Goal: Task Accomplishment & Management: Use online tool/utility

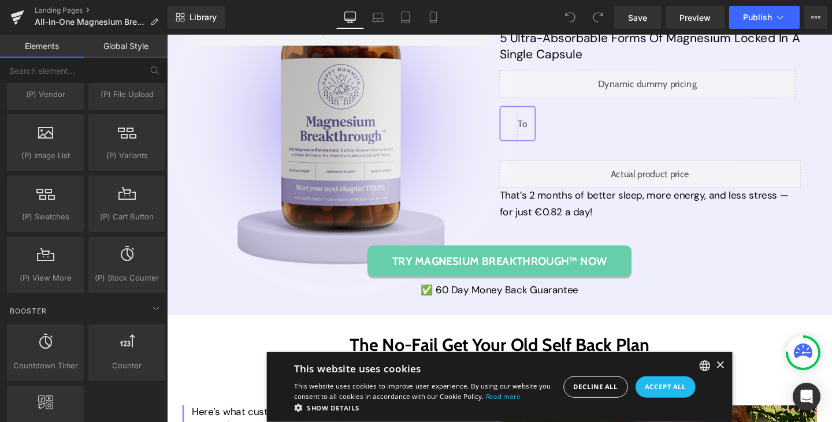
scroll to position [5036, 0]
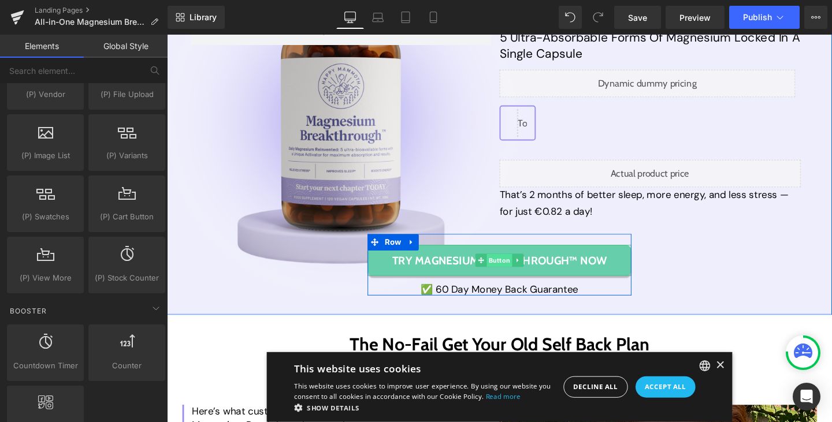
click at [515, 279] on span "Button" at bounding box center [516, 272] width 27 height 14
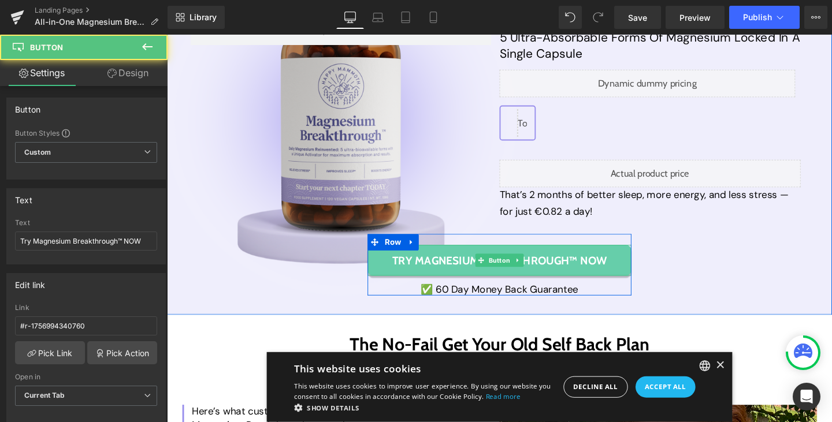
click at [562, 279] on span "Try Magnesium Breakthrough™ NOW" at bounding box center [516, 272] width 225 height 14
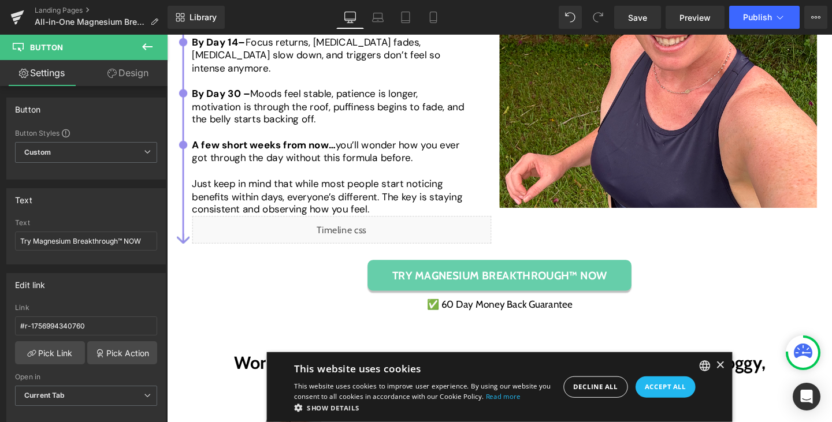
scroll to position [5697, 0]
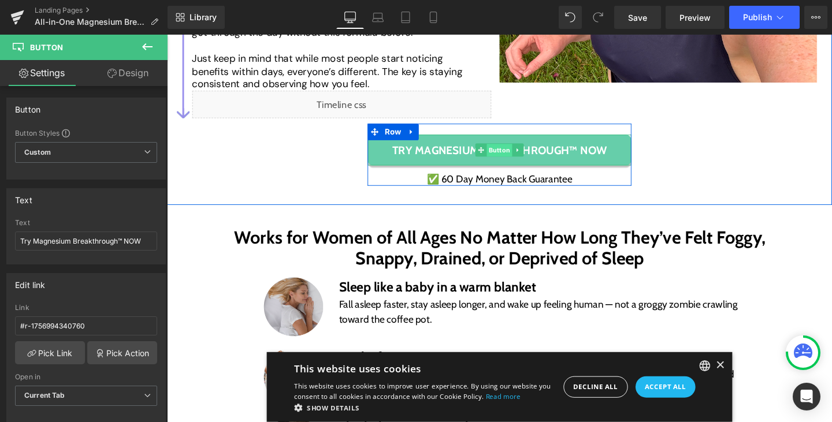
click at [518, 154] on span "Button" at bounding box center [516, 157] width 27 height 14
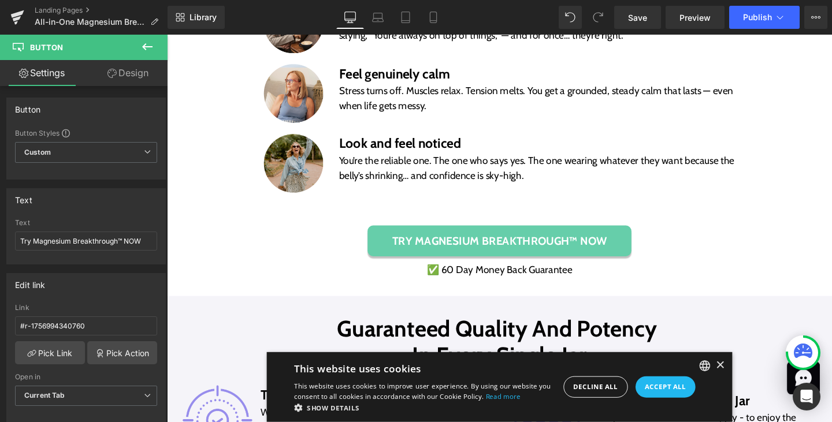
scroll to position [6142, 0]
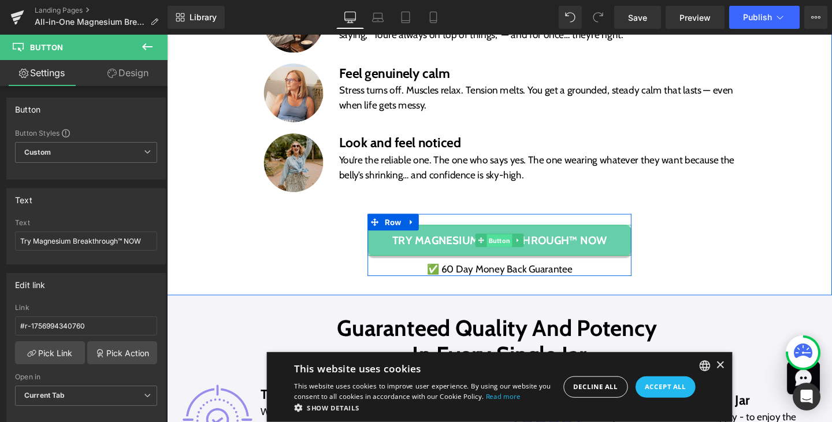
click at [514, 253] on span "Button" at bounding box center [516, 252] width 27 height 14
click at [514, 253] on span "Button" at bounding box center [516, 251] width 27 height 14
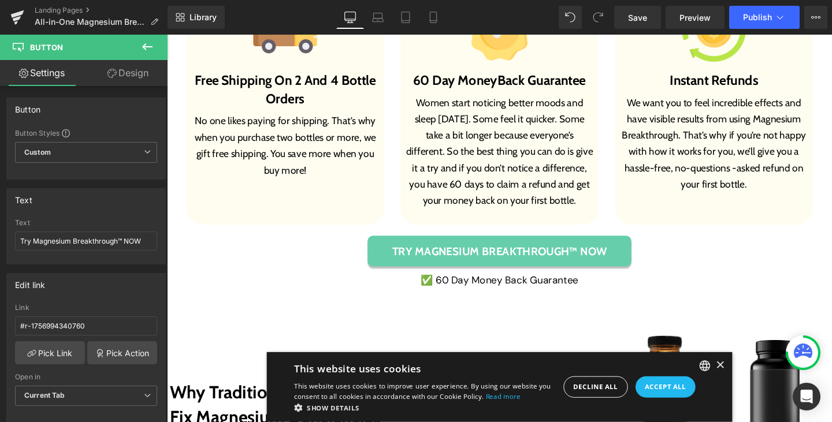
scroll to position [7677, 0]
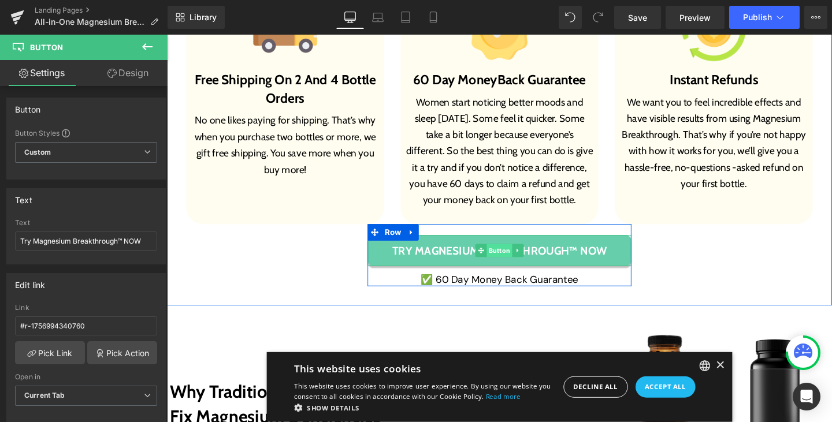
click at [515, 259] on span "Button" at bounding box center [516, 262] width 27 height 14
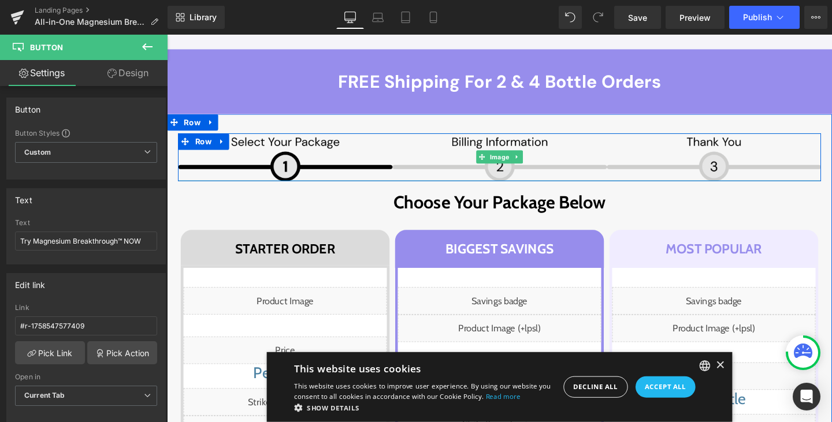
scroll to position [6791, 0]
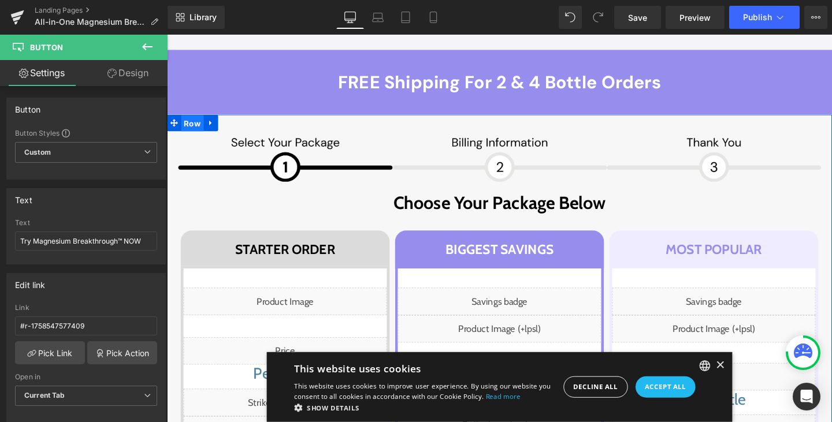
click at [192, 127] on span "Row" at bounding box center [194, 128] width 24 height 17
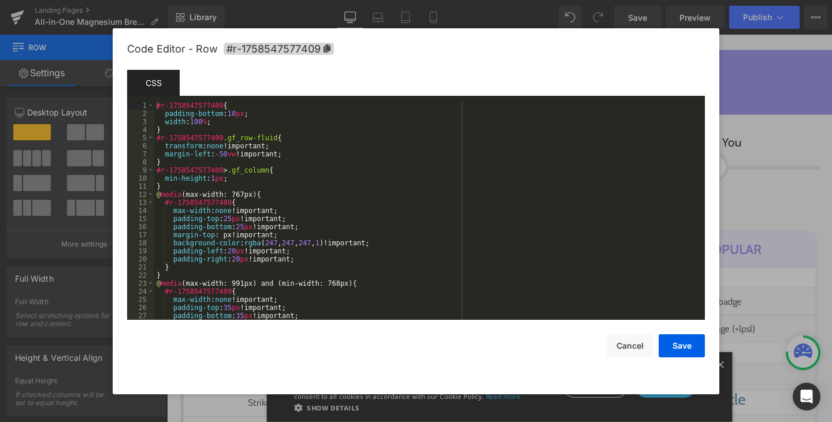
click at [201, 0] on div "Row You are previewing how the will restyle your page. You can not edit Element…" at bounding box center [416, 0] width 832 height 0
click at [622, 340] on button "Cancel" at bounding box center [630, 345] width 46 height 23
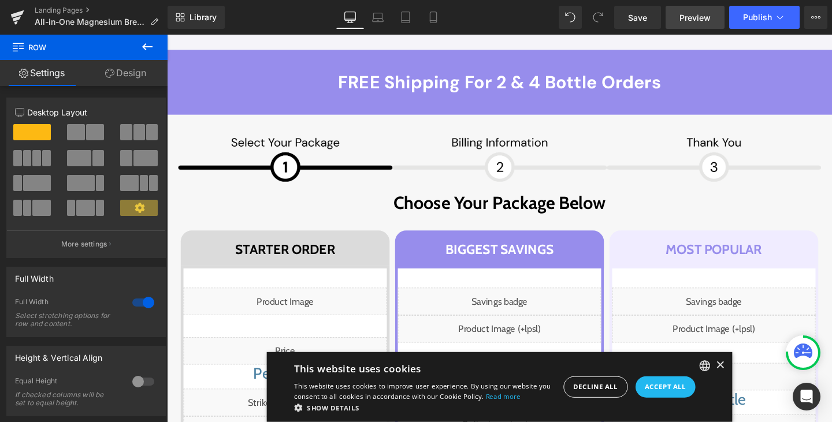
click at [691, 18] on span "Preview" at bounding box center [694, 18] width 31 height 12
click at [672, 9] on link "Preview" at bounding box center [694, 17] width 59 height 23
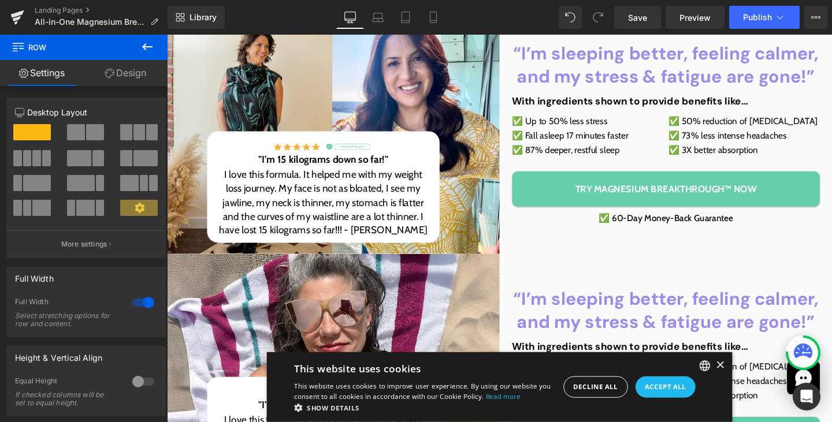
scroll to position [221, 0]
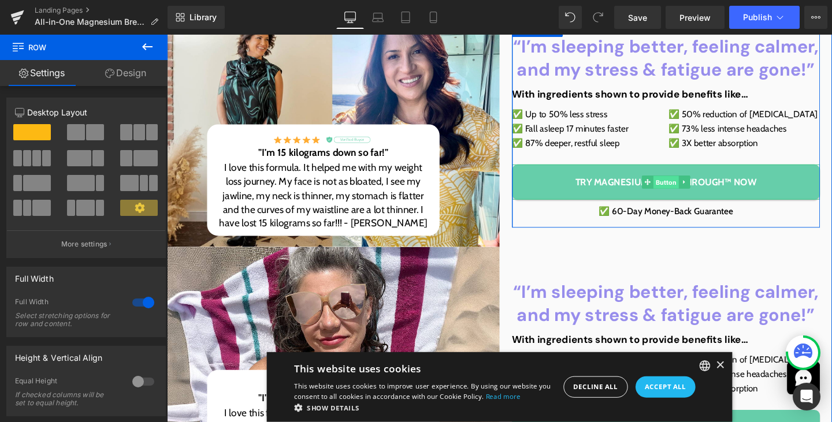
click at [683, 192] on span "Button" at bounding box center [691, 190] width 27 height 14
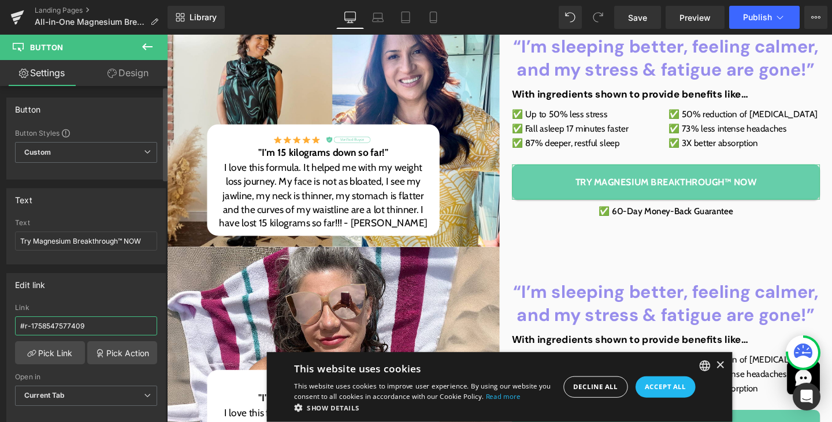
click at [66, 321] on input "#r-1758547577409" at bounding box center [86, 326] width 142 height 19
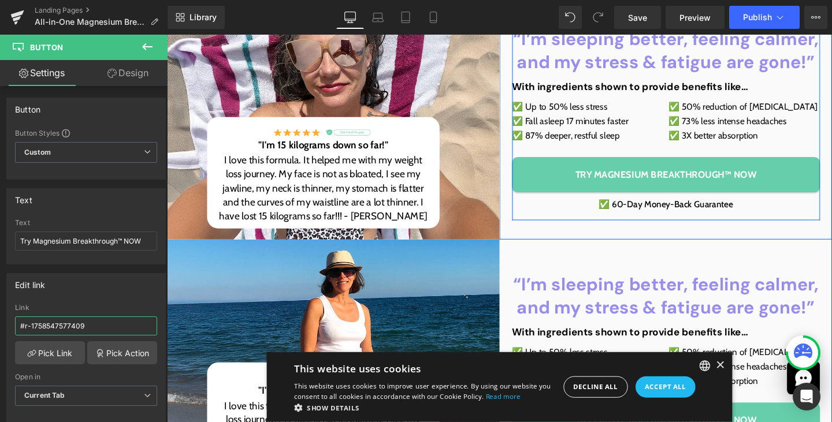
scroll to position [504, 0]
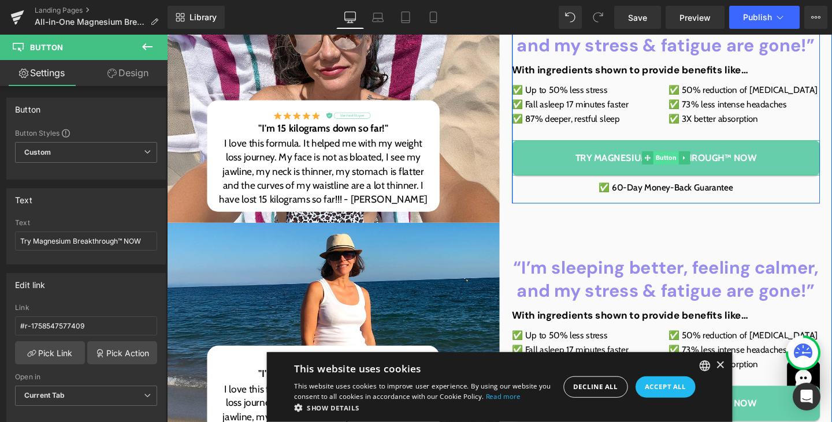
click at [689, 168] on span "Button" at bounding box center [691, 164] width 27 height 14
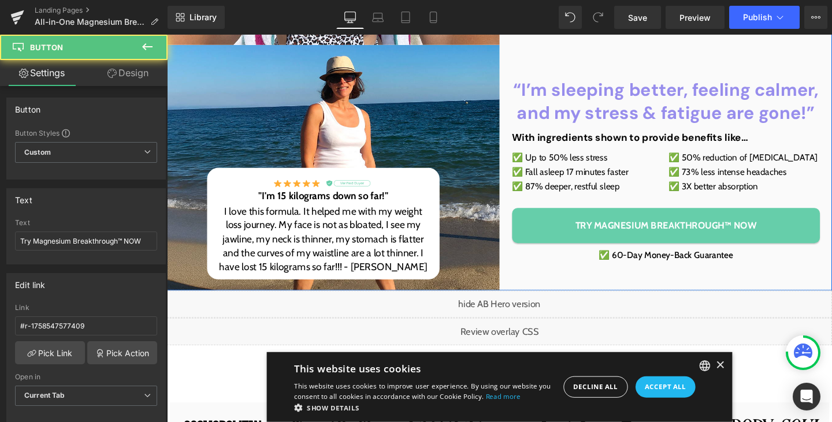
scroll to position [716, 0]
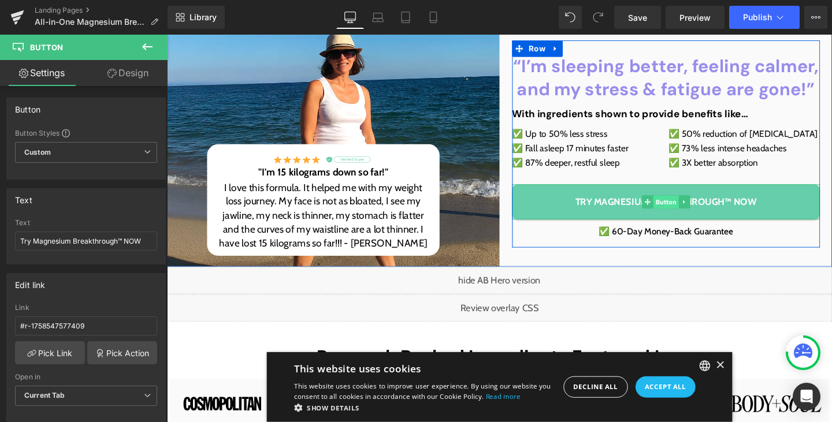
click at [691, 211] on span "Button" at bounding box center [691, 211] width 27 height 14
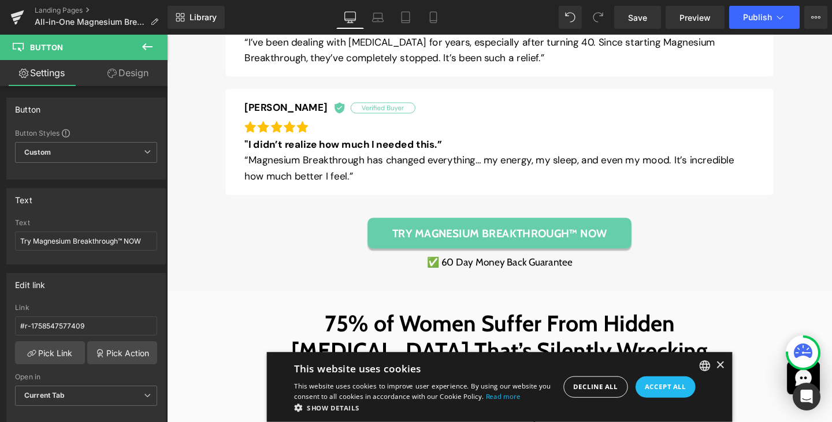
scroll to position [1775, 0]
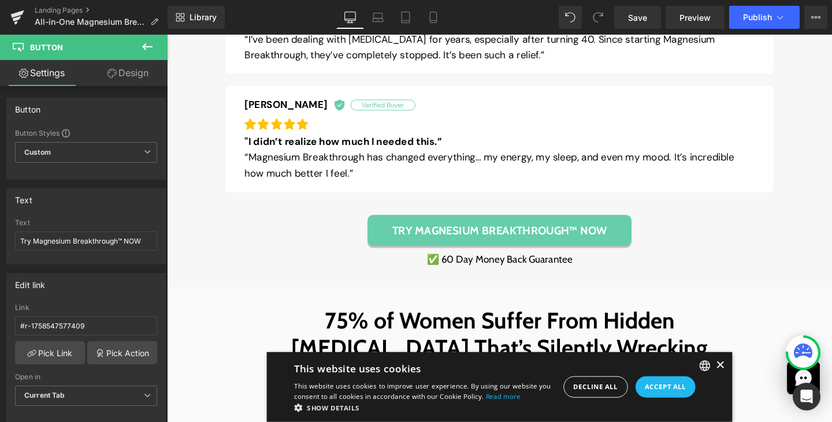
click at [744, 382] on div "×" at bounding box center [748, 382] width 9 height 9
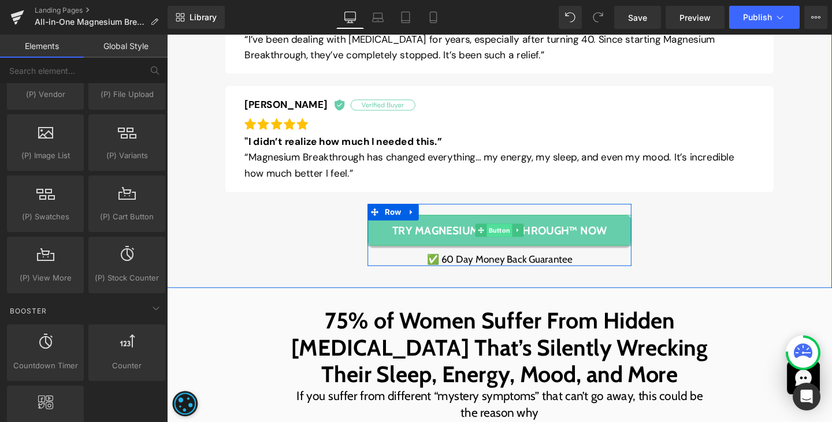
click at [519, 240] on span "Button" at bounding box center [516, 240] width 27 height 14
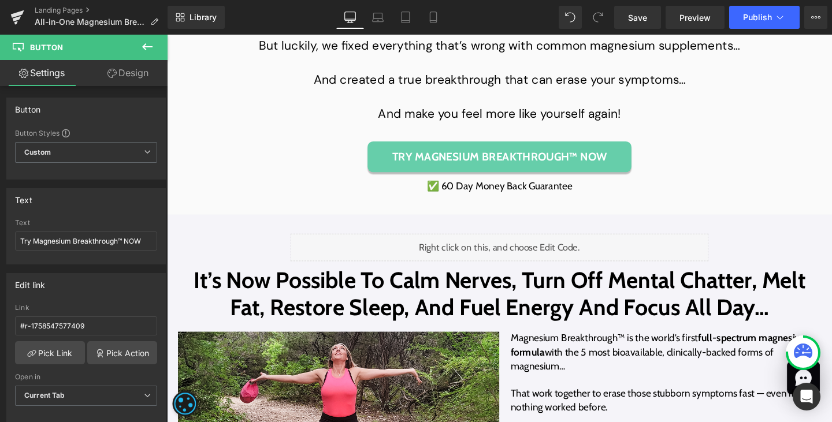
scroll to position [3088, 0]
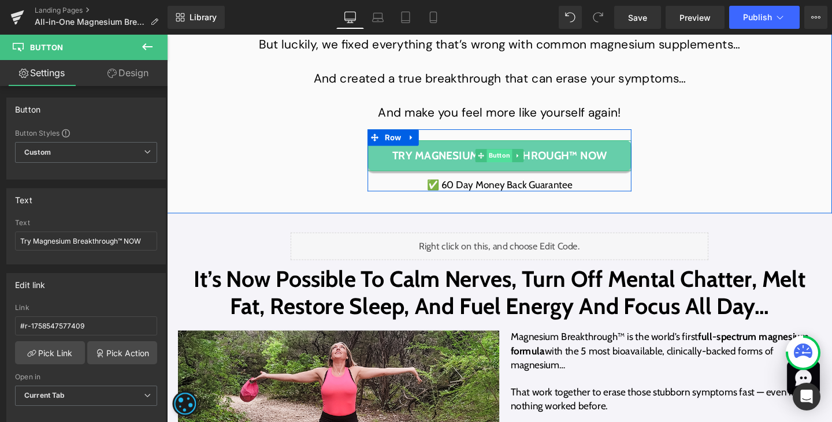
click at [510, 169] on span "Button" at bounding box center [516, 162] width 27 height 14
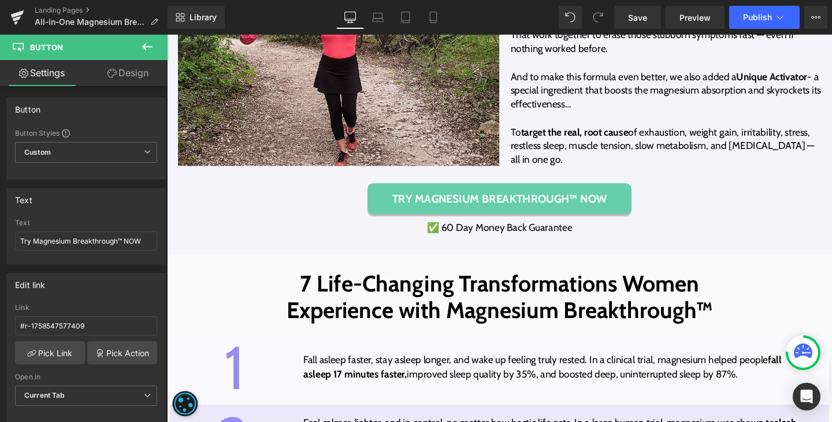
scroll to position [3470, 0]
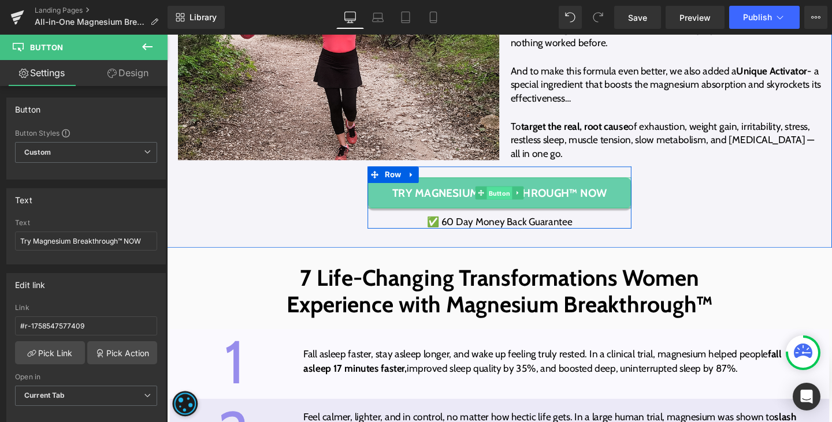
click at [513, 209] on span "Button" at bounding box center [516, 202] width 27 height 14
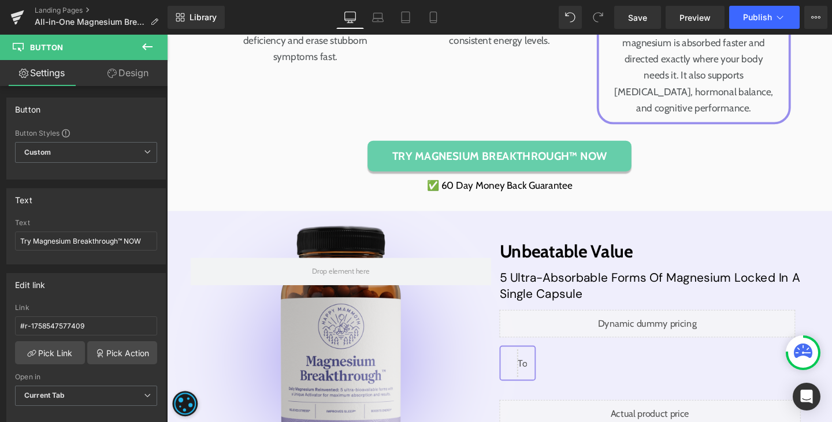
scroll to position [4784, 0]
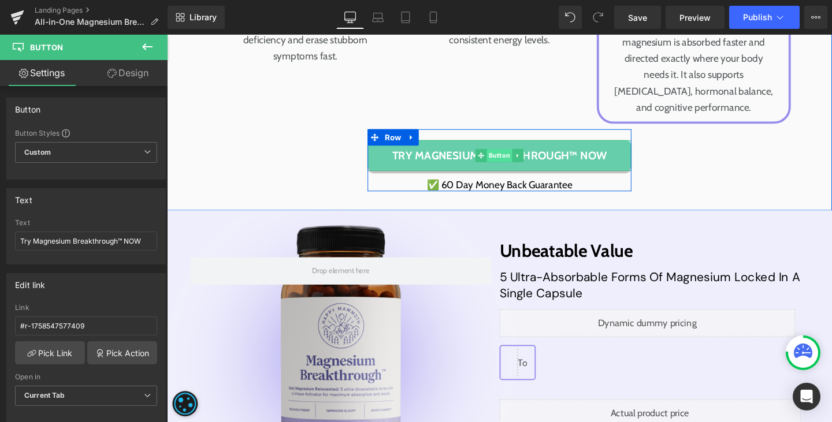
click at [512, 169] on span "Button" at bounding box center [516, 162] width 27 height 14
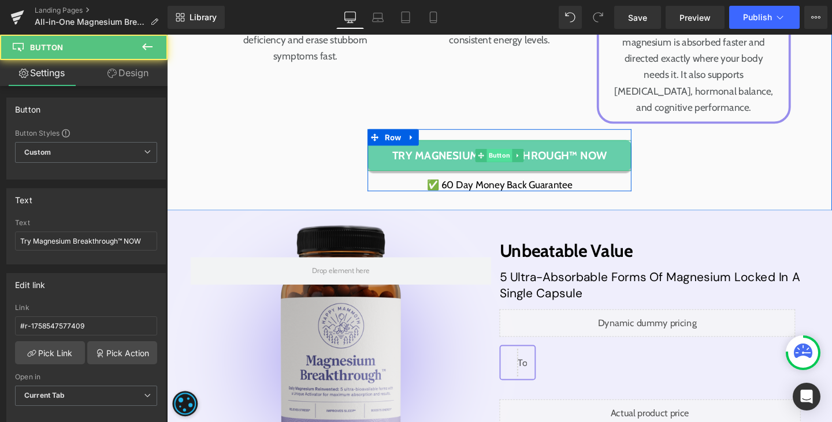
click at [512, 169] on span "Button" at bounding box center [516, 162] width 27 height 14
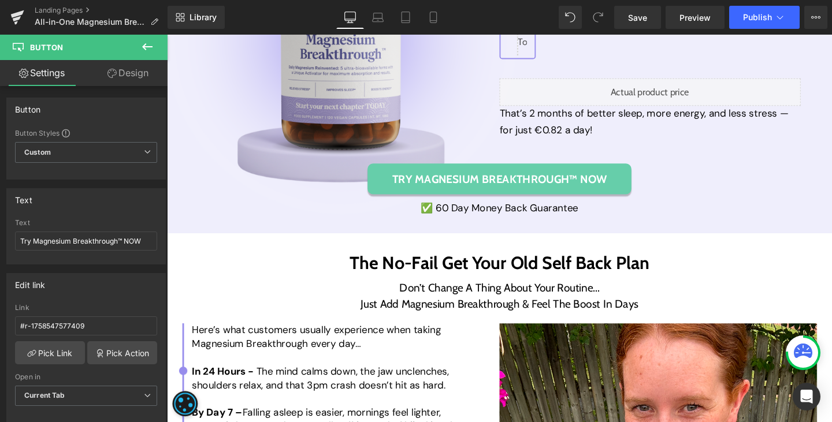
scroll to position [5222, 0]
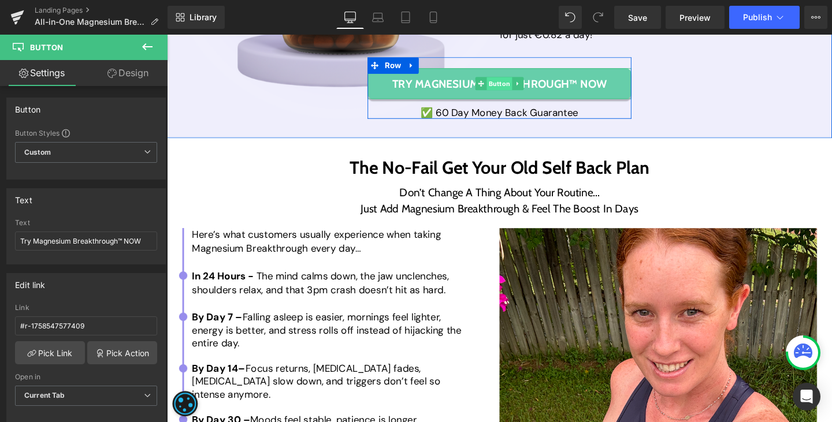
click at [512, 93] on span "Button" at bounding box center [516, 86] width 27 height 14
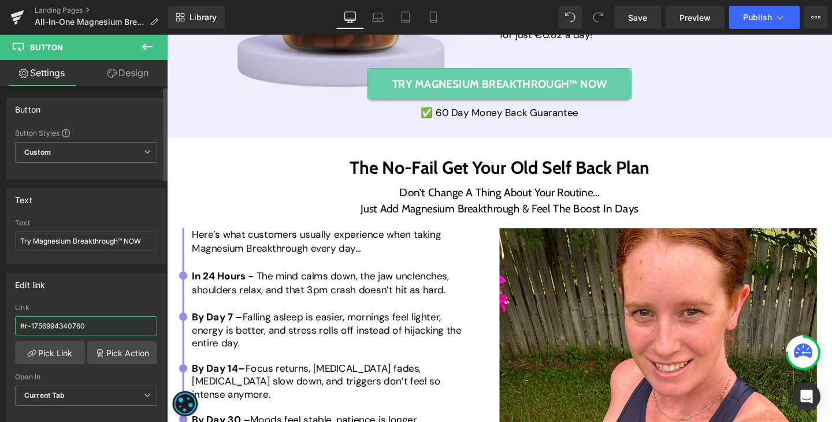
click at [75, 324] on input "#r-1756994340760" at bounding box center [86, 326] width 142 height 19
paste input "8547577409"
type input "#r-1758547577409"
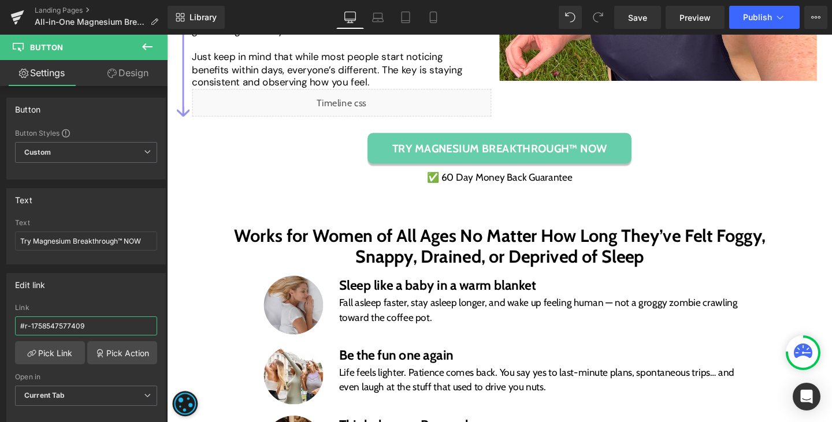
scroll to position [5699, 0]
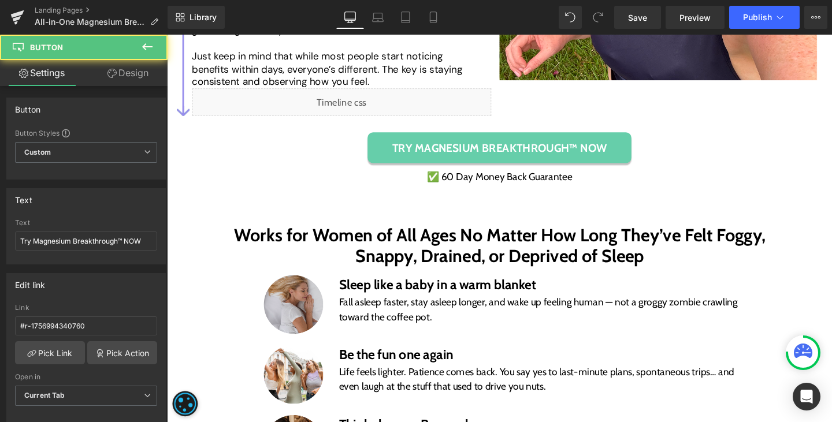
click at [514, 154] on div "Try Magnesium Breakthrough™ NOW Button" at bounding box center [516, 153] width 277 height 32
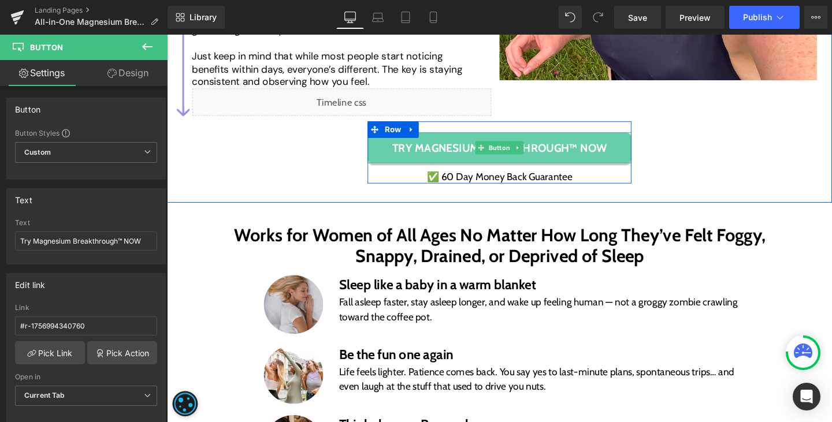
click at [514, 154] on span "Button" at bounding box center [516, 154] width 27 height 14
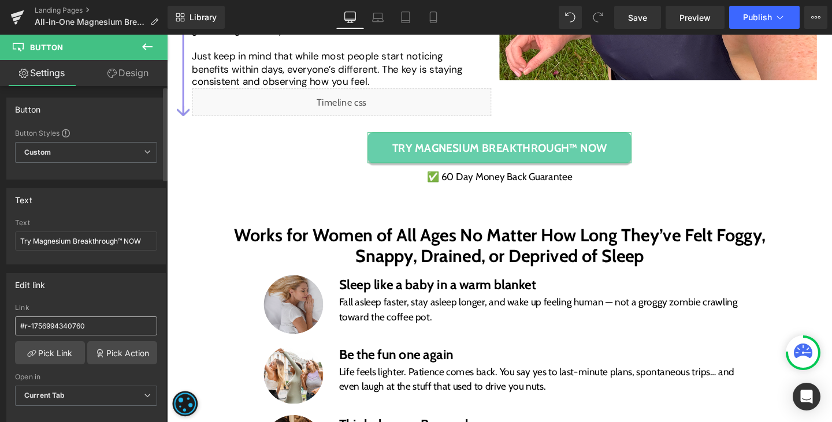
click at [118, 320] on input "#r-1756994340760" at bounding box center [86, 326] width 142 height 19
type input "#r-1758547577409"
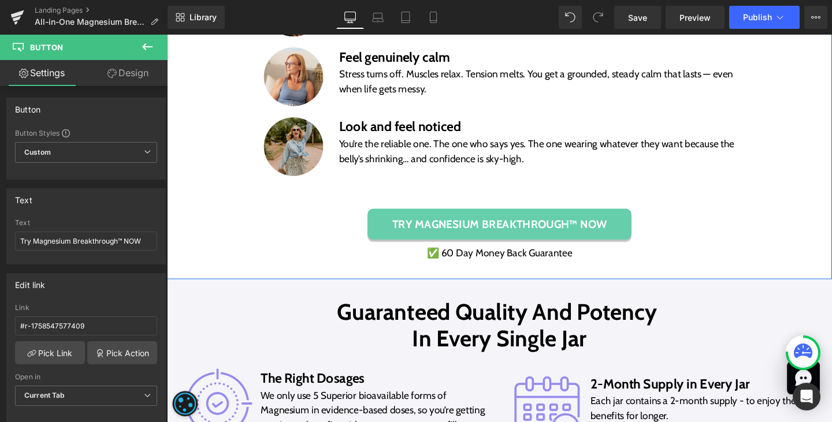
scroll to position [6160, 0]
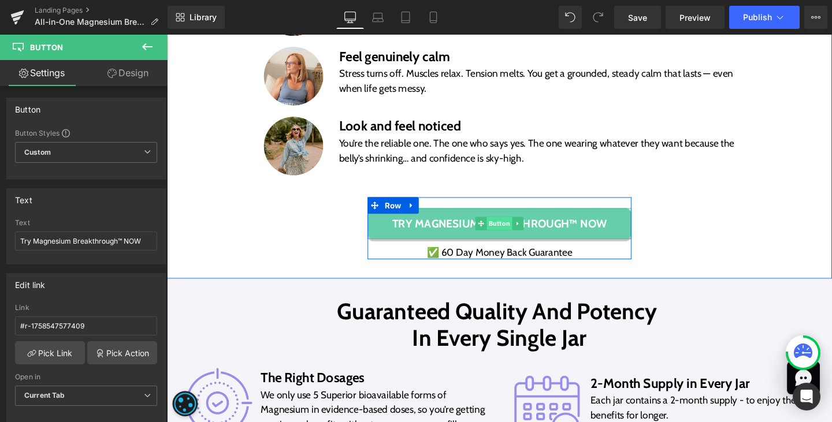
click at [507, 228] on span "Button" at bounding box center [516, 233] width 27 height 14
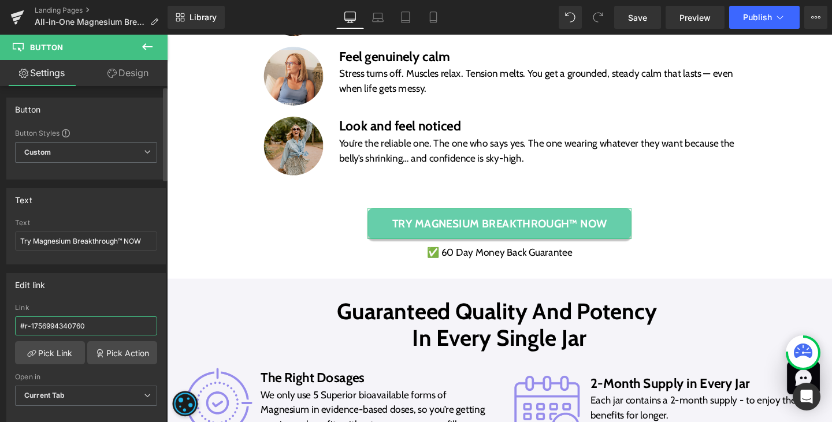
click at [83, 324] on input "#r-1756994340760" at bounding box center [86, 326] width 142 height 19
paste input "8547577409"
type input "#r-1758547577409"
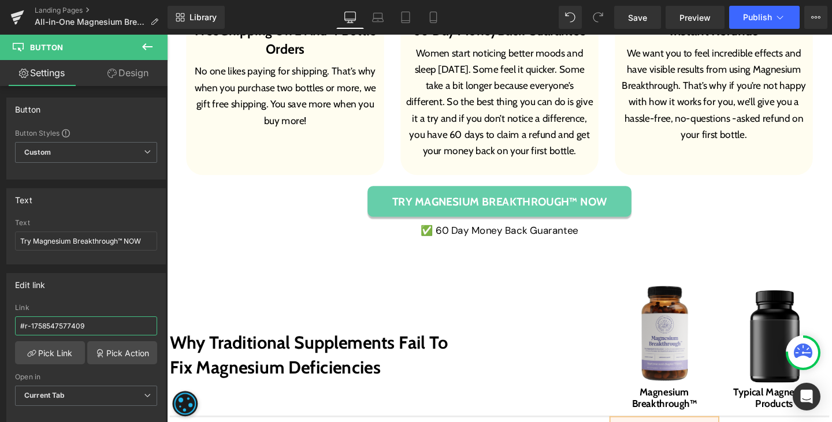
scroll to position [7729, 0]
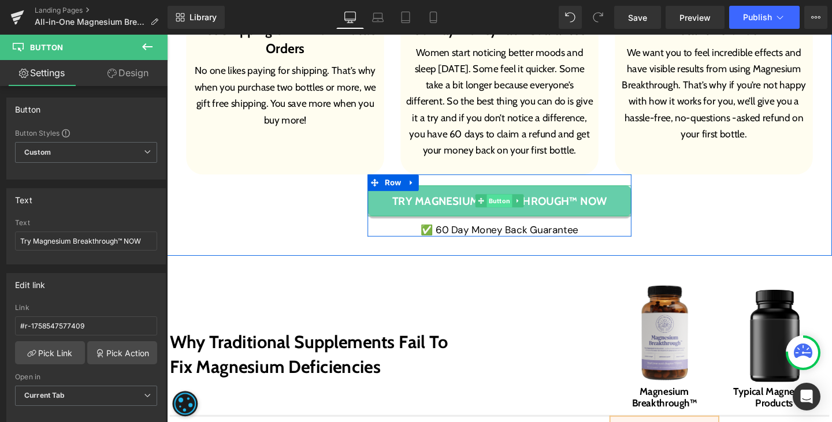
click at [519, 207] on span "Button" at bounding box center [516, 210] width 27 height 14
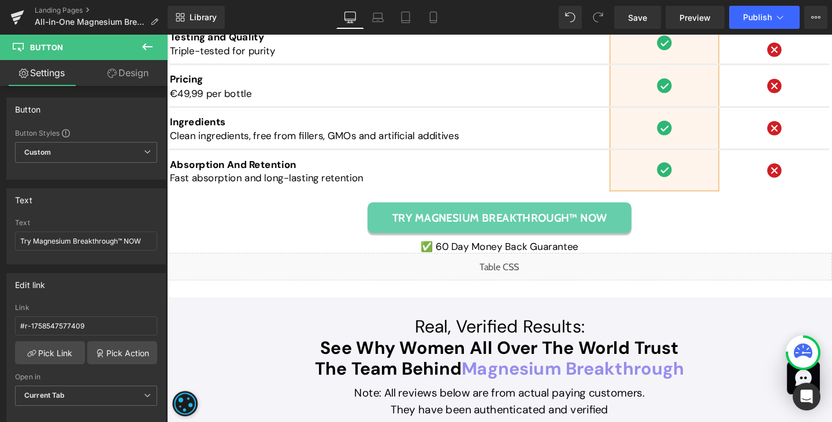
scroll to position [8278, 0]
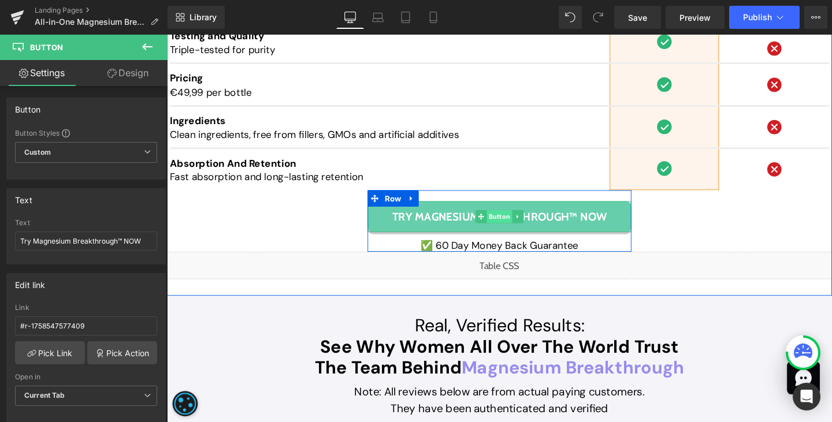
click at [505, 223] on span "Button" at bounding box center [516, 226] width 27 height 14
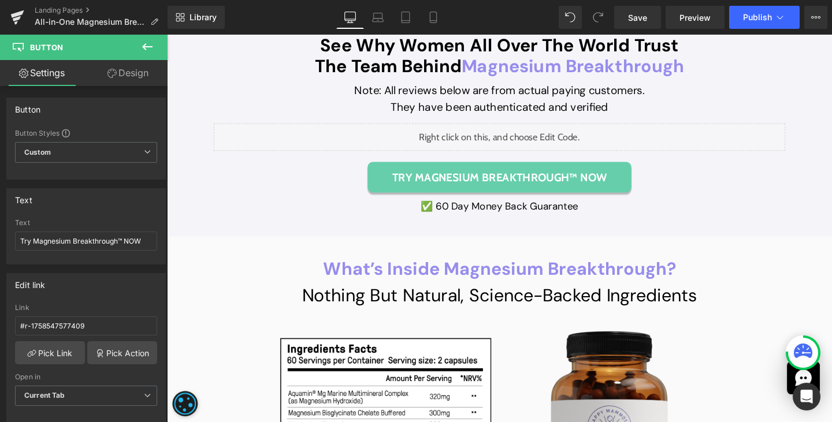
scroll to position [8599, 0]
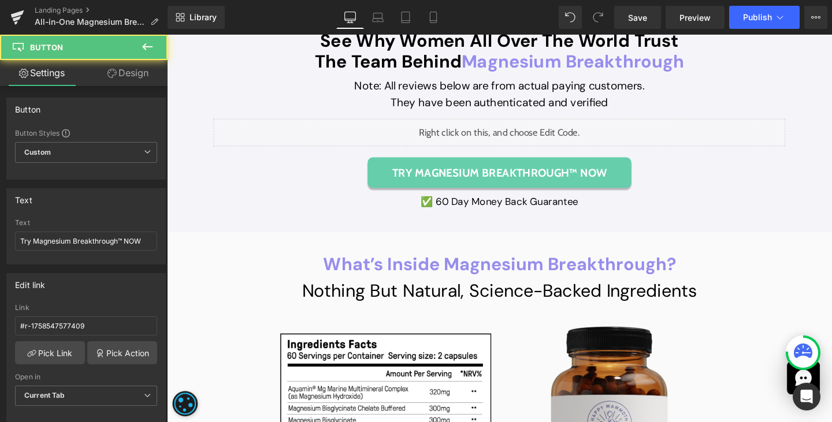
click at [517, 180] on div "Try Magnesium Breakthrough™ NOW Button" at bounding box center [516, 179] width 277 height 32
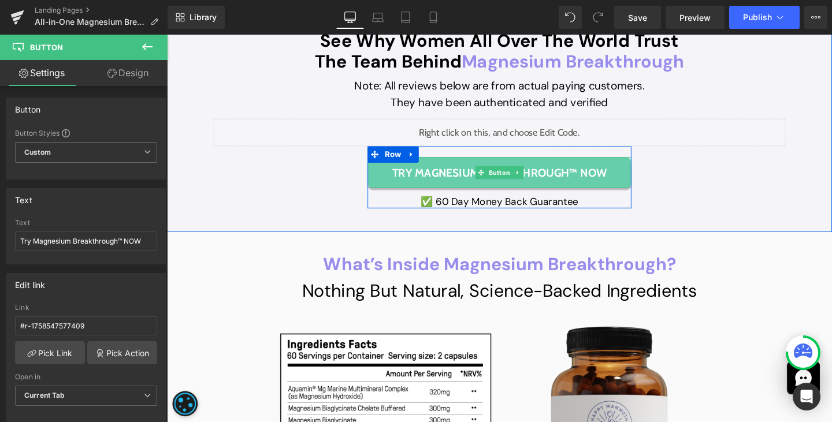
click at [517, 180] on span "Button" at bounding box center [516, 180] width 27 height 14
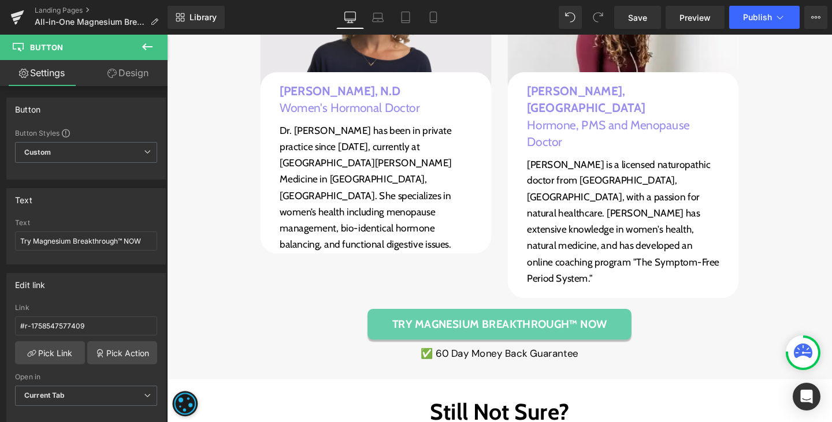
scroll to position [9777, 0]
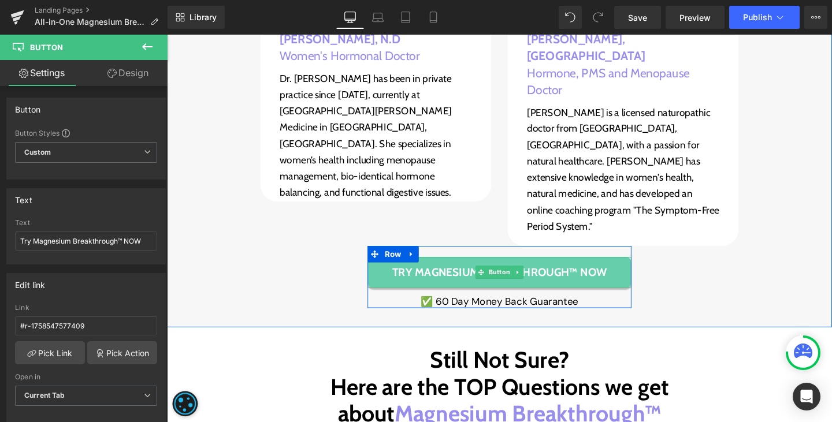
click at [511, 269] on div "Try Magnesium Breakthrough™ NOW Button" at bounding box center [516, 285] width 277 height 32
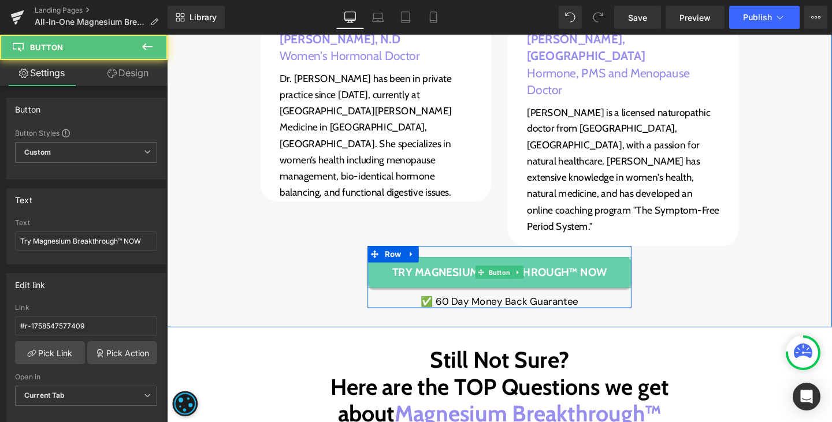
click at [511, 278] on span "Button" at bounding box center [516, 285] width 27 height 14
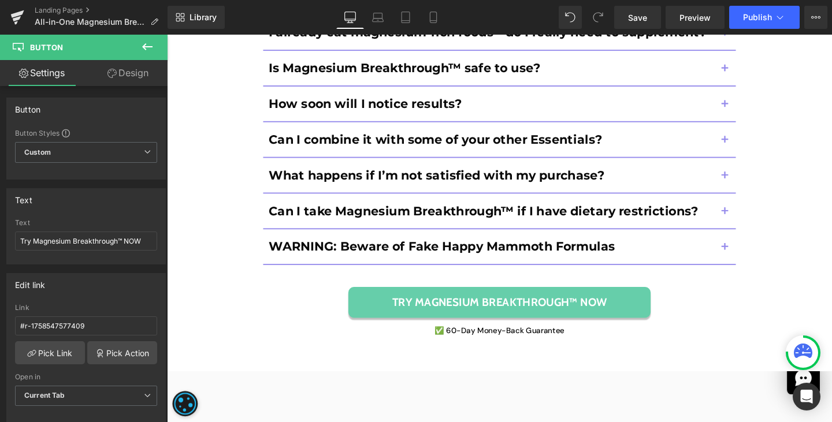
scroll to position [10505, 0]
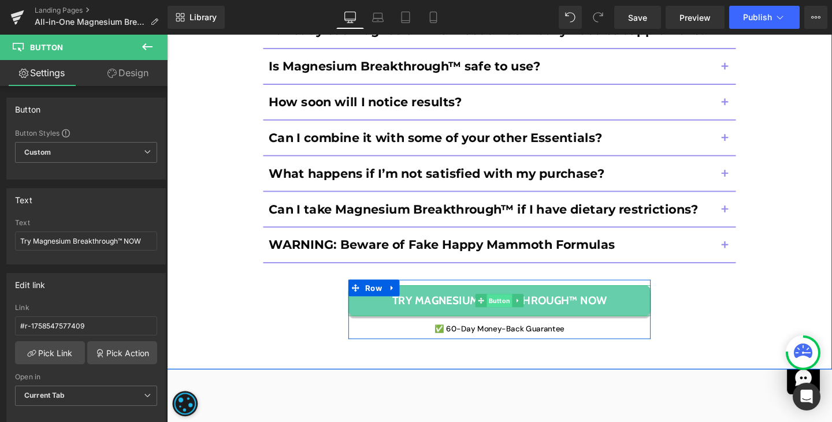
click at [511, 307] on span "Button" at bounding box center [516, 314] width 27 height 14
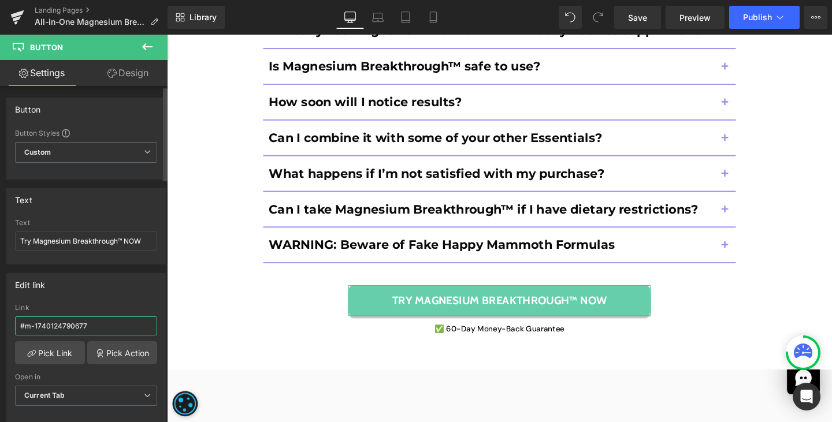
click at [65, 325] on input "#m-1740124790677" at bounding box center [86, 326] width 142 height 19
paste input "r-1758547577409"
type input "#r-1758547577409"
click at [634, 20] on span "Save" at bounding box center [637, 18] width 19 height 12
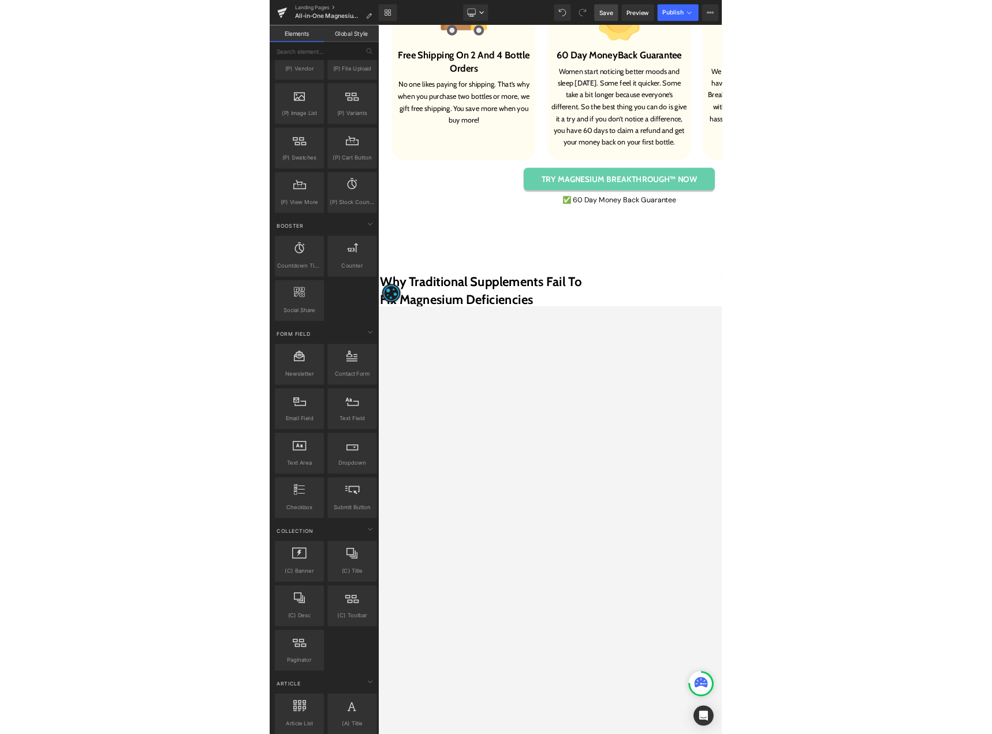
scroll to position [1559, 0]
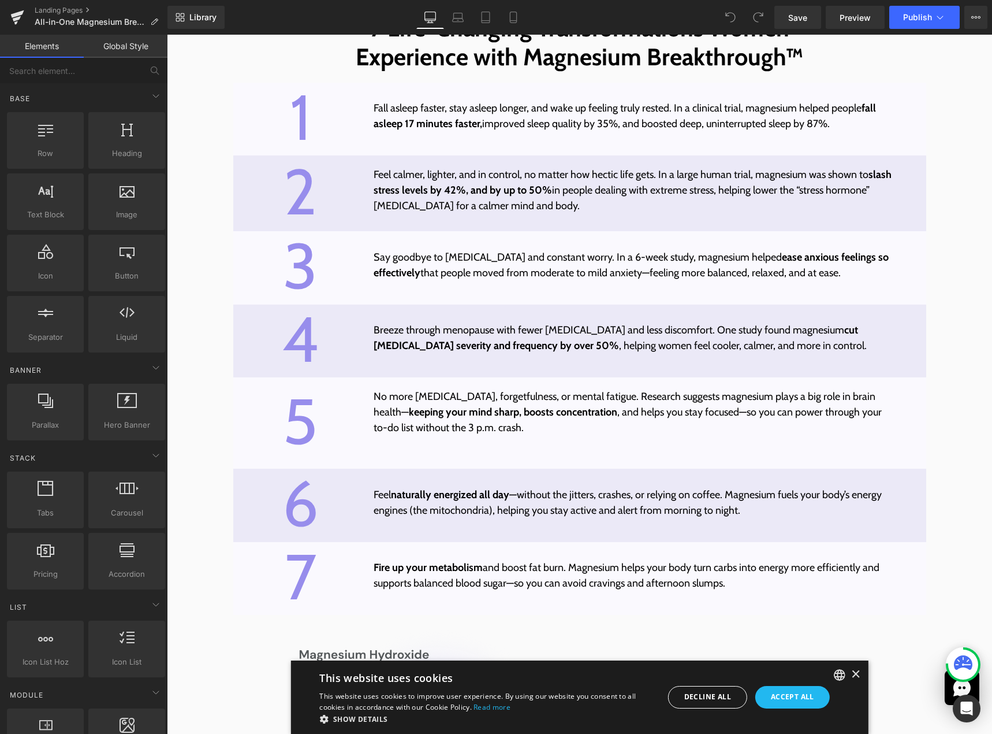
scroll to position [3916, 0]
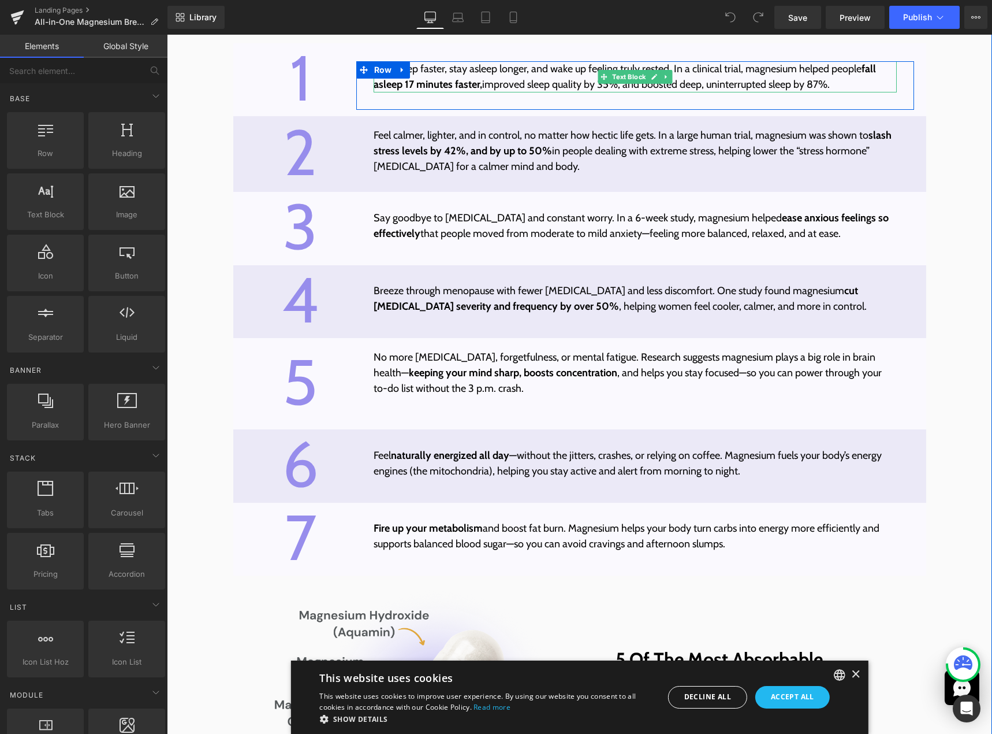
click at [580, 91] on p "Fall asleep faster, stay asleep longer, and wake up feeling truly rested. In a …" at bounding box center [636, 76] width 524 height 31
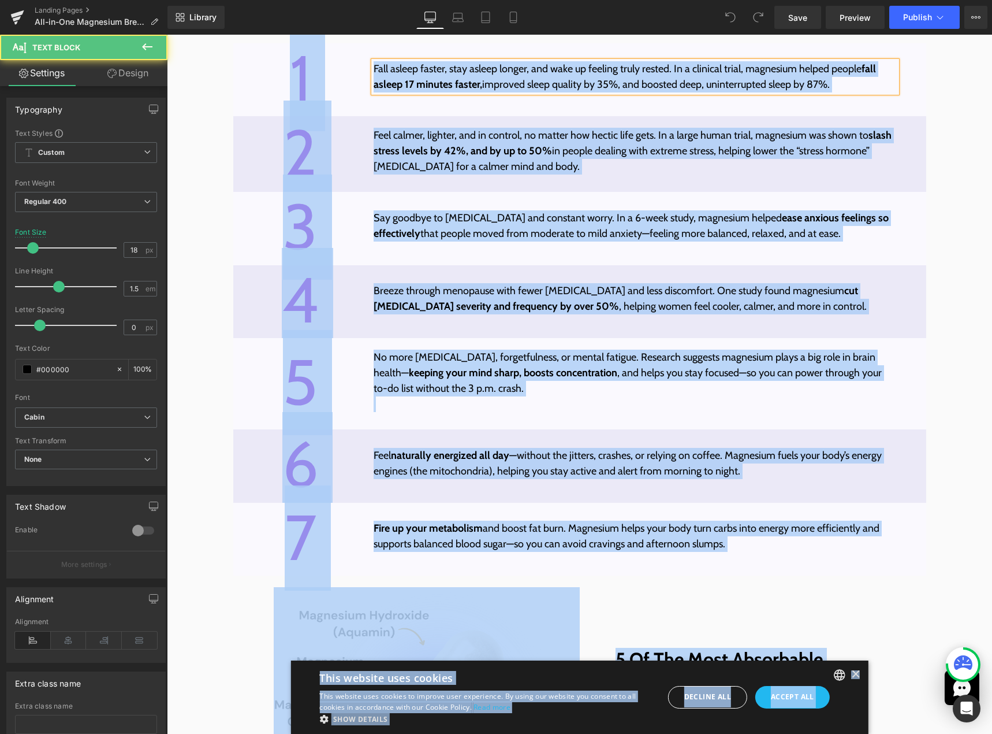
click at [607, 92] on p "Fall asleep faster, stay asleep longer, and wake up feeling truly rested. In a …" at bounding box center [636, 76] width 524 height 31
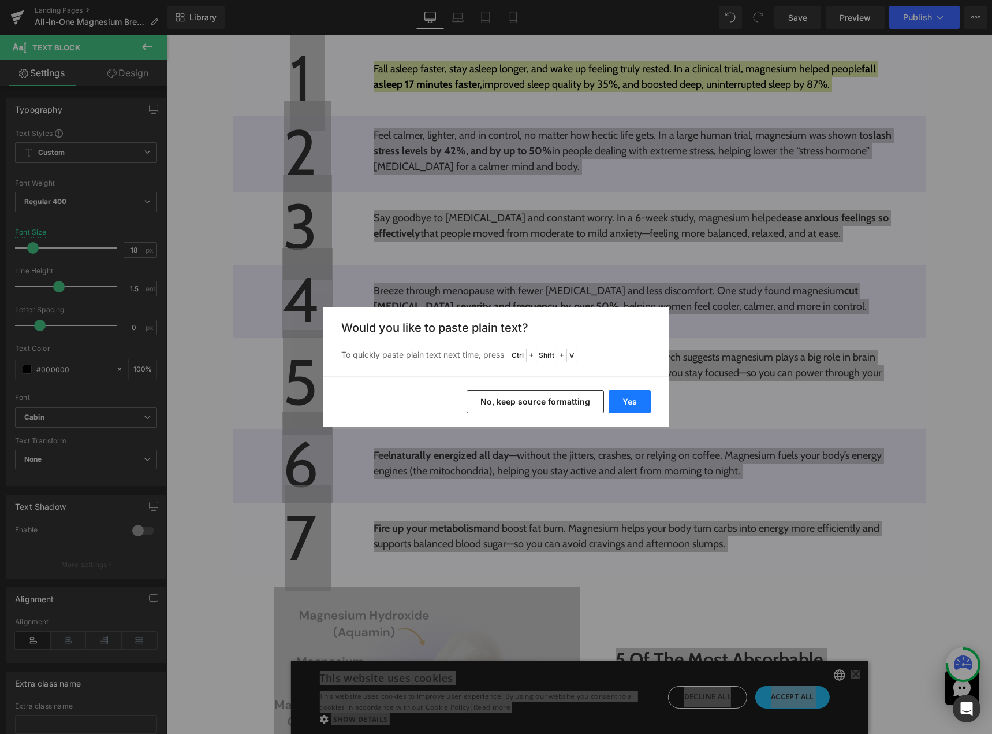
click at [615, 396] on button "Yes" at bounding box center [630, 401] width 42 height 23
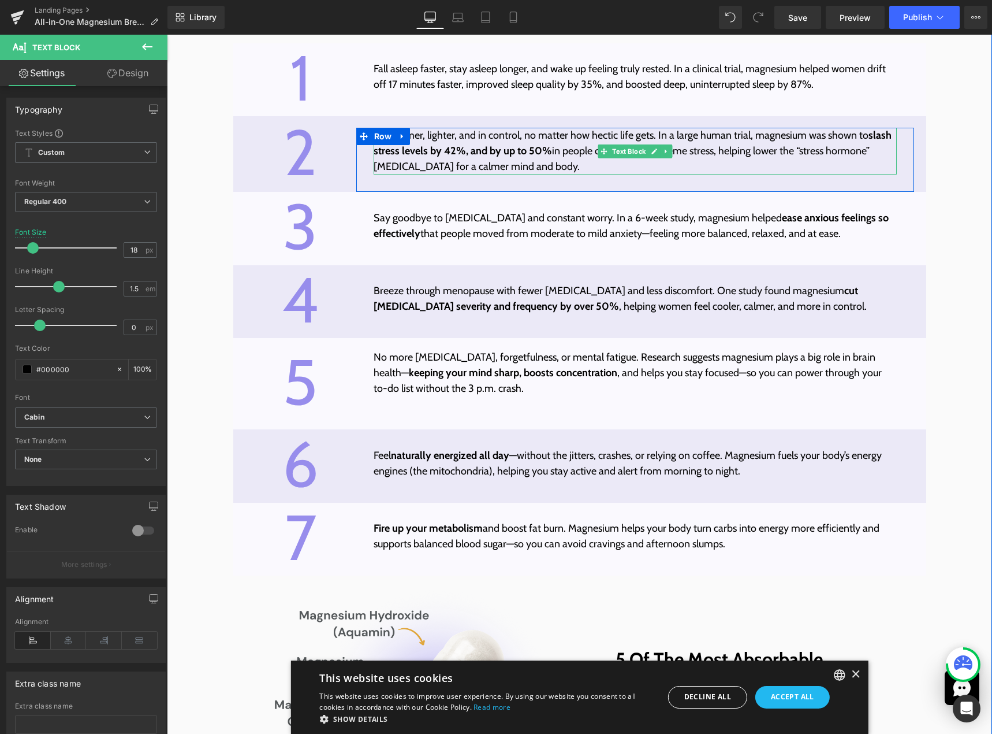
click at [516, 157] on strong "slash stress levels by 42%, and by up to 50%" at bounding box center [633, 143] width 518 height 28
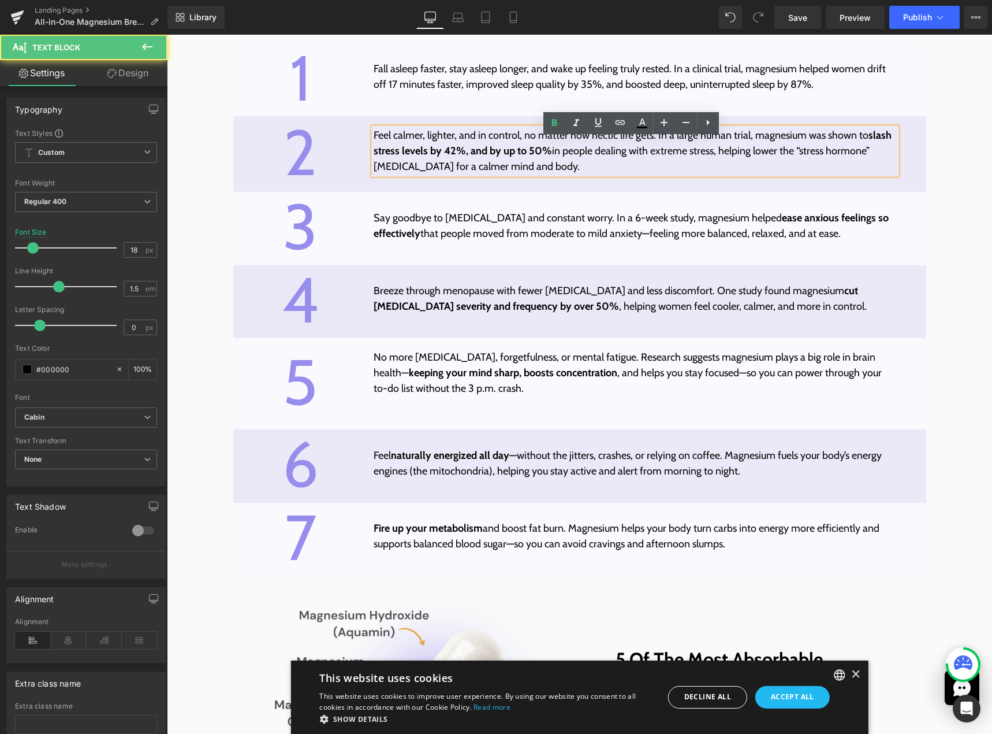
click at [517, 157] on strong "slash stress levels by 42%, and by up to 50%" at bounding box center [633, 143] width 518 height 28
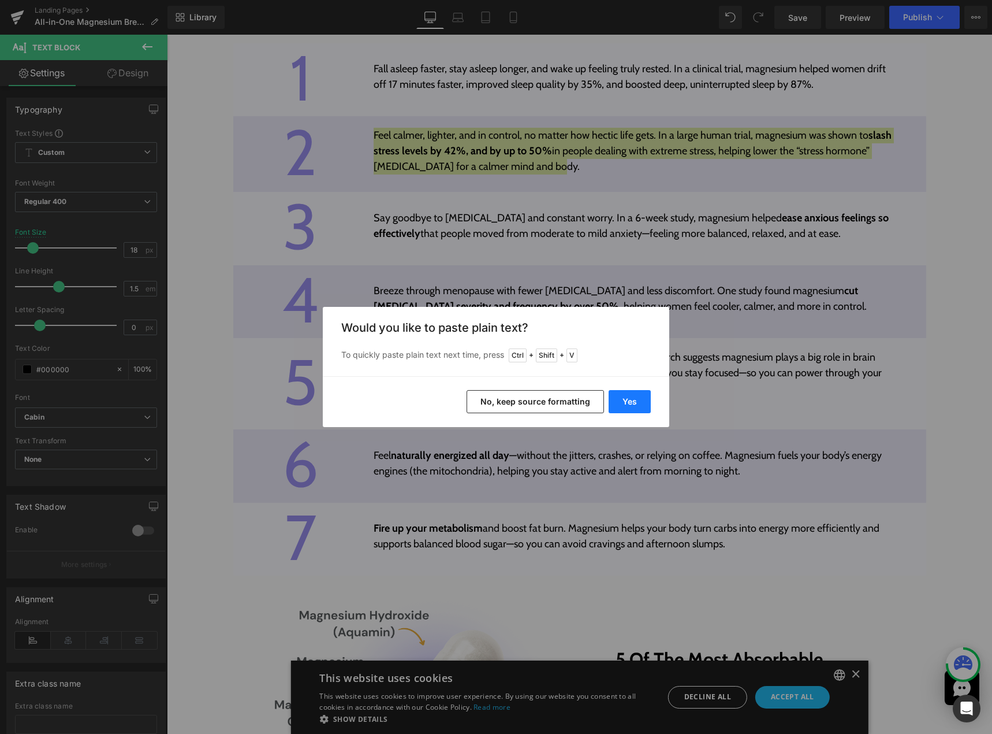
click at [625, 403] on button "Yes" at bounding box center [630, 401] width 42 height 23
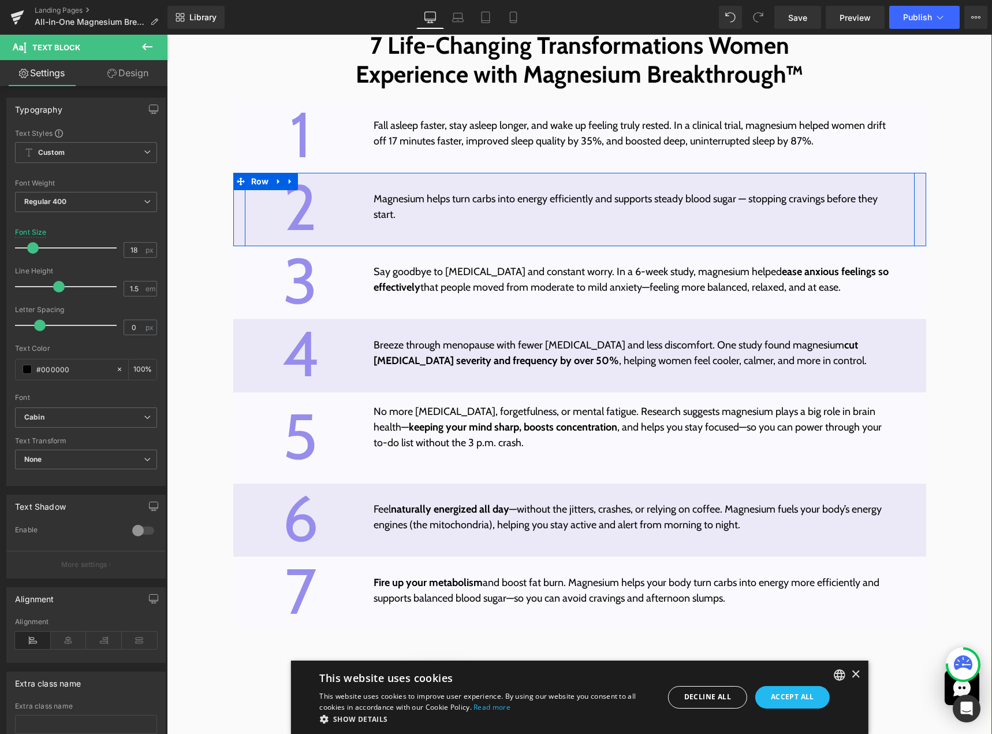
scroll to position [3858, 0]
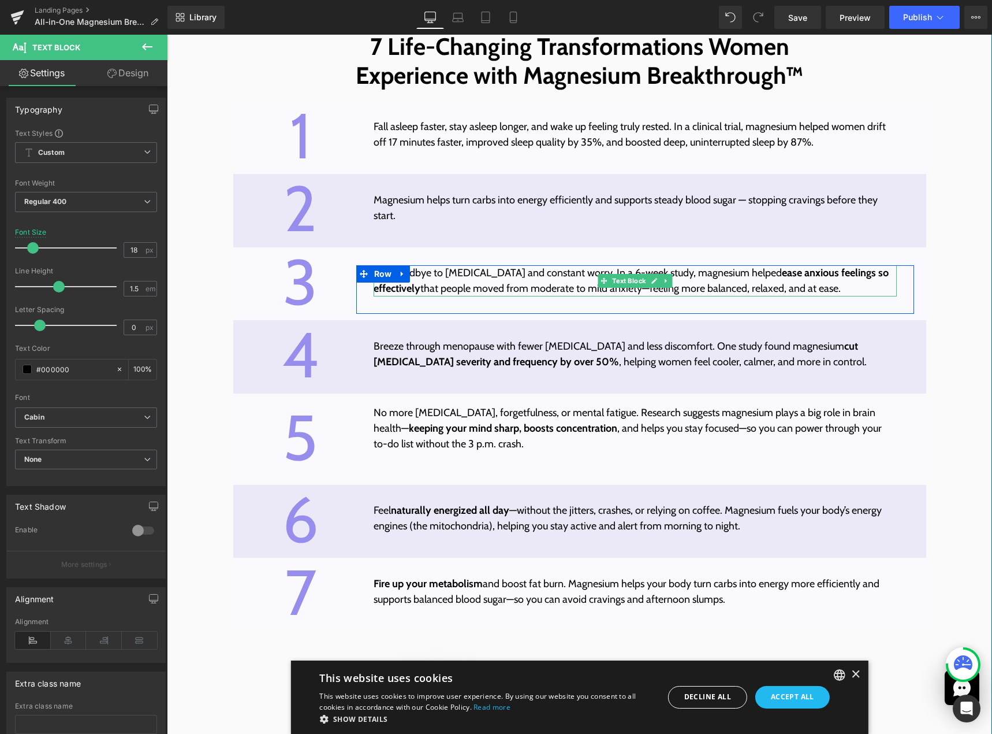
click at [507, 293] on p "Say goodbye to racing thoughts and constant worry. In a 6-week study, magnesium…" at bounding box center [636, 280] width 524 height 31
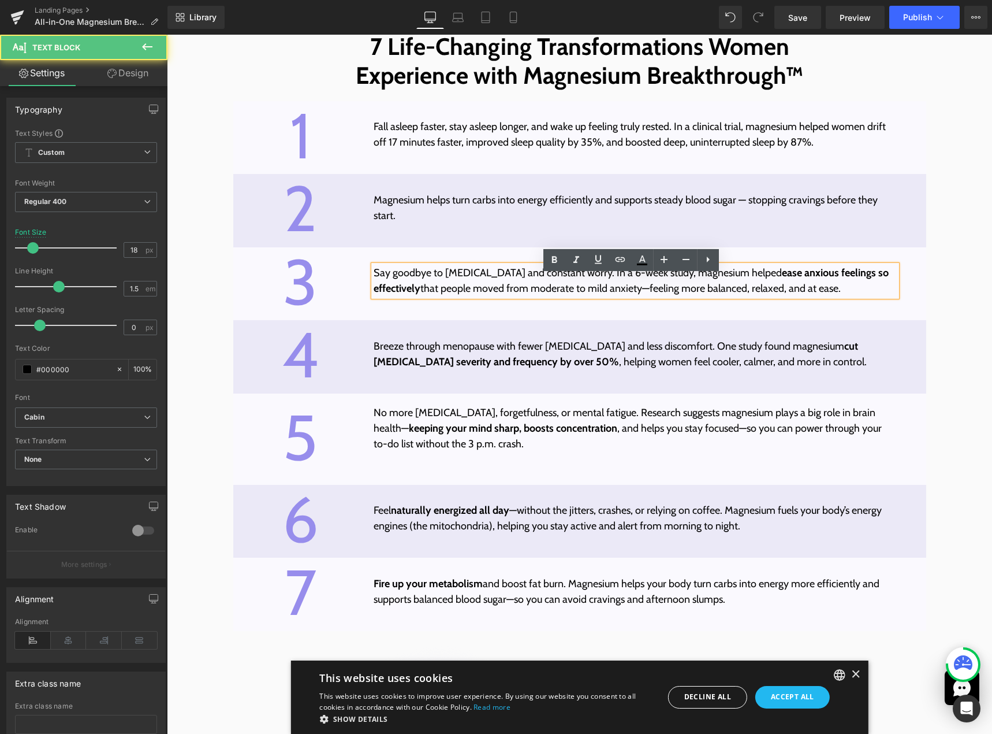
click at [512, 293] on p "Say goodbye to racing thoughts and constant worry. In a 6-week study, magnesium…" at bounding box center [636, 280] width 524 height 31
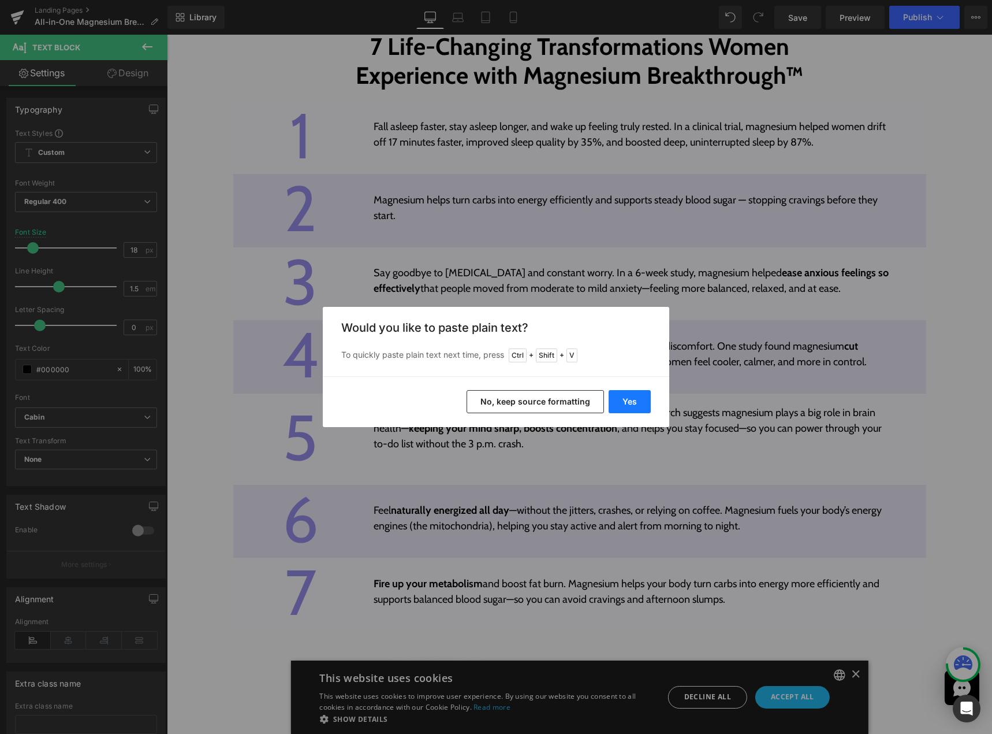
click at [626, 397] on button "Yes" at bounding box center [630, 401] width 42 height 23
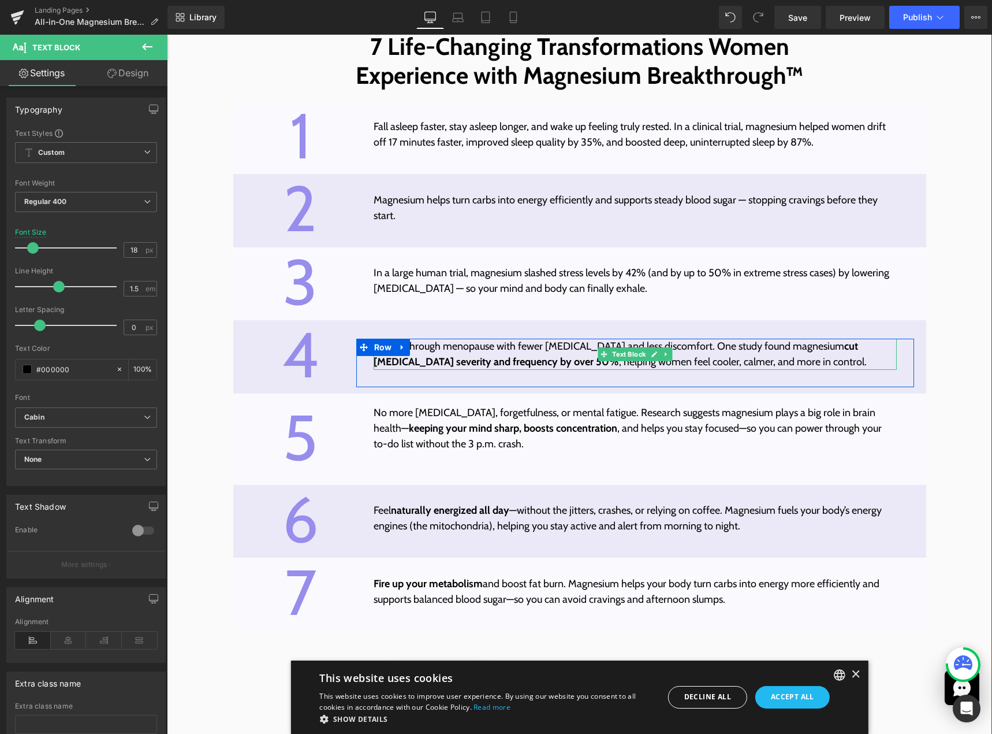
click at [525, 359] on p "Breeze through menopause with fewer hot flashes and less discomfort. One study …" at bounding box center [636, 354] width 524 height 31
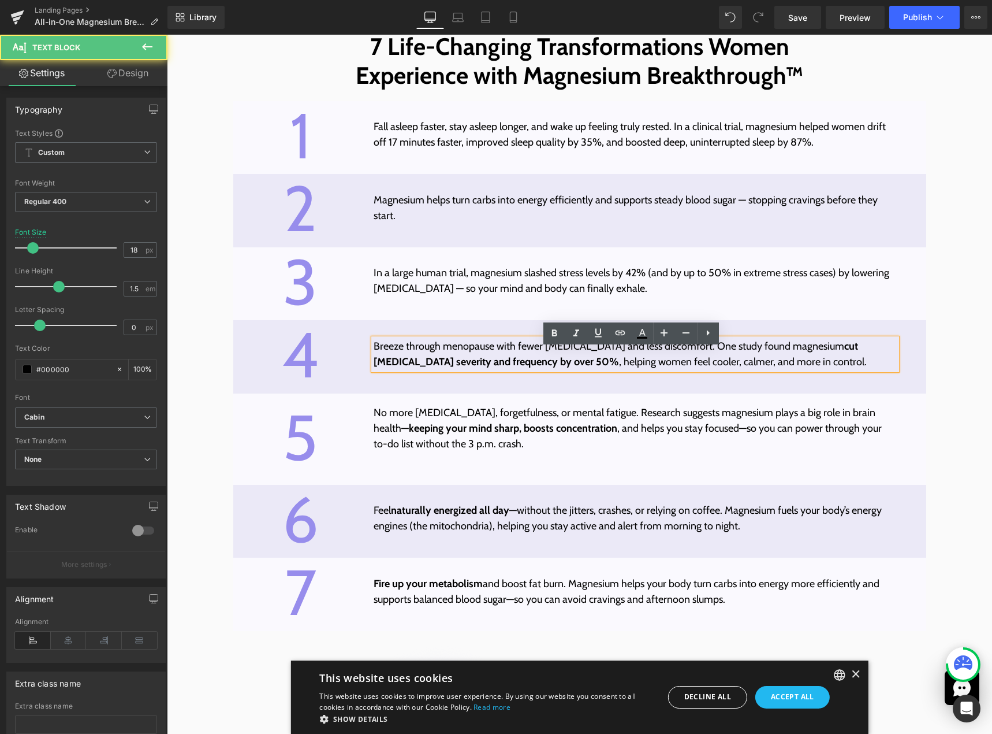
click at [526, 359] on p "Breeze through menopause with fewer hot flashes and less discomfort. One study …" at bounding box center [636, 354] width 524 height 31
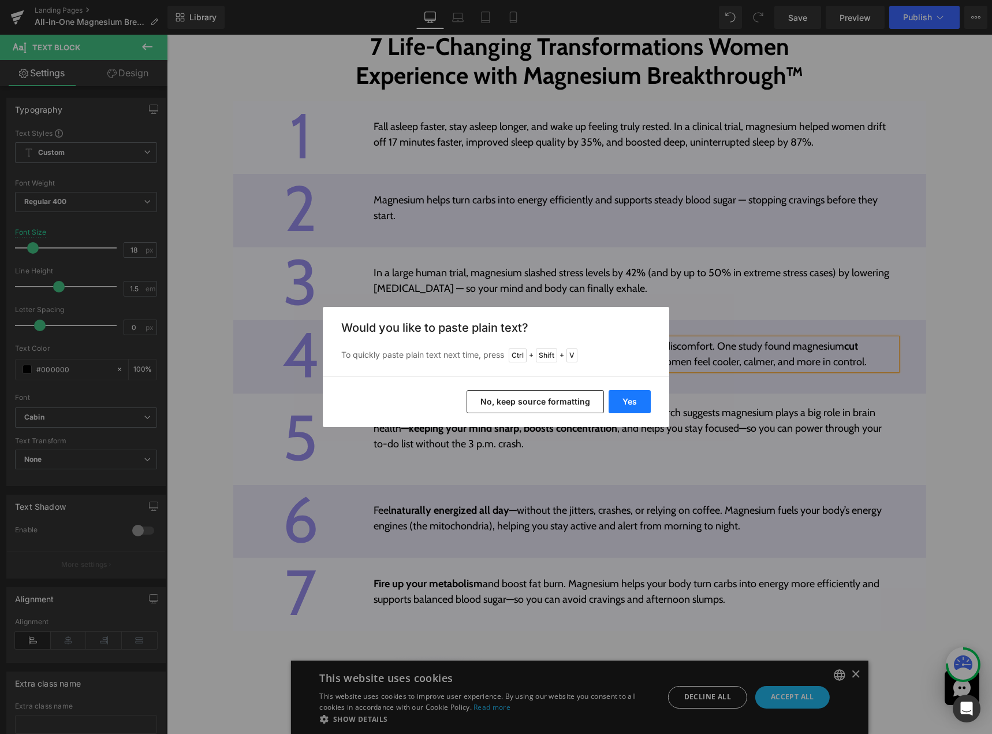
click at [617, 392] on button "Yes" at bounding box center [630, 401] width 42 height 23
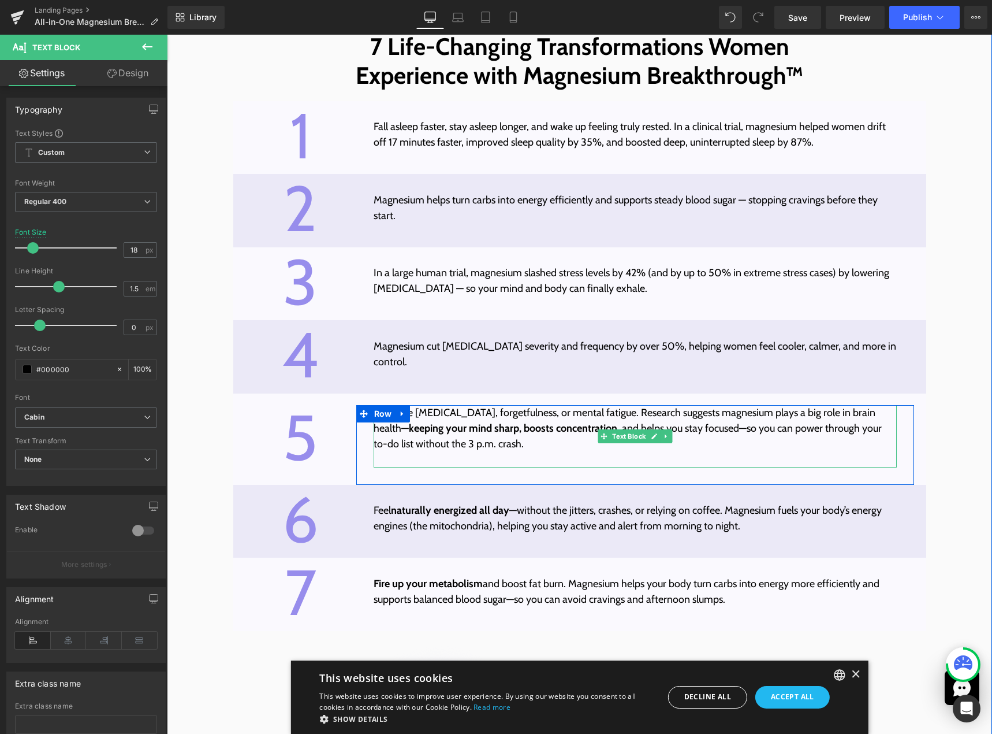
click at [502, 434] on strong "keeping your mind sharp, boosts concentration" at bounding box center [513, 428] width 209 height 13
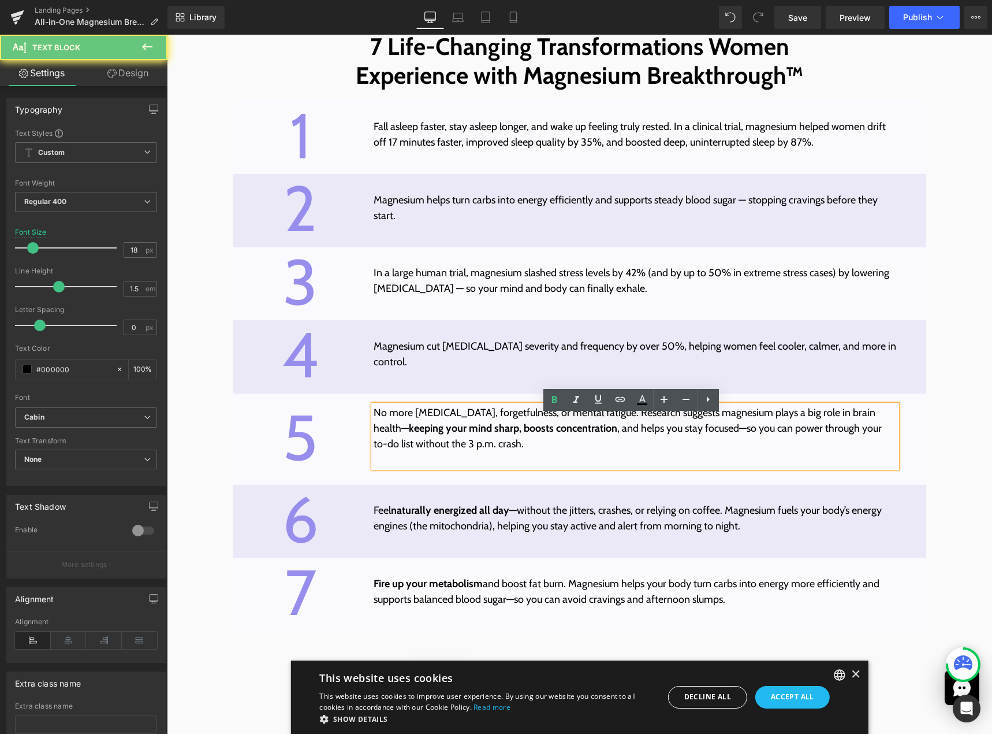
click at [511, 434] on strong "keeping your mind sharp, boosts concentration" at bounding box center [513, 428] width 209 height 13
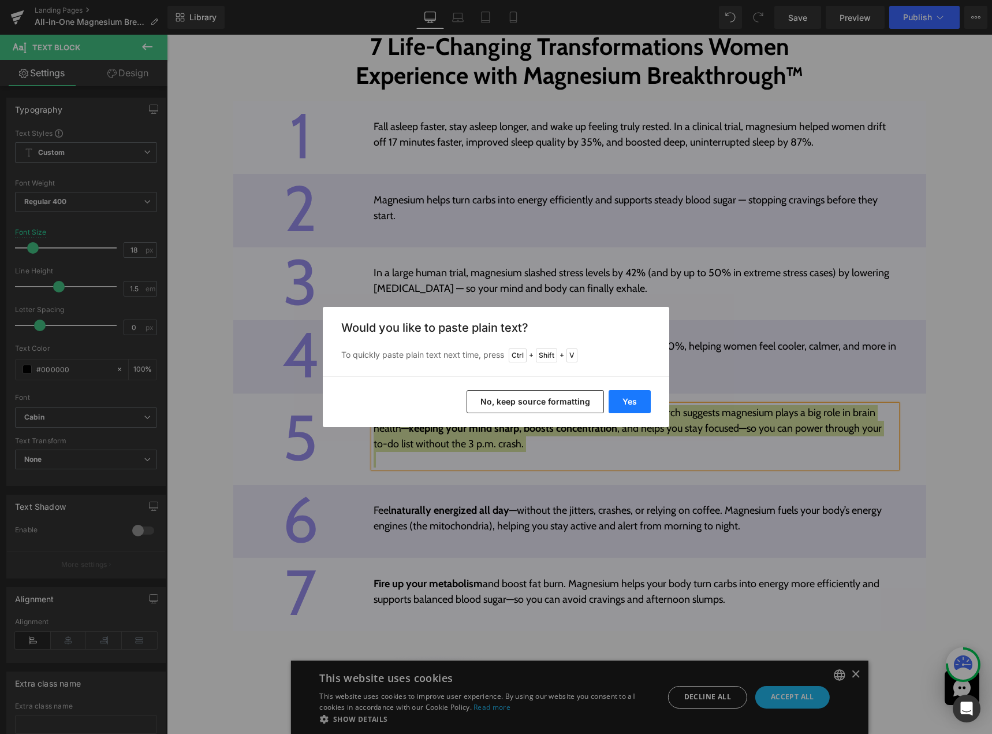
click at [617, 406] on button "Yes" at bounding box center [630, 401] width 42 height 23
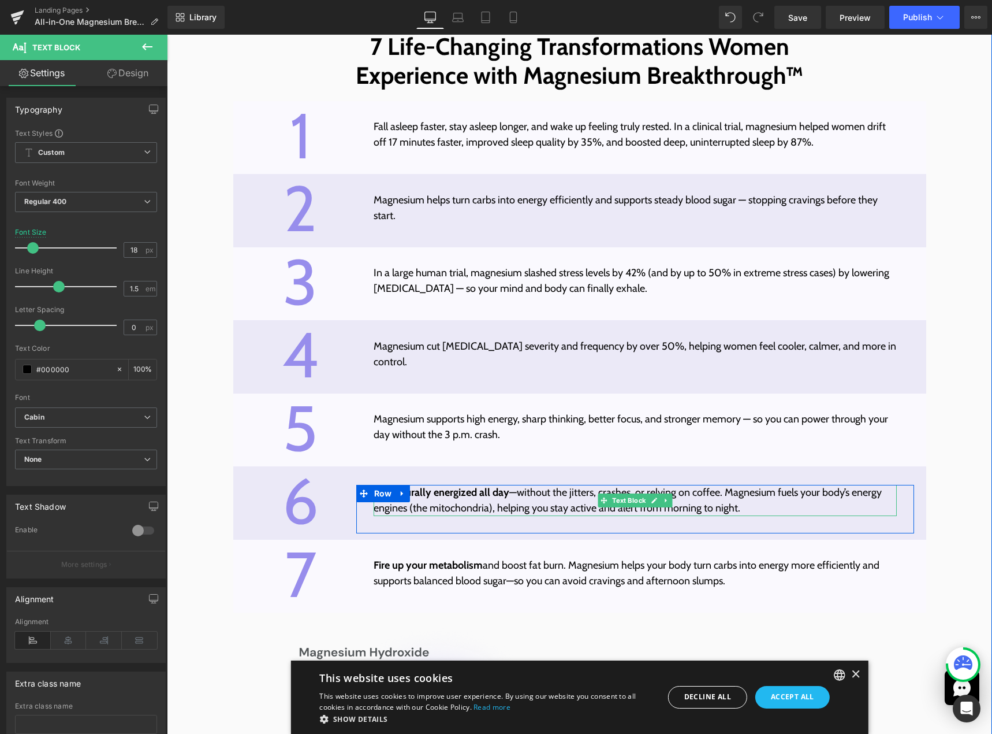
click at [502, 499] on strong "naturally energized all day" at bounding box center [450, 492] width 118 height 13
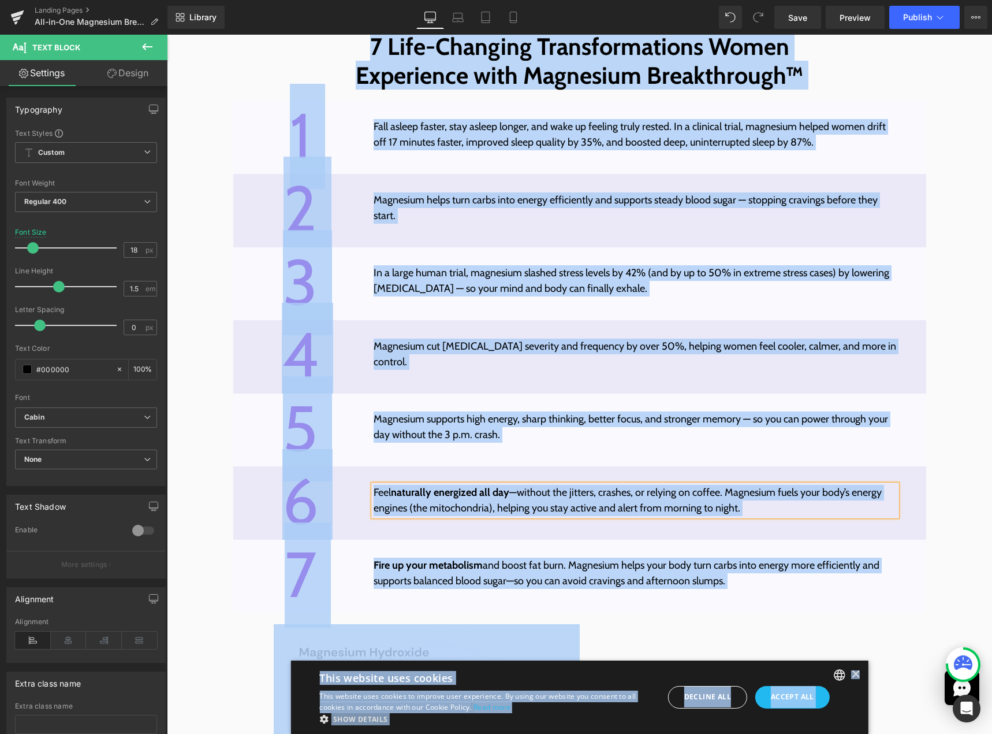
click at [512, 507] on p "​​Feel naturally energized all day —without the jitters, crashes, or relying on…" at bounding box center [636, 500] width 524 height 31
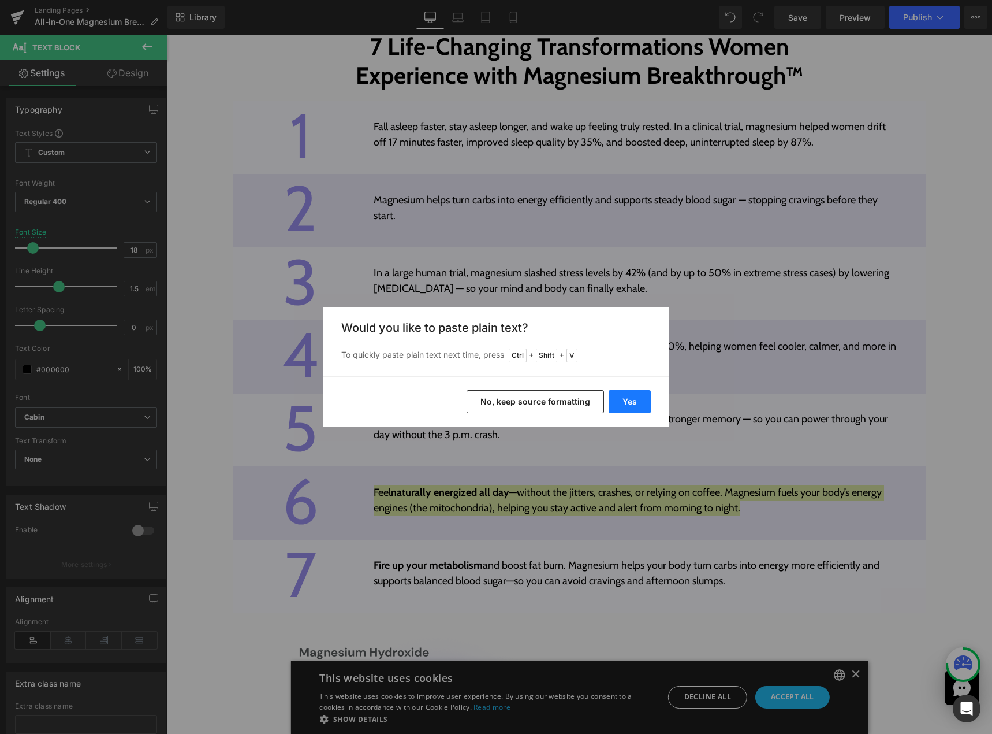
click at [620, 401] on button "Yes" at bounding box center [630, 401] width 42 height 23
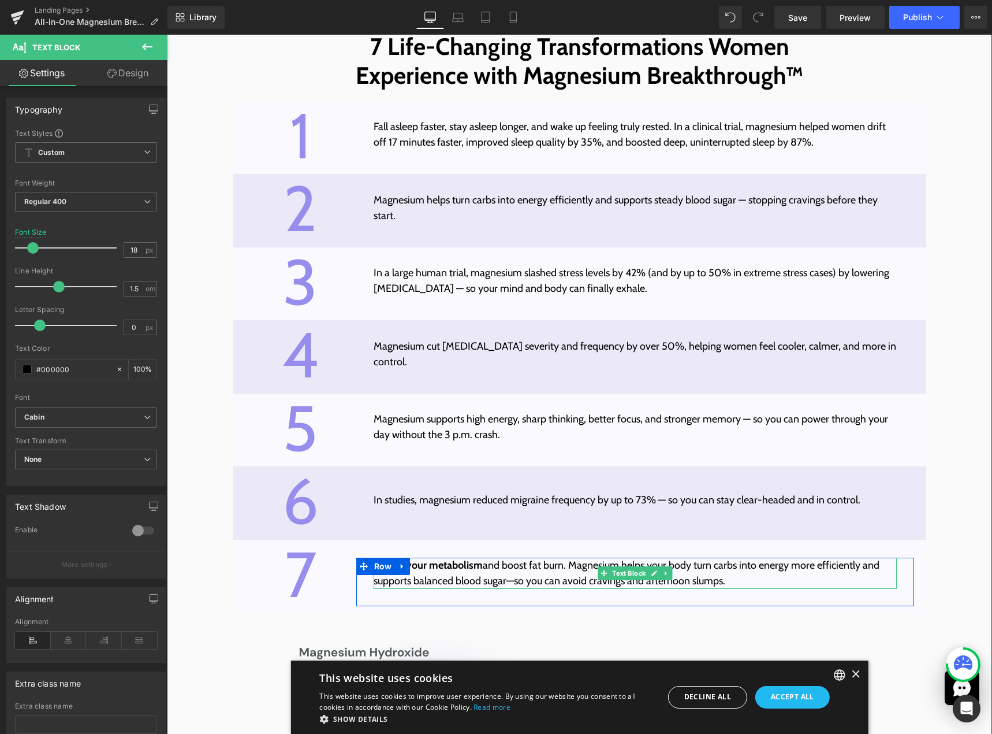
click at [459, 571] on strong "Fire up your metabolism" at bounding box center [428, 565] width 109 height 13
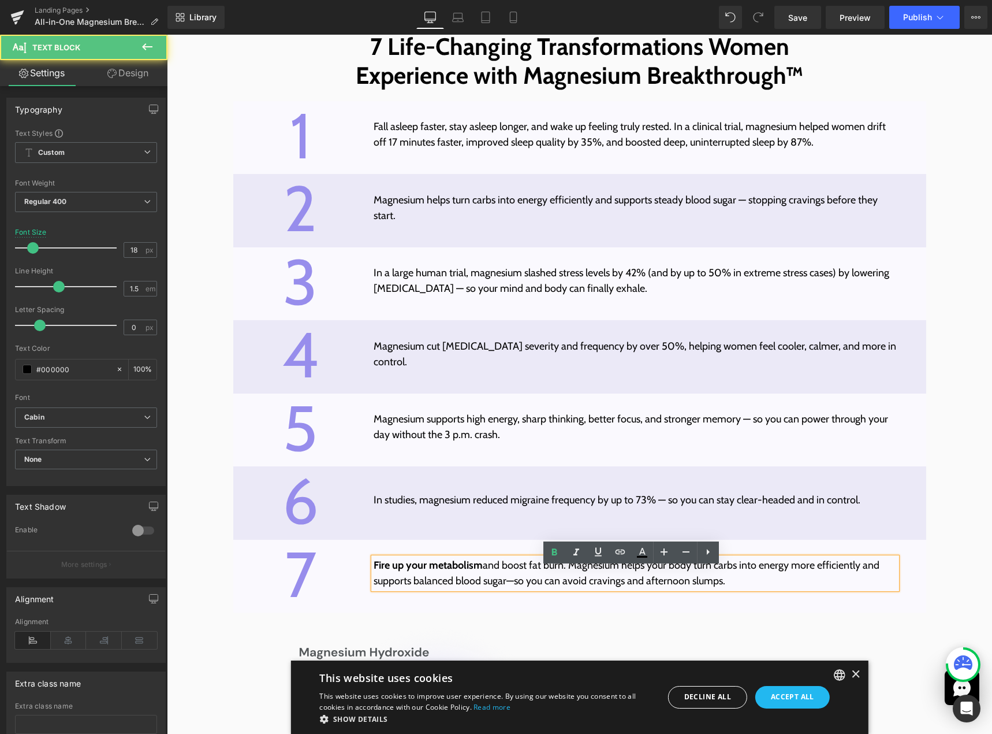
click at [459, 571] on strong "Fire up your metabolism" at bounding box center [428, 565] width 109 height 13
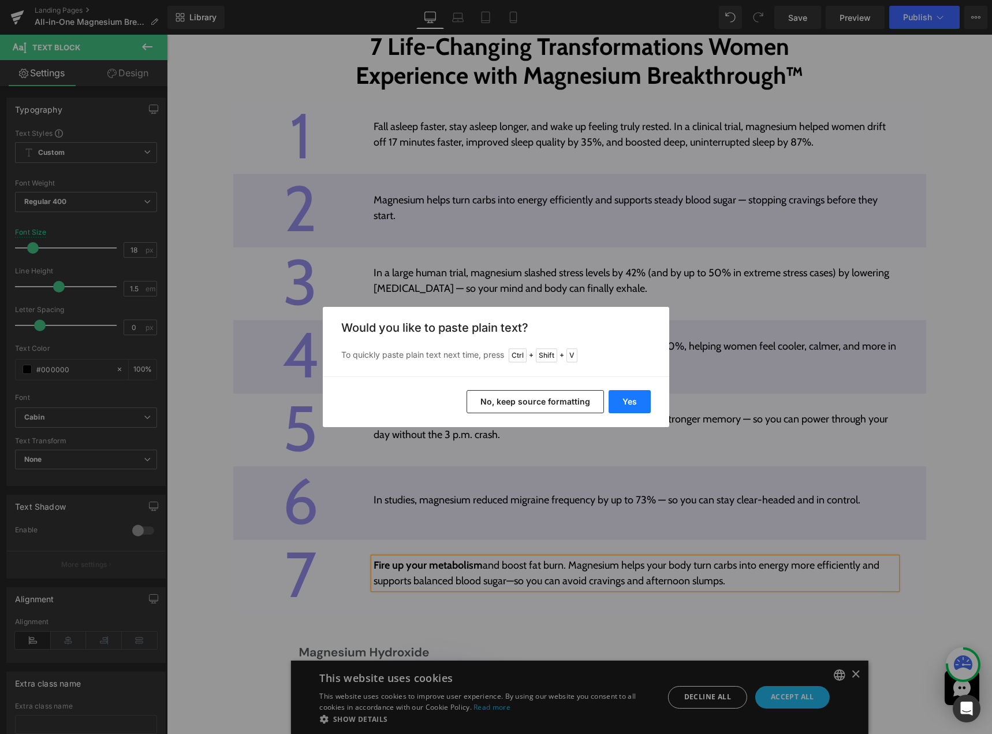
click at [616, 406] on button "Yes" at bounding box center [630, 401] width 42 height 23
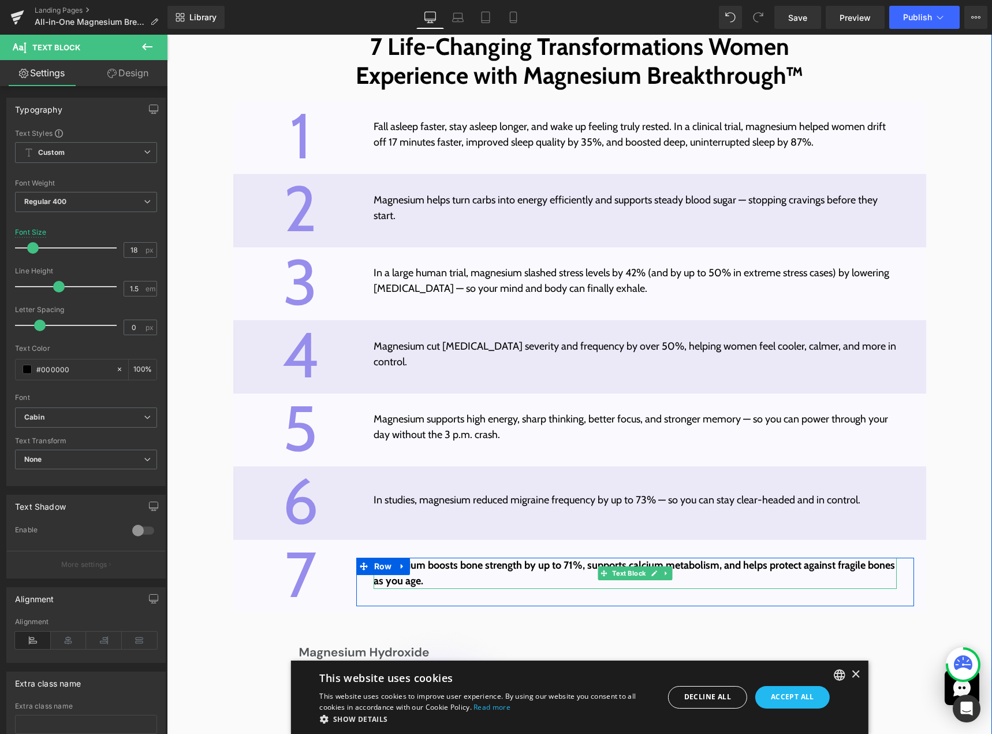
click at [445, 579] on b "Magnesium boosts bone strength by up to 71%, supports calcium metabolism, and h…" at bounding box center [635, 573] width 522 height 28
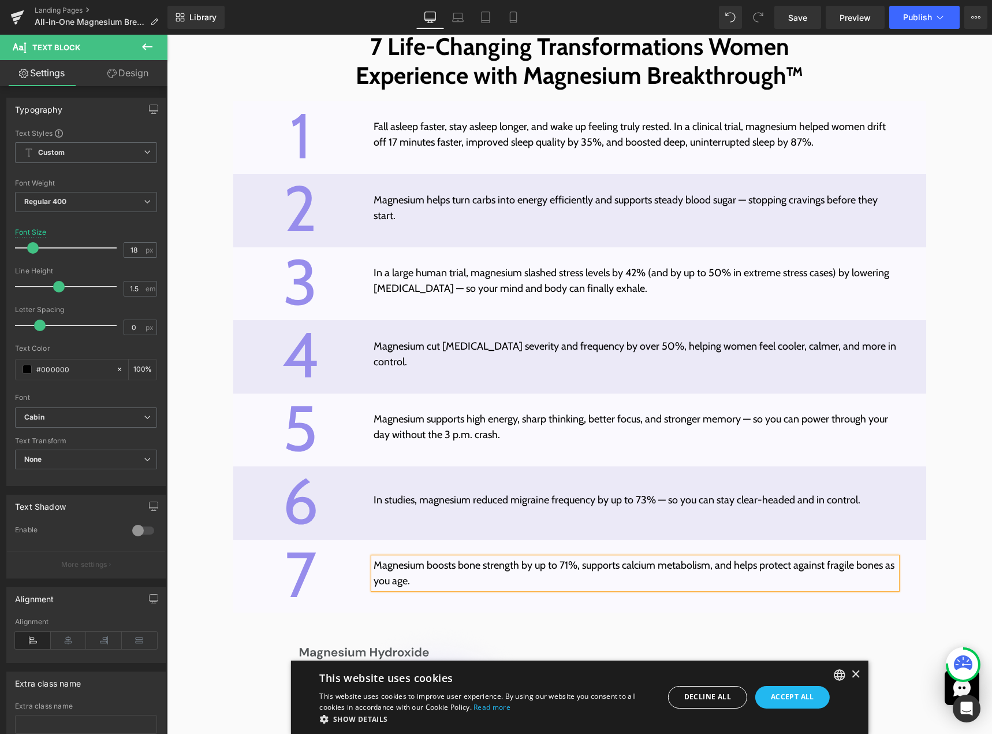
click at [455, 589] on p "Magnesium boosts bone strength by up to 71%, supports calcium metabolism, and h…" at bounding box center [636, 572] width 524 height 31
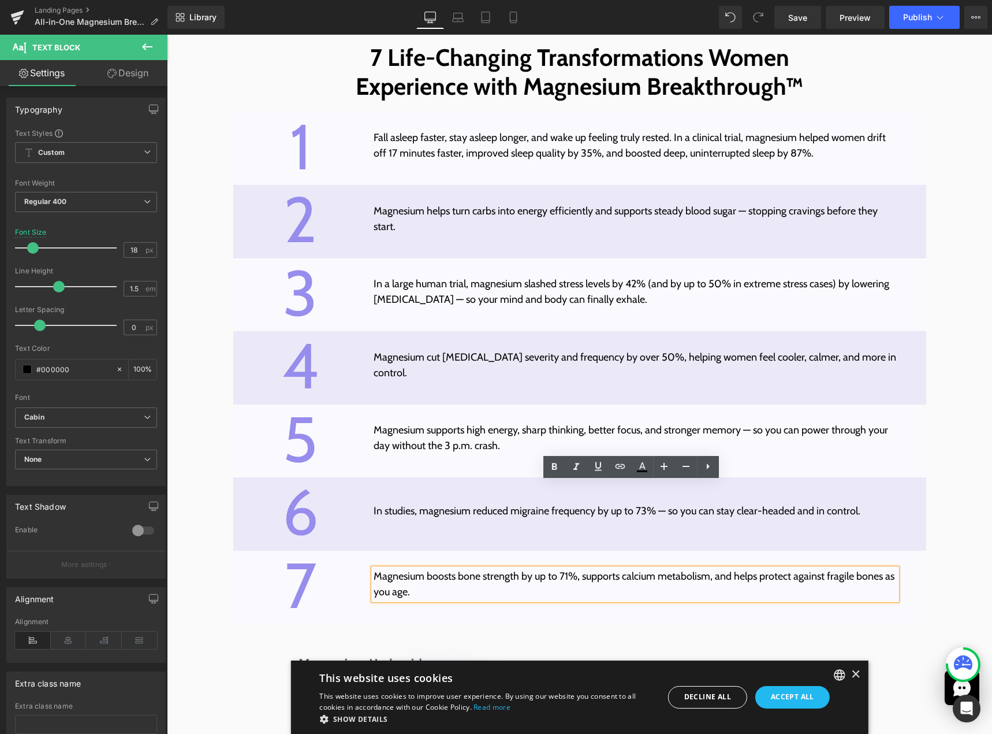
scroll to position [3800, 0]
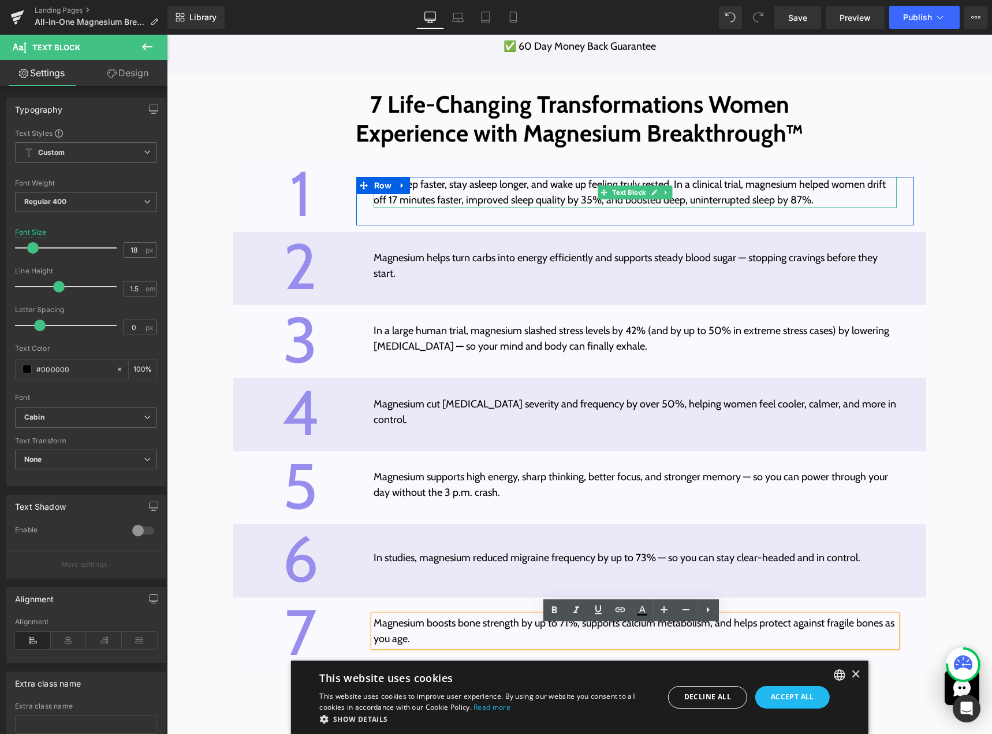
click at [462, 203] on p "Fall asleep faster, stay asleep longer, and wake up feeling truly rested. In a …" at bounding box center [636, 192] width 524 height 31
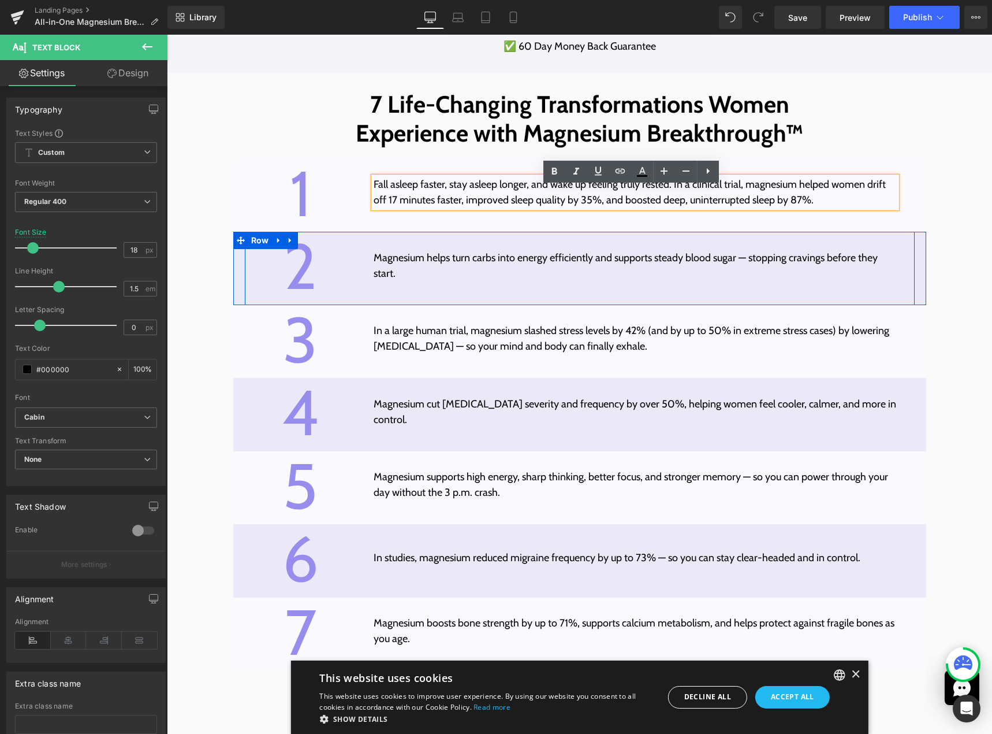
click at [574, 248] on div "2 Text Block Magnesium helps turn carbs into energy efficiently and supports st…" at bounding box center [580, 268] width 670 height 73
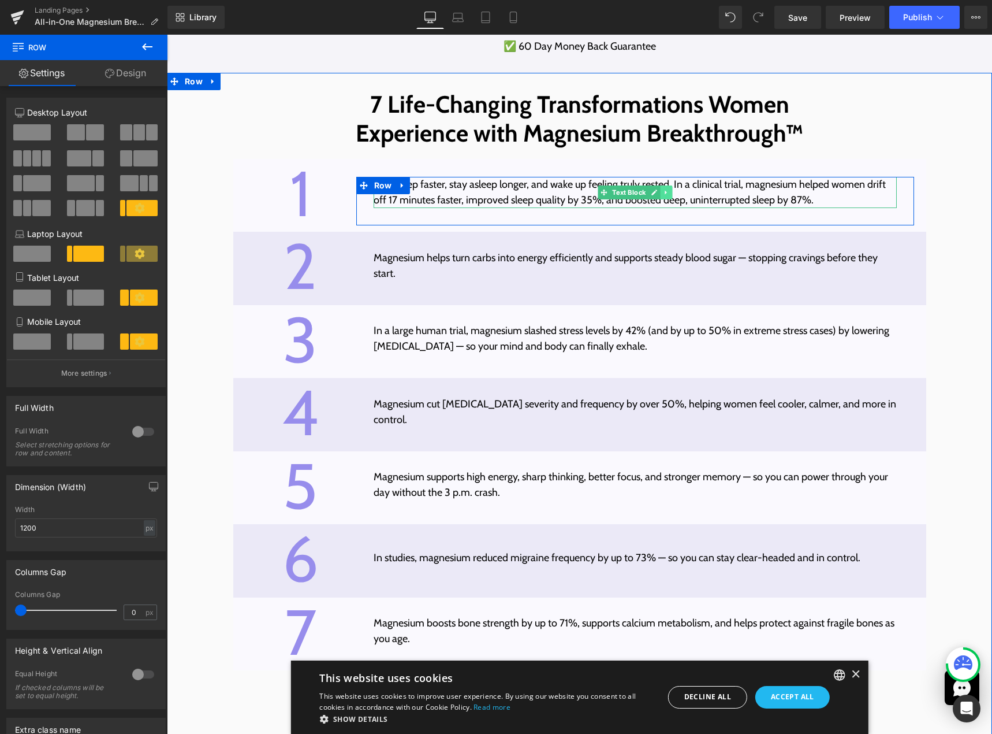
click at [665, 196] on icon at bounding box center [667, 192] width 6 height 7
click at [658, 196] on icon at bounding box center [660, 192] width 6 height 7
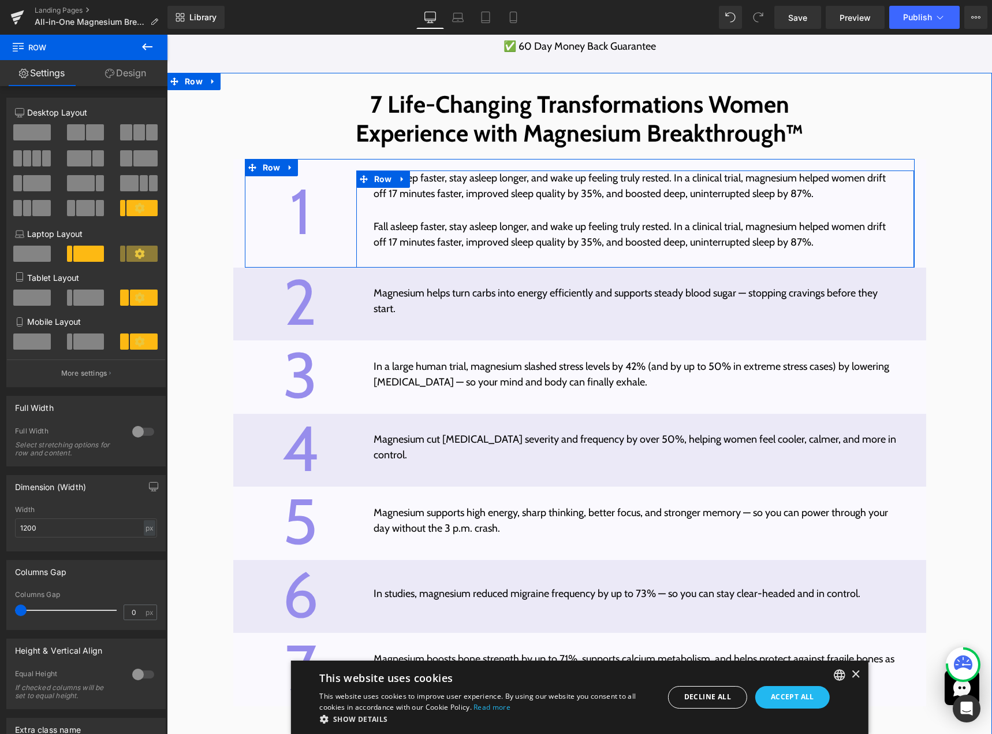
click at [449, 198] on p "Fall asleep faster, stay asleep longer, and wake up feeling truly rested. In a …" at bounding box center [636, 185] width 524 height 31
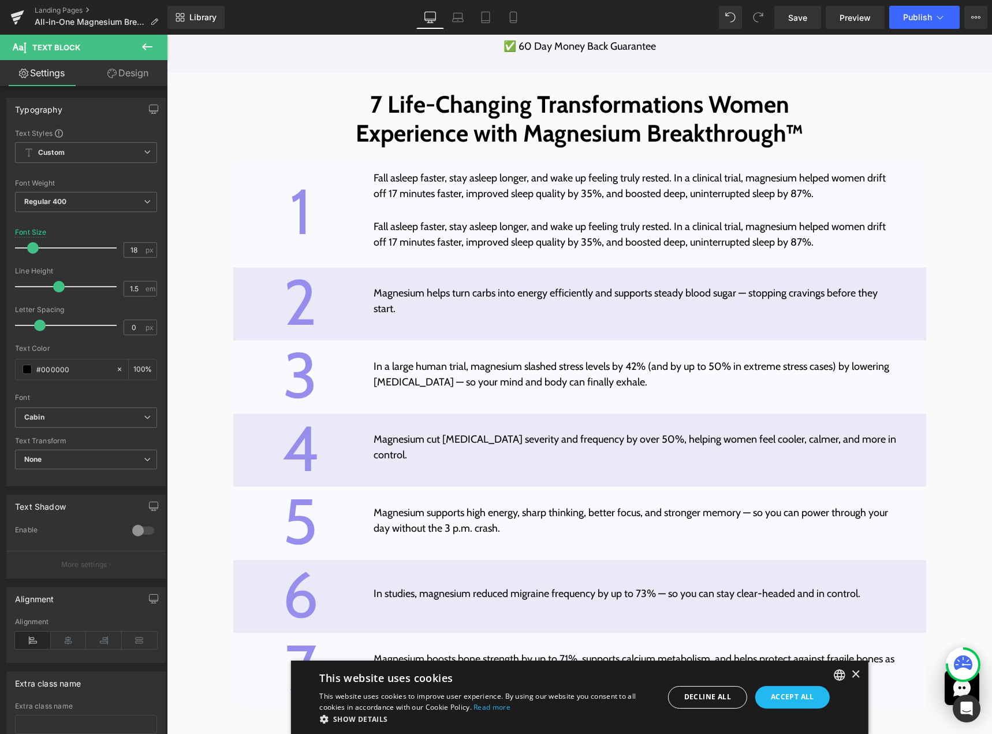
click at [125, 78] on link "Design" at bounding box center [128, 73] width 84 height 26
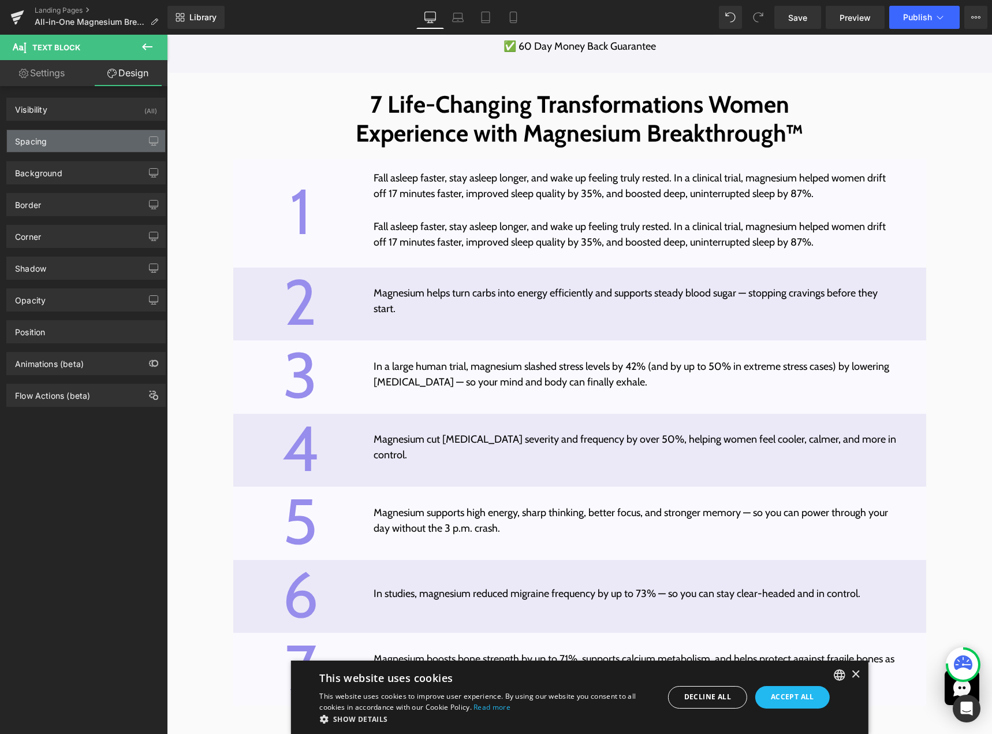
click at [84, 140] on div "Spacing" at bounding box center [86, 141] width 158 height 22
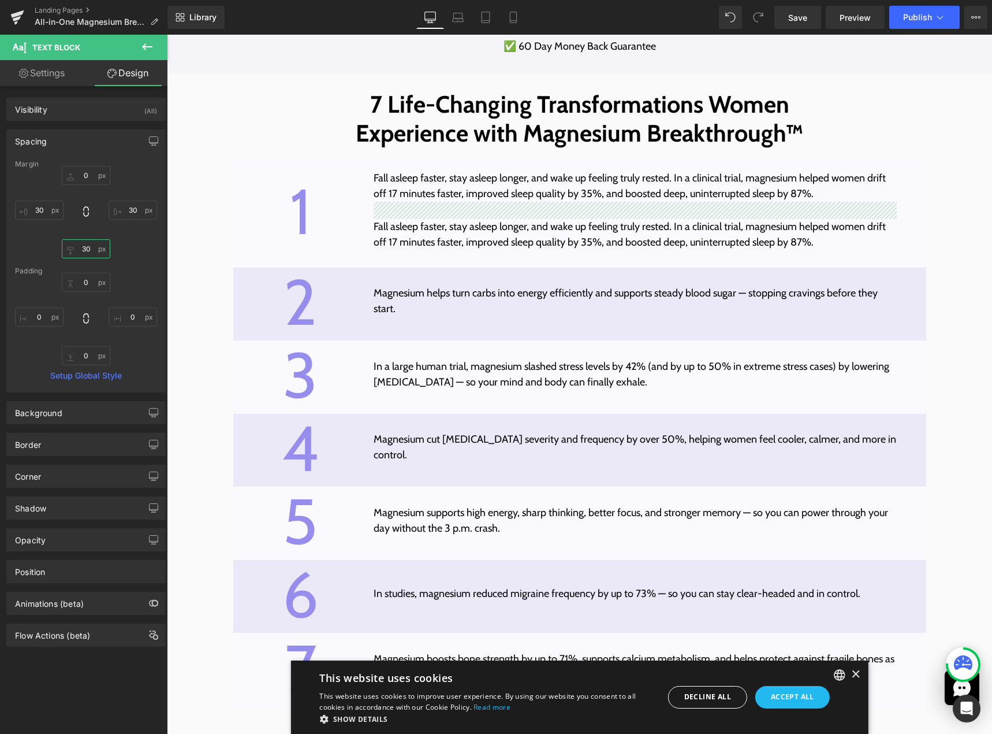
click at [84, 248] on input "30" at bounding box center [86, 248] width 49 height 19
type input "0"
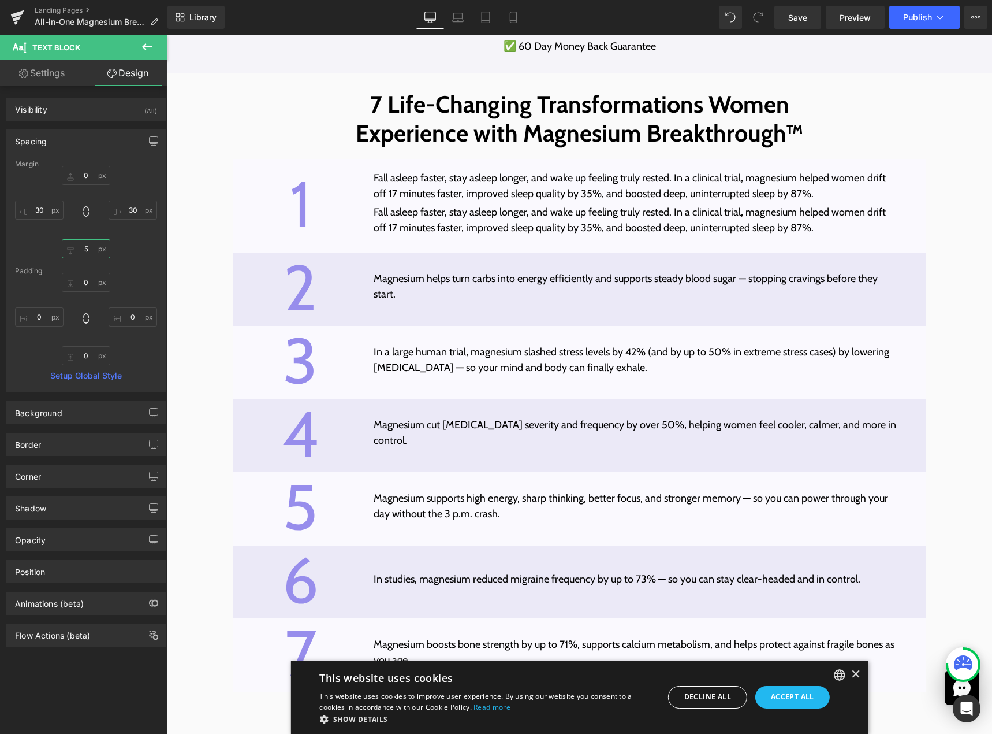
type input "5"
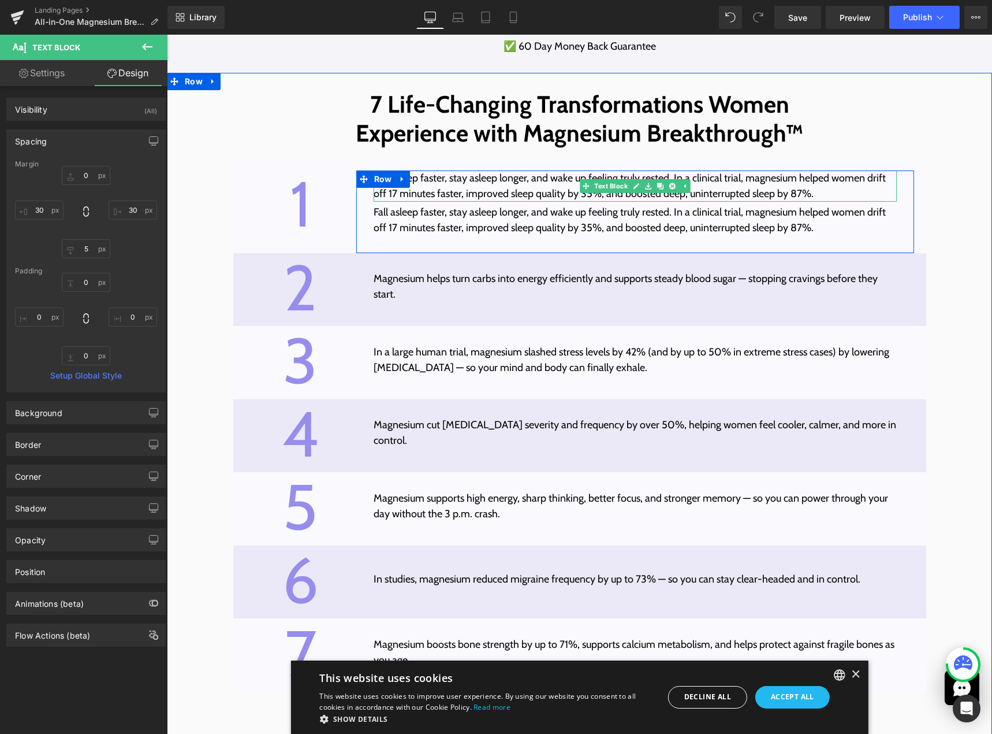
click at [477, 193] on p "Fall asleep faster, stay asleep longer, and wake up feeling truly rested. In a …" at bounding box center [636, 185] width 524 height 31
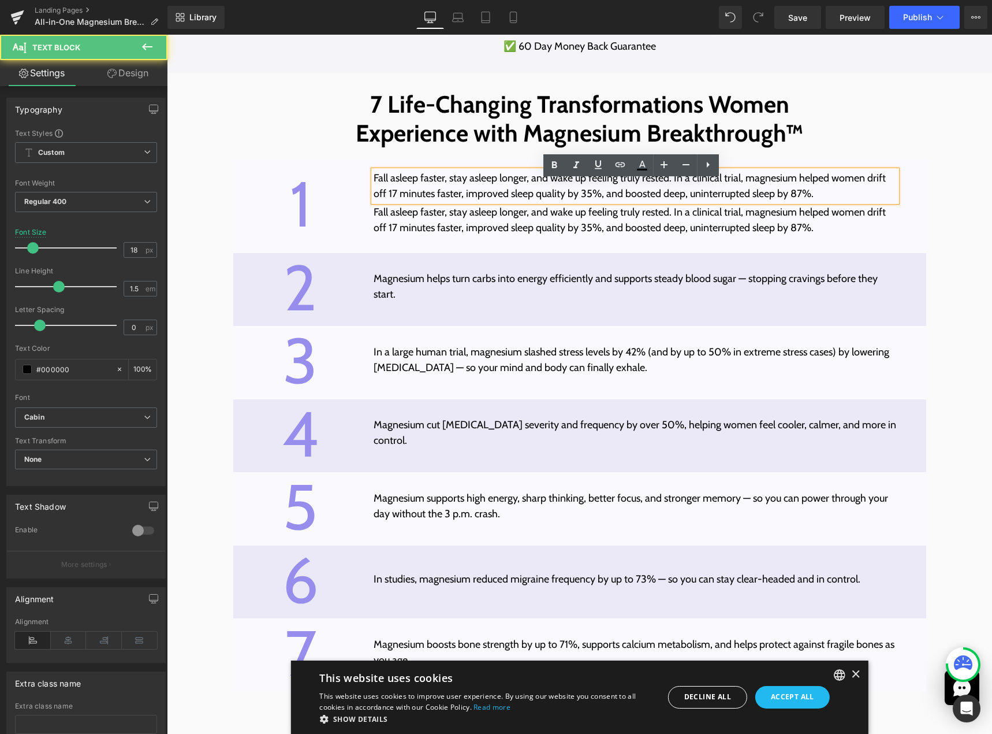
click at [480, 198] on p "Fall asleep faster, stay asleep longer, and wake up feeling truly rested. In a …" at bounding box center [636, 185] width 524 height 31
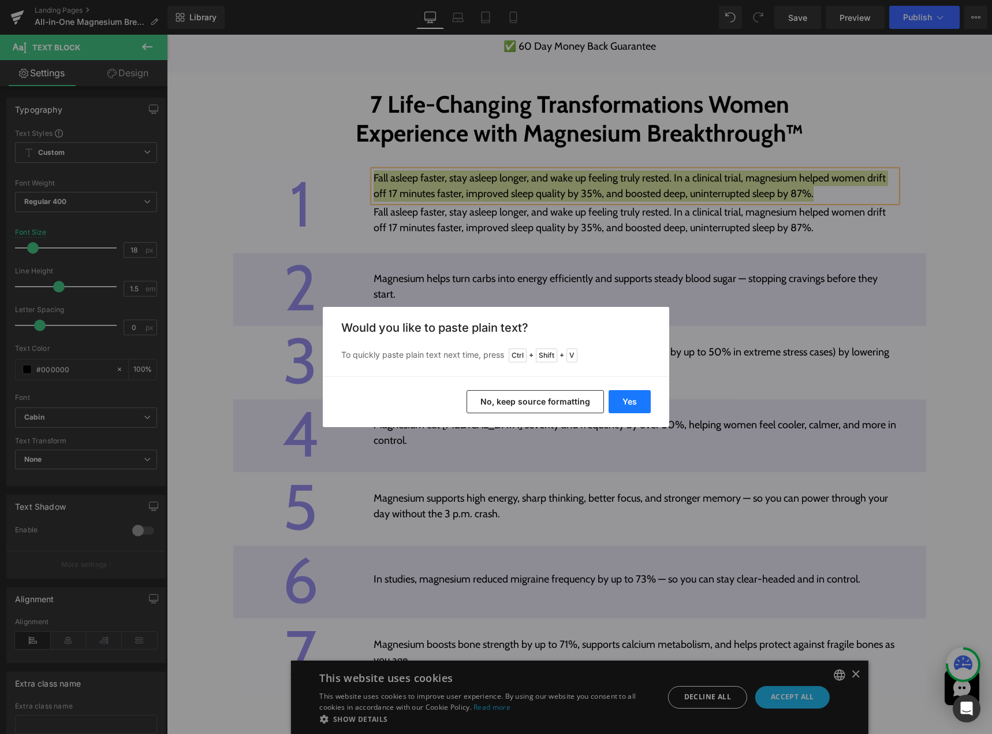
click at [629, 406] on button "Yes" at bounding box center [630, 401] width 42 height 23
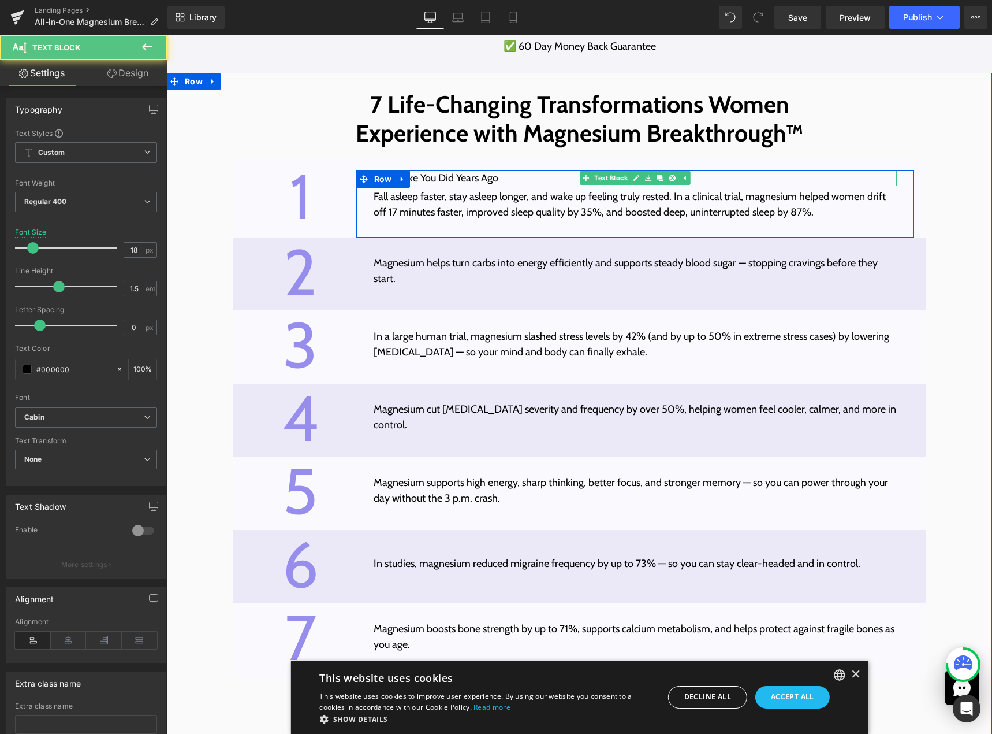
click at [461, 186] on p "Sleep Like You Did Years Ago" at bounding box center [636, 178] width 524 height 16
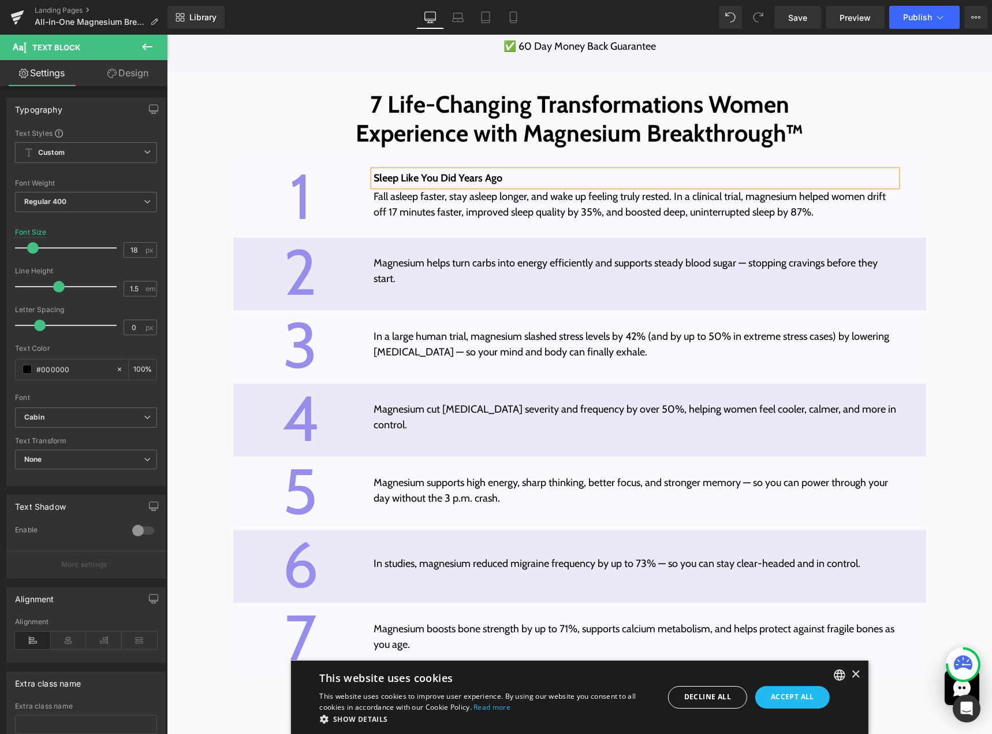
click at [389, 237] on div "Sleep Like You Did Years Ago Text Block Fall asleep faster, stay asleep longer,…" at bounding box center [635, 203] width 559 height 67
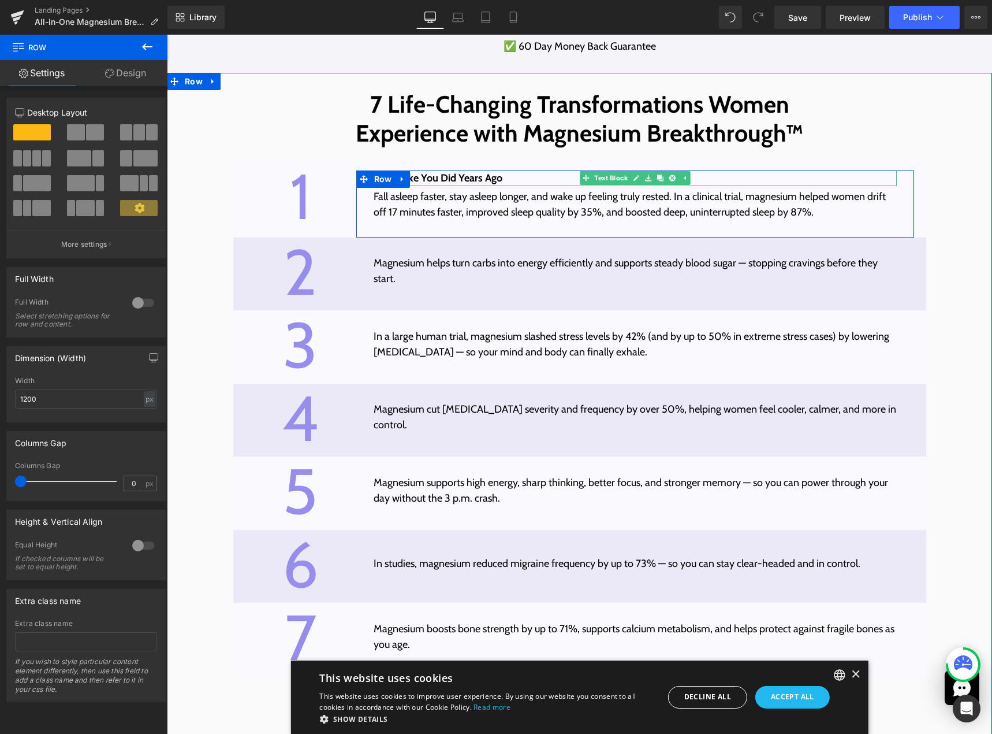
click at [454, 184] on strong "Sleep Like You Did Years Ago" at bounding box center [438, 178] width 129 height 13
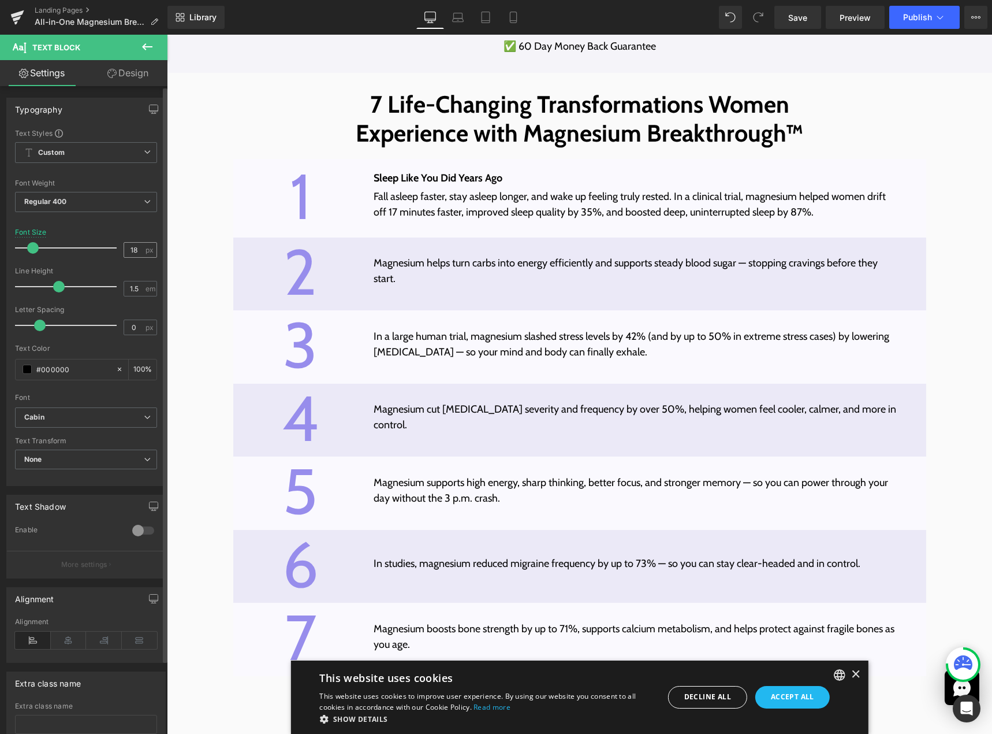
click at [132, 243] on input "18" at bounding box center [134, 250] width 20 height 14
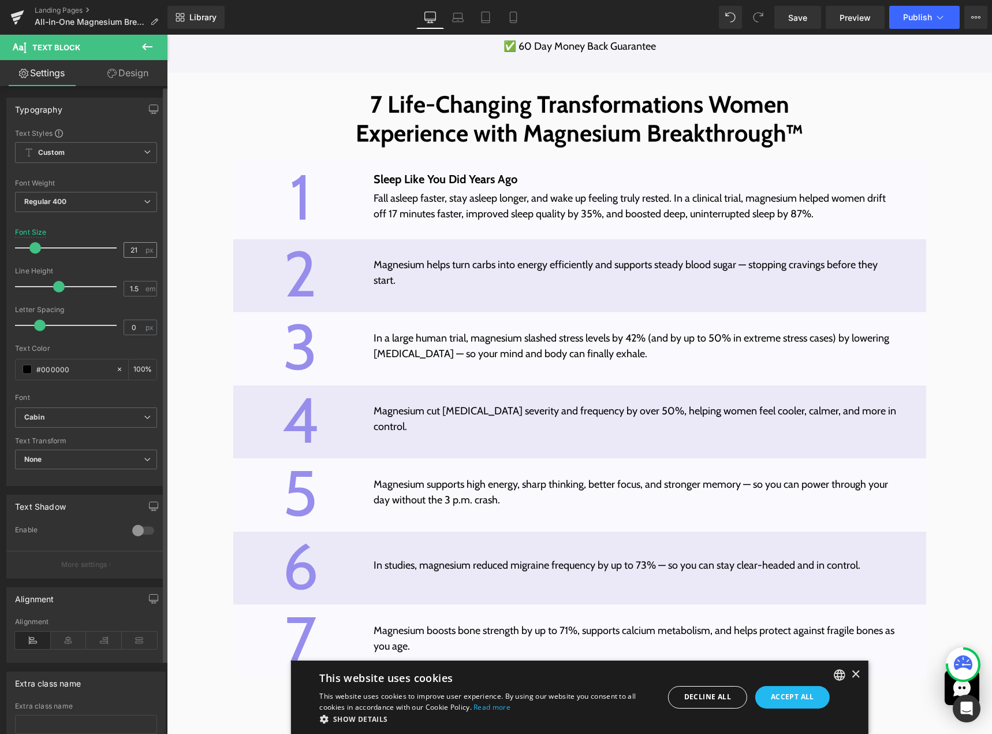
type input "22"
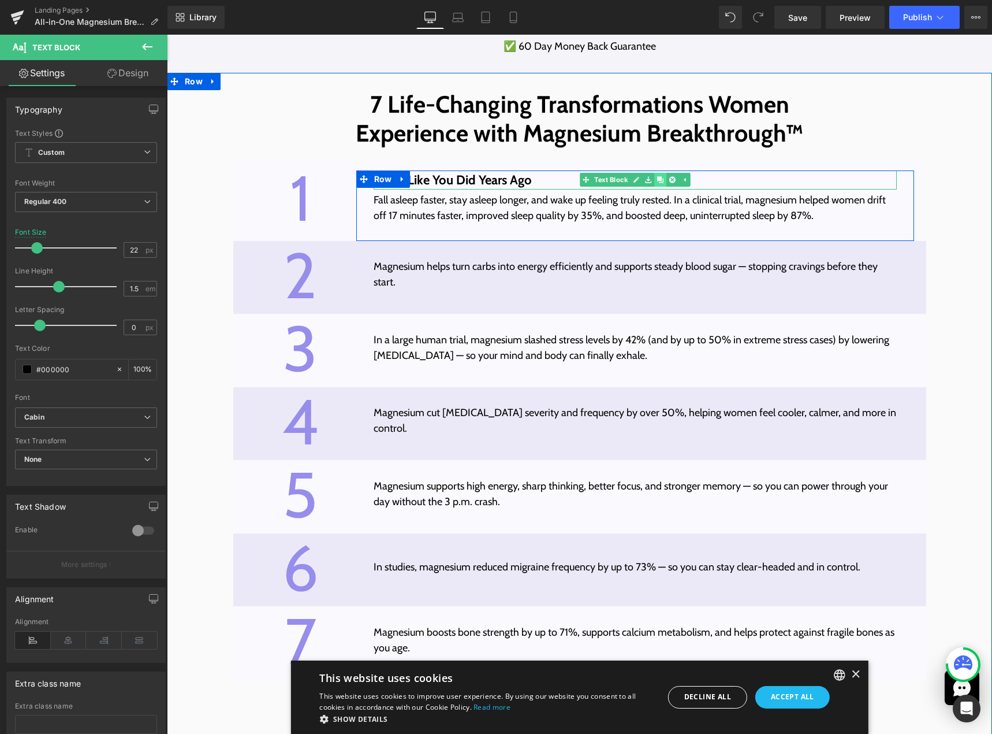
click at [657, 183] on icon at bounding box center [660, 180] width 6 height 6
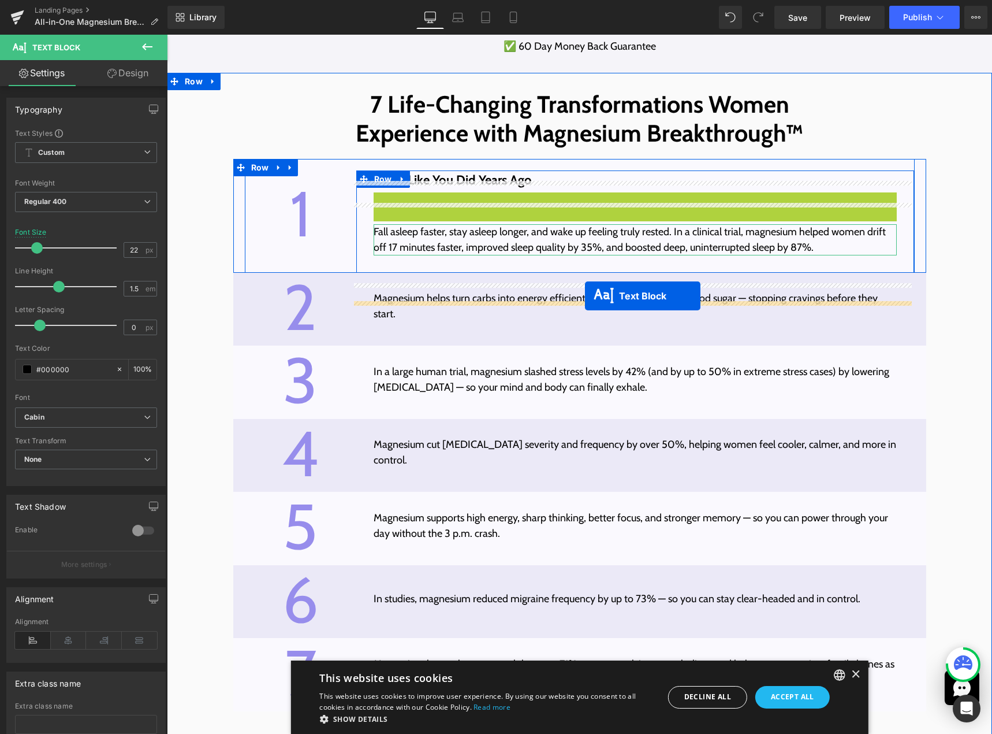
drag, startPoint x: 600, startPoint y: 210, endPoint x: 585, endPoint y: 296, distance: 87.3
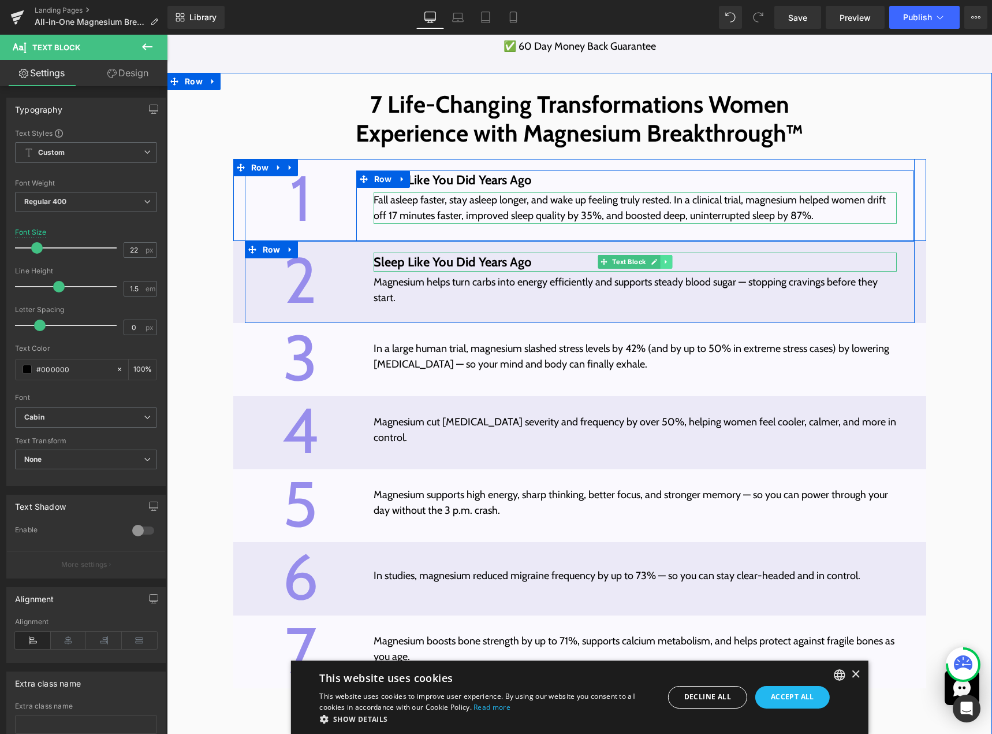
click at [664, 265] on icon at bounding box center [667, 261] width 6 height 7
click at [657, 265] on icon at bounding box center [660, 262] width 6 height 6
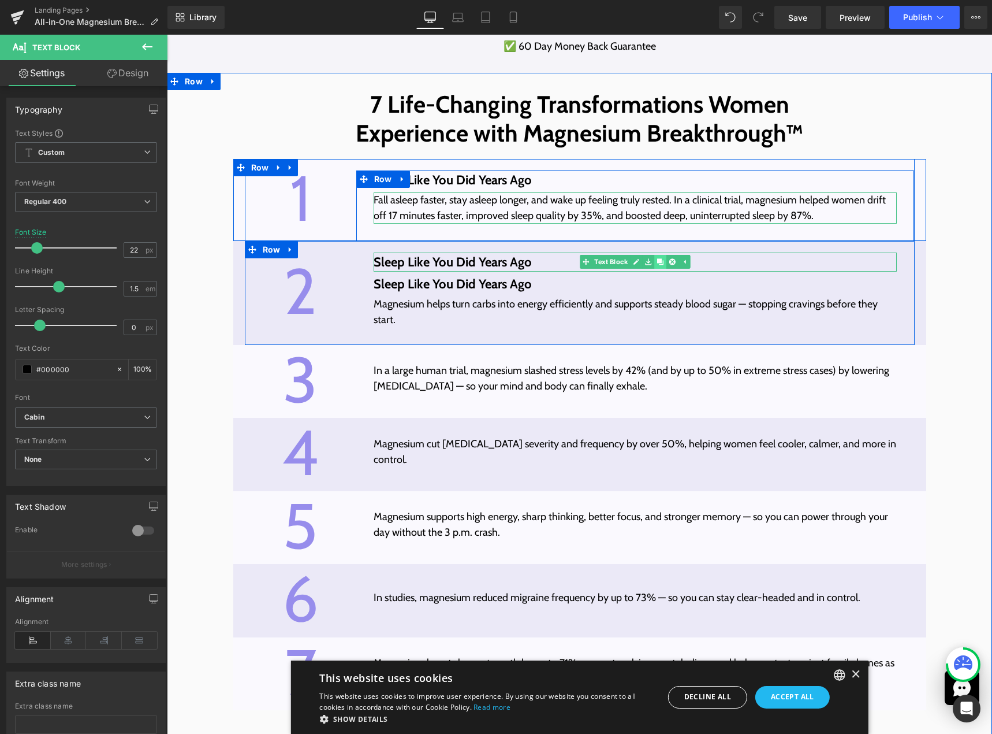
click at [657, 265] on icon at bounding box center [660, 262] width 6 height 6
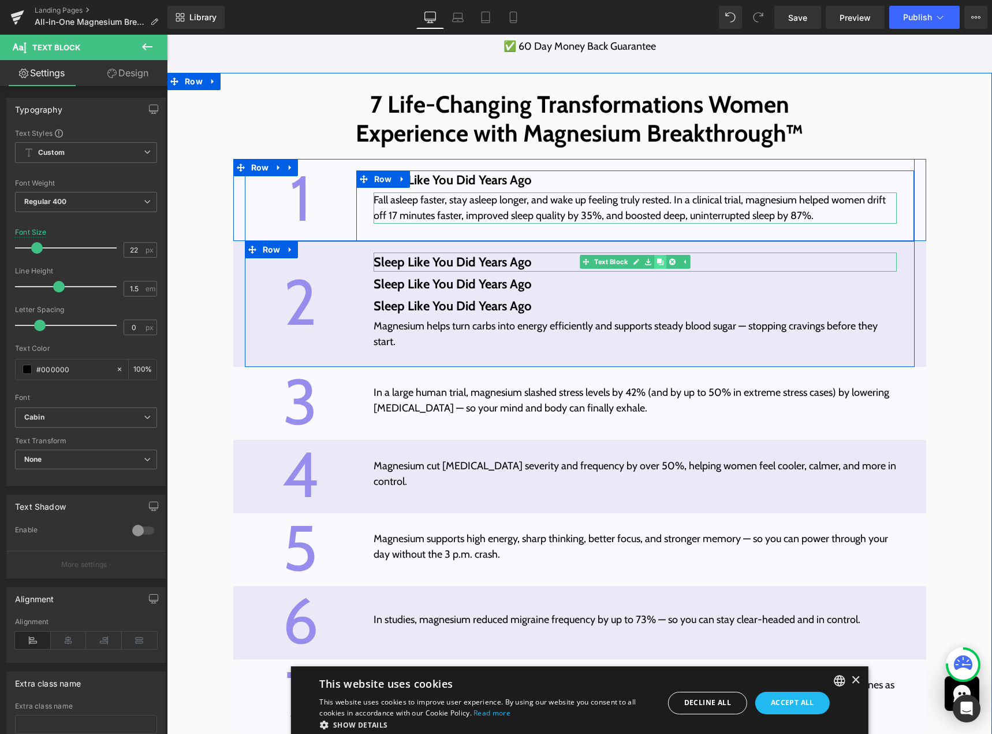
click at [657, 265] on icon at bounding box center [660, 262] width 6 height 6
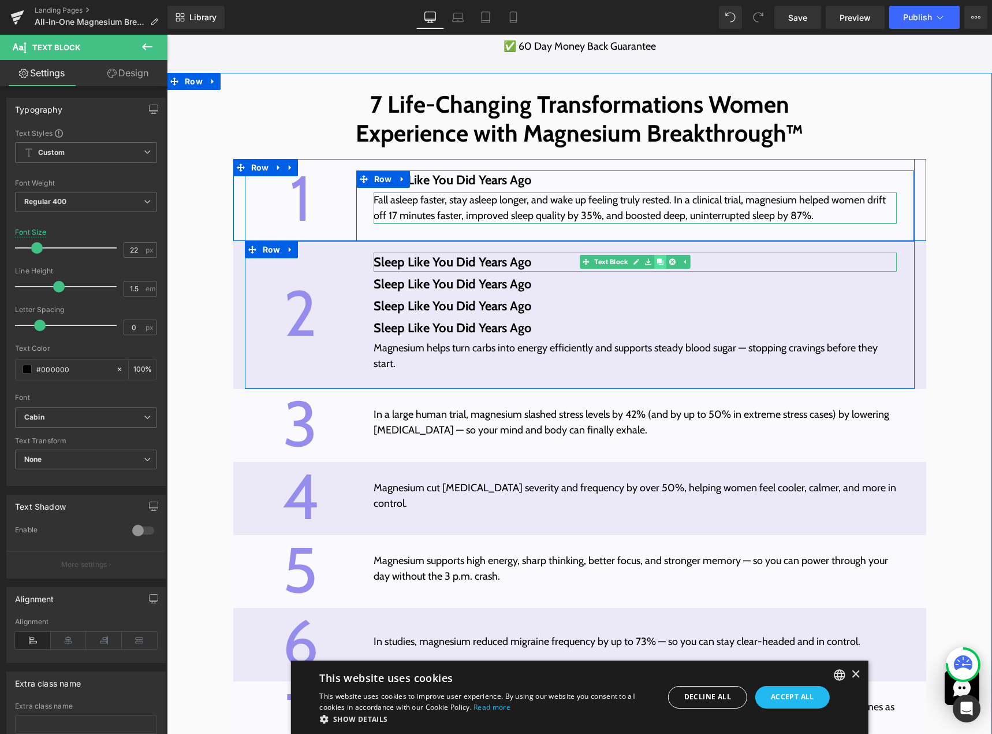
click at [657, 265] on icon at bounding box center [660, 262] width 6 height 6
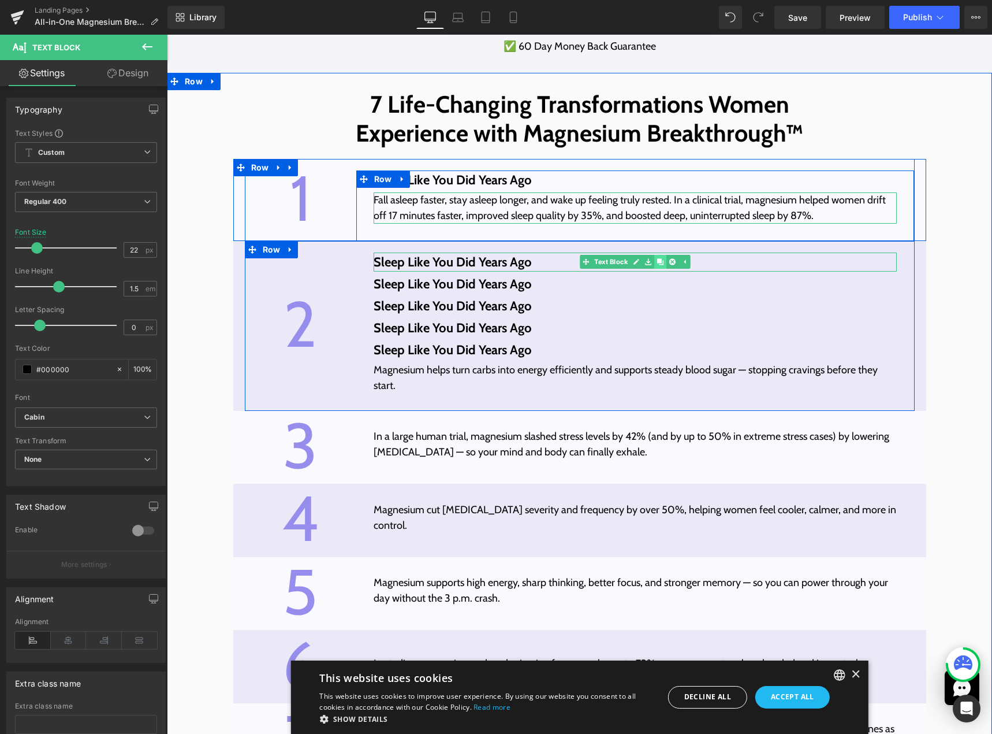
click at [657, 265] on icon at bounding box center [660, 262] width 6 height 6
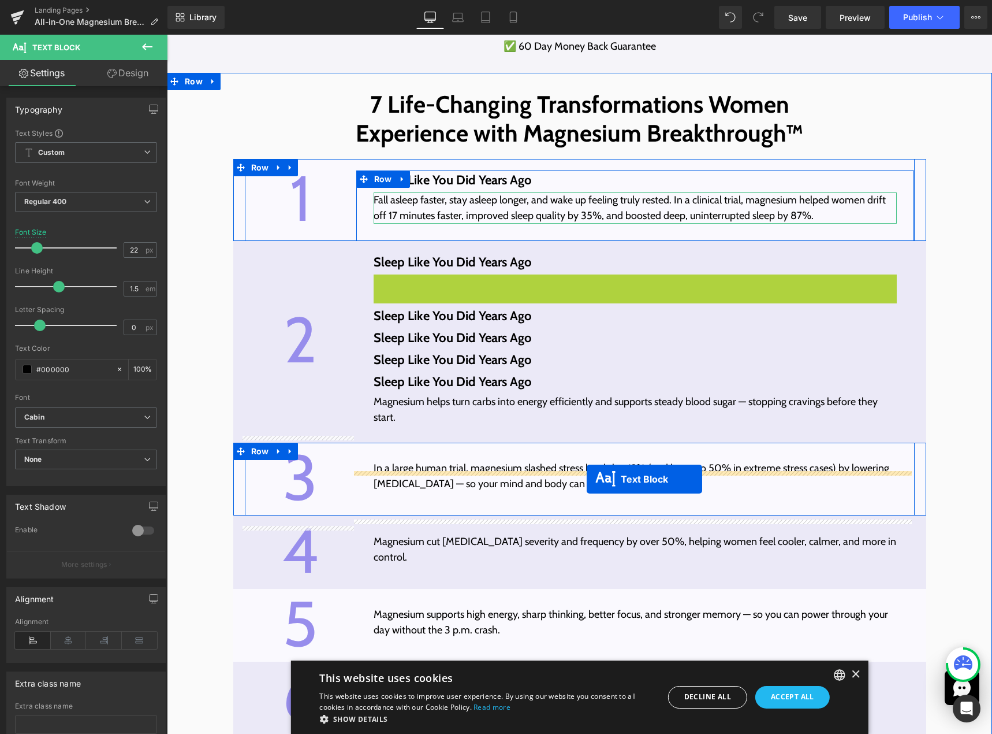
drag, startPoint x: 599, startPoint y: 291, endPoint x: 587, endPoint y: 479, distance: 188.1
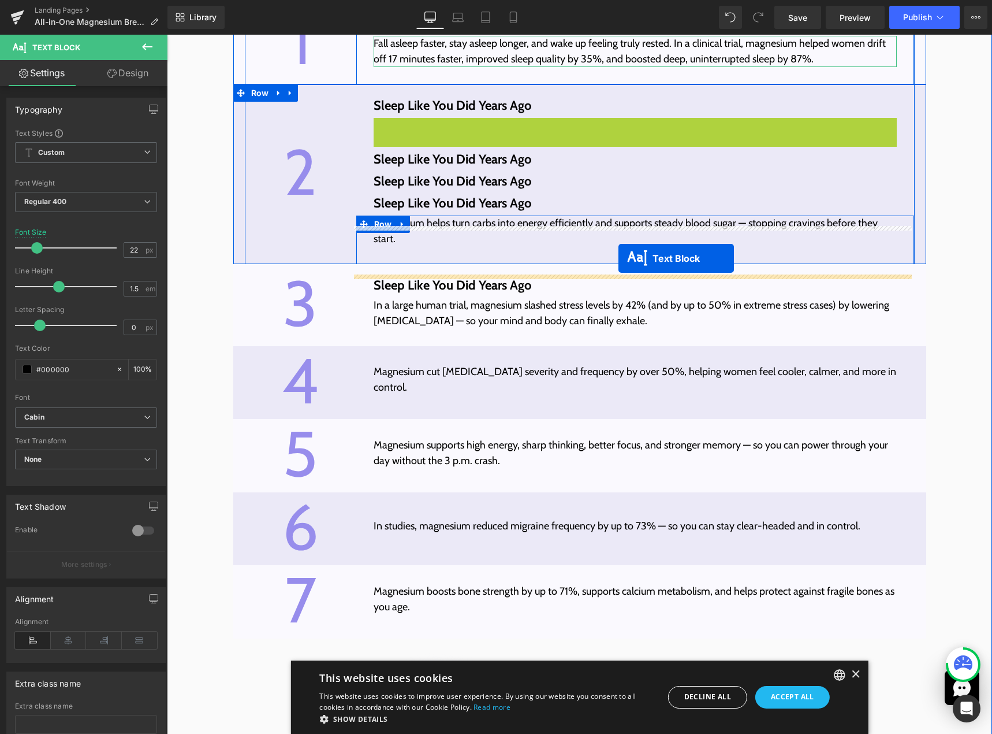
scroll to position [3973, 0]
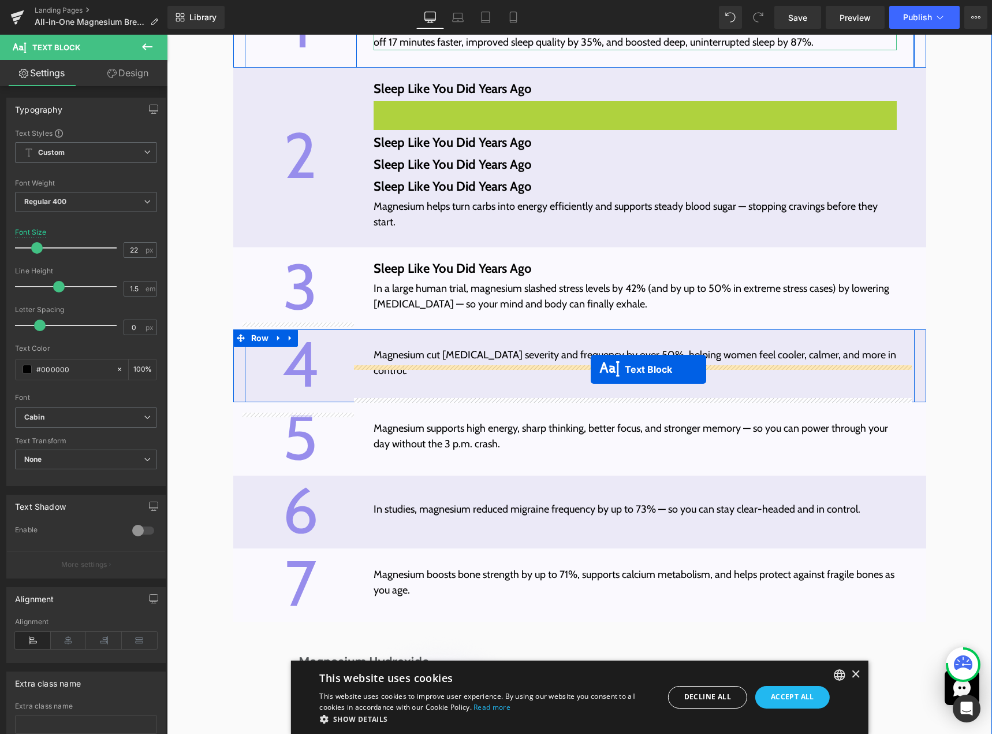
drag, startPoint x: 600, startPoint y: 292, endPoint x: 591, endPoint y: 369, distance: 78.0
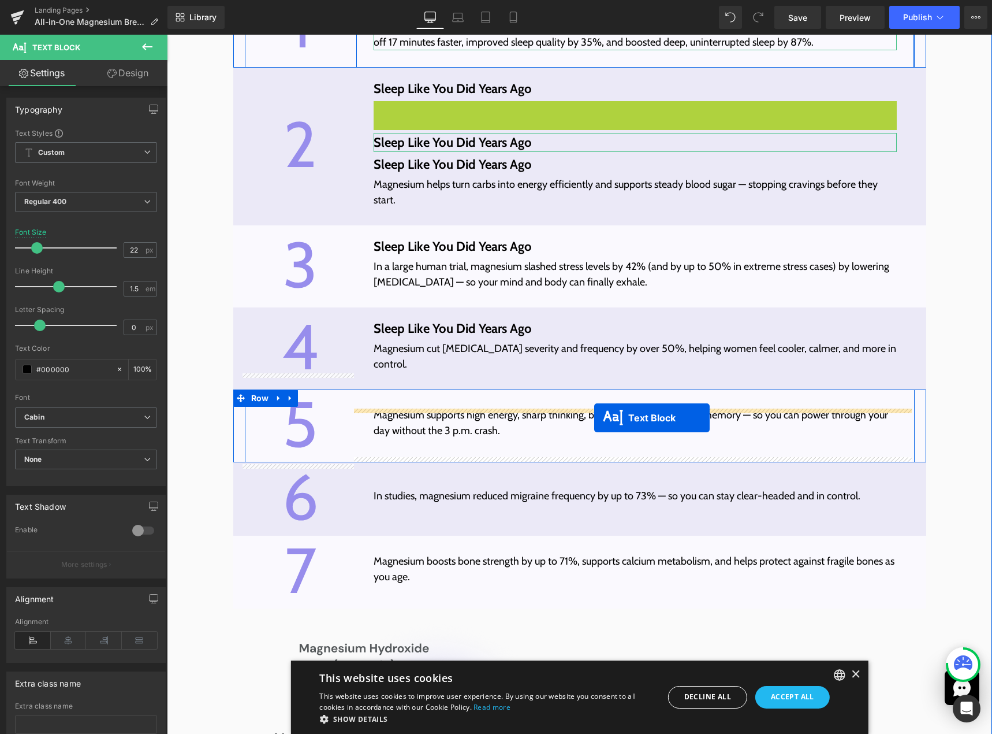
drag, startPoint x: 600, startPoint y: 120, endPoint x: 582, endPoint y: 324, distance: 204.1
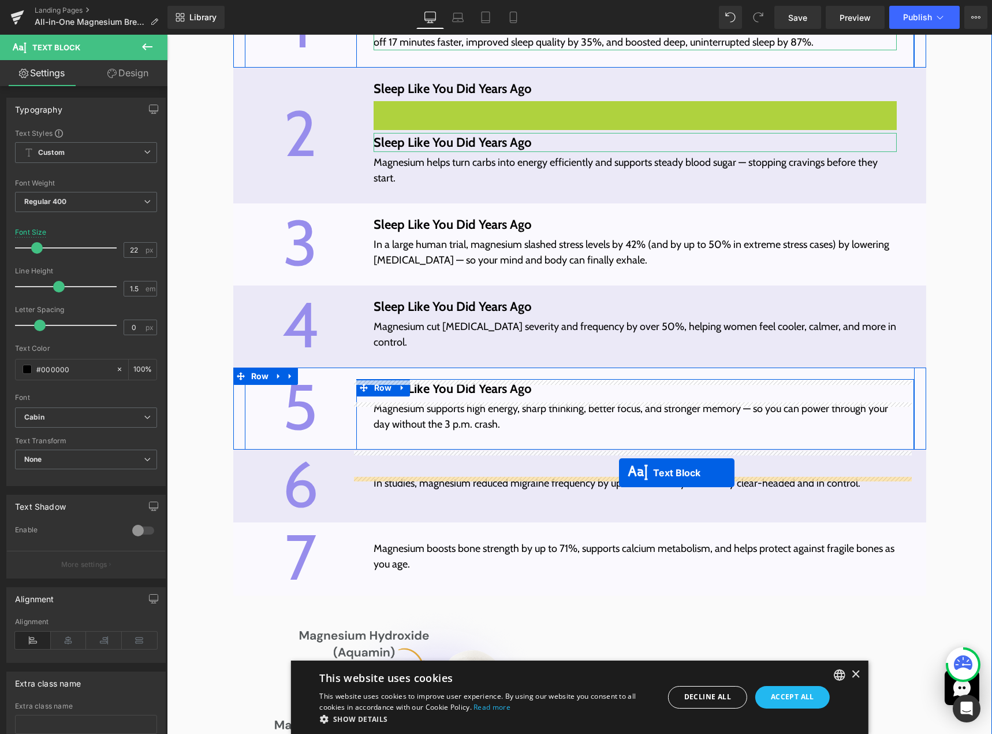
drag, startPoint x: 600, startPoint y: 120, endPoint x: 619, endPoint y: 473, distance: 353.5
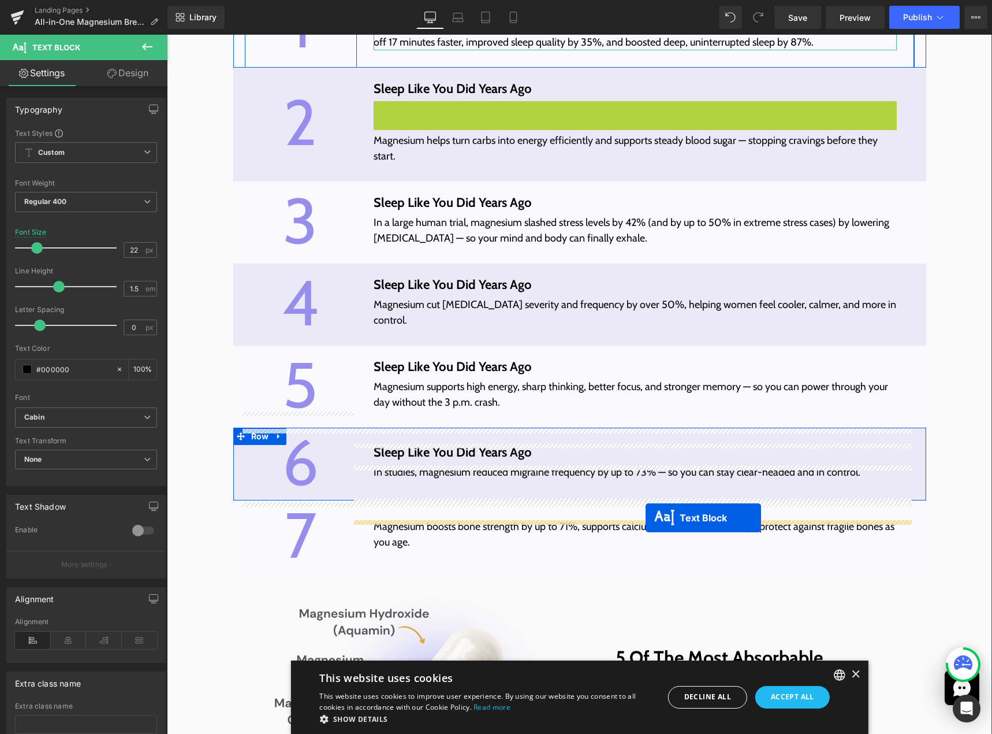
drag, startPoint x: 593, startPoint y: 266, endPoint x: 646, endPoint y: 518, distance: 256.9
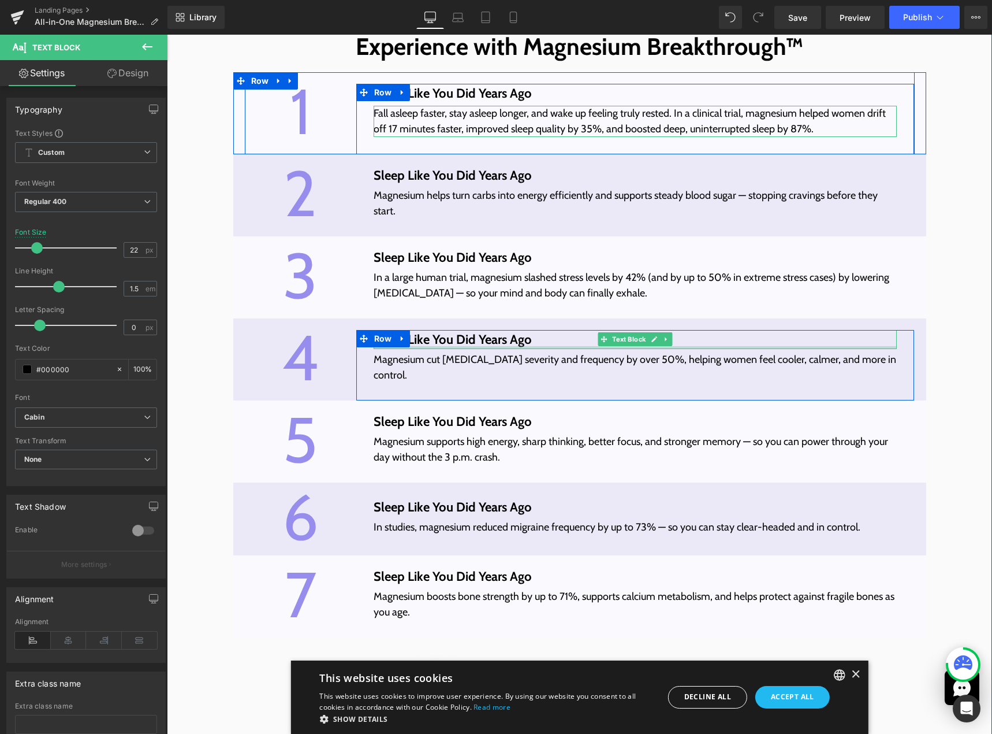
scroll to position [3858, 0]
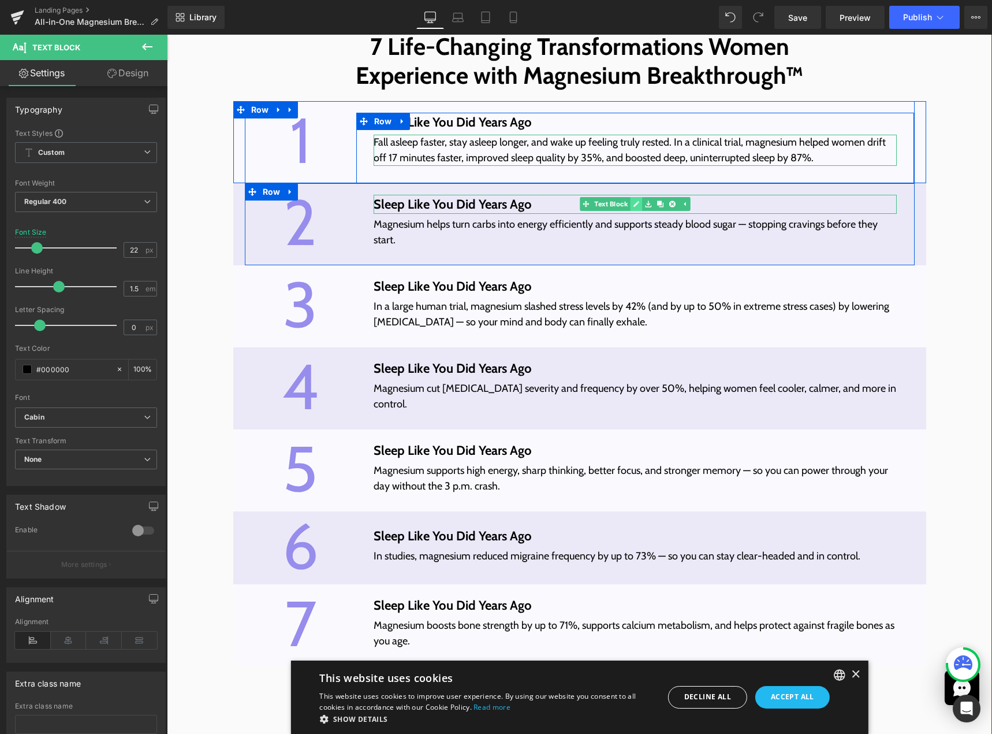
click at [634, 207] on icon at bounding box center [637, 204] width 6 height 6
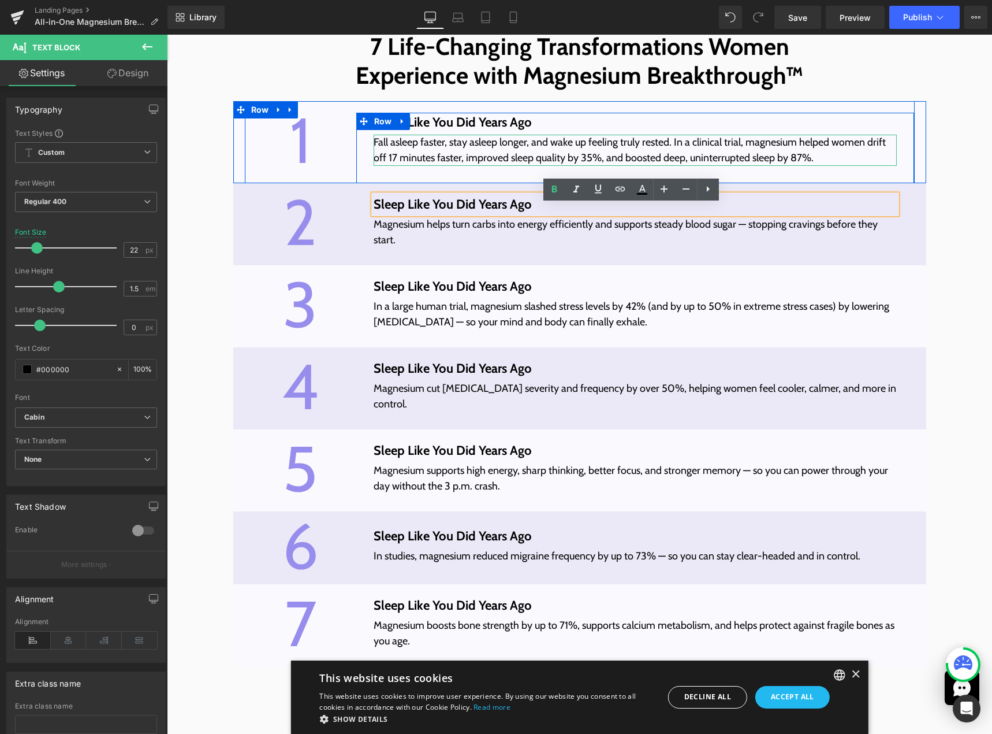
click at [575, 214] on p "Sleep Like You Did Years Ago" at bounding box center [636, 204] width 524 height 19
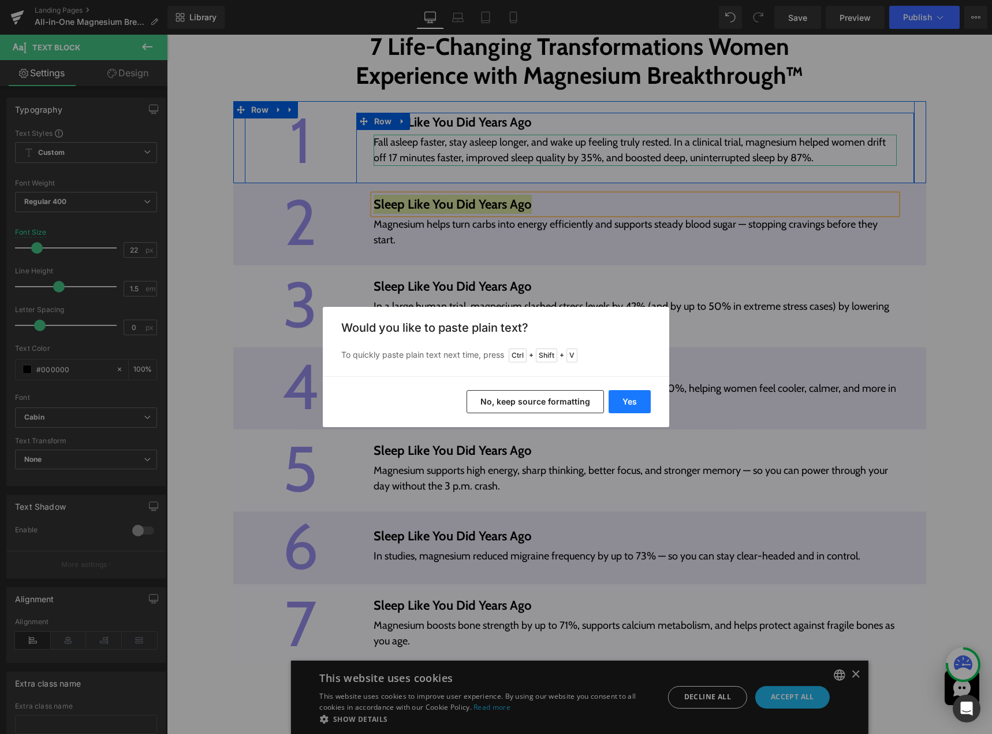
drag, startPoint x: 627, startPoint y: 400, endPoint x: 461, endPoint y: 365, distance: 170.1
click at [627, 400] on button "Yes" at bounding box center [630, 401] width 42 height 23
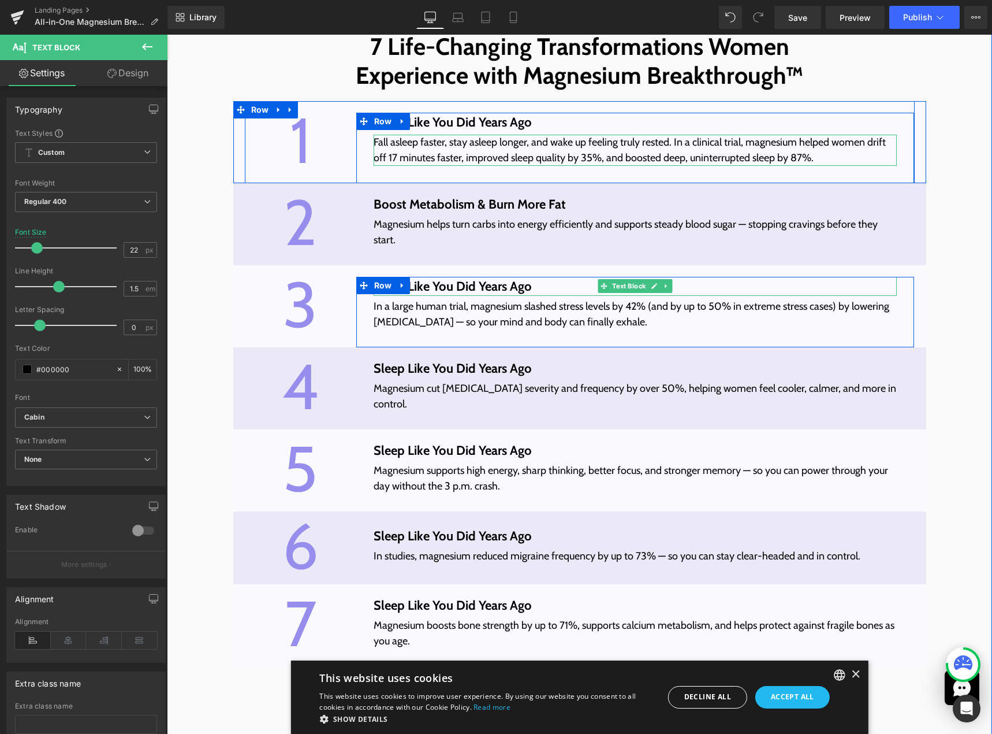
click at [470, 294] on strong "Sleep Like You Did Years Ago" at bounding box center [453, 286] width 158 height 16
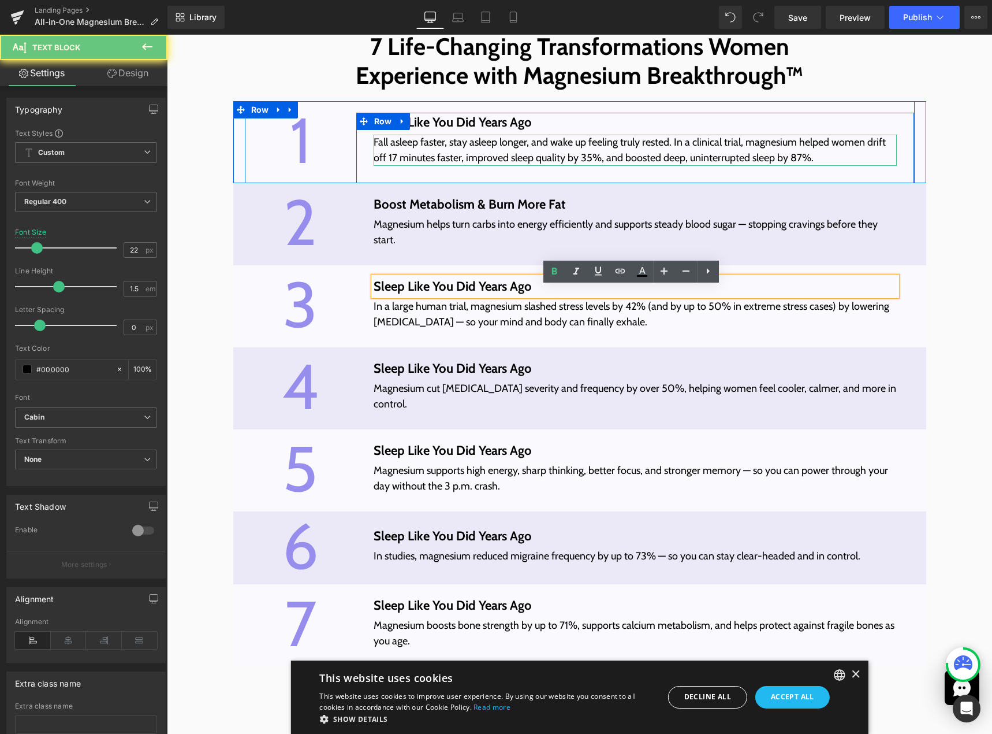
click at [475, 294] on strong "Sleep Like You Did Years Ago" at bounding box center [453, 286] width 158 height 16
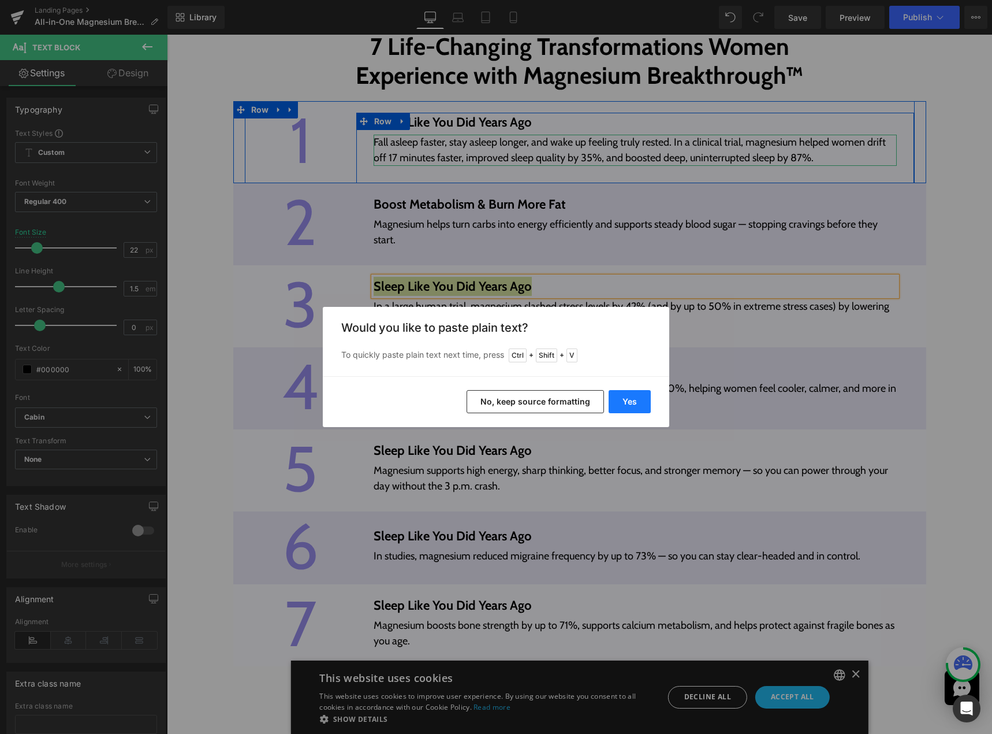
click at [626, 401] on button "Yes" at bounding box center [630, 401] width 42 height 23
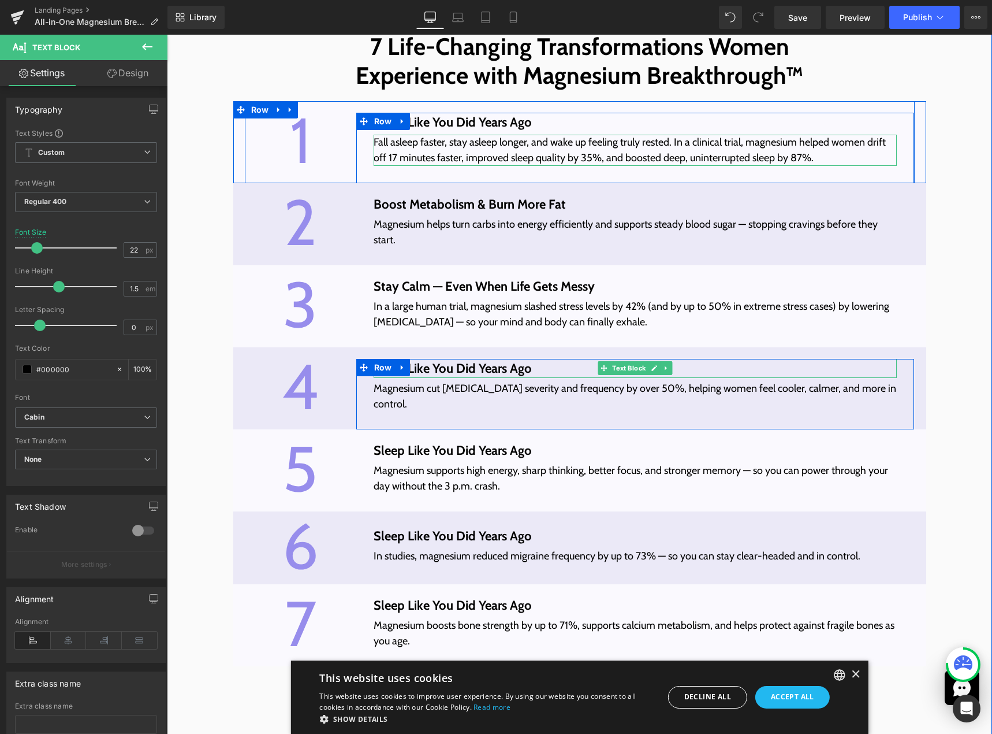
click at [496, 376] on strong "Sleep Like You Did Years Ago" at bounding box center [453, 368] width 158 height 16
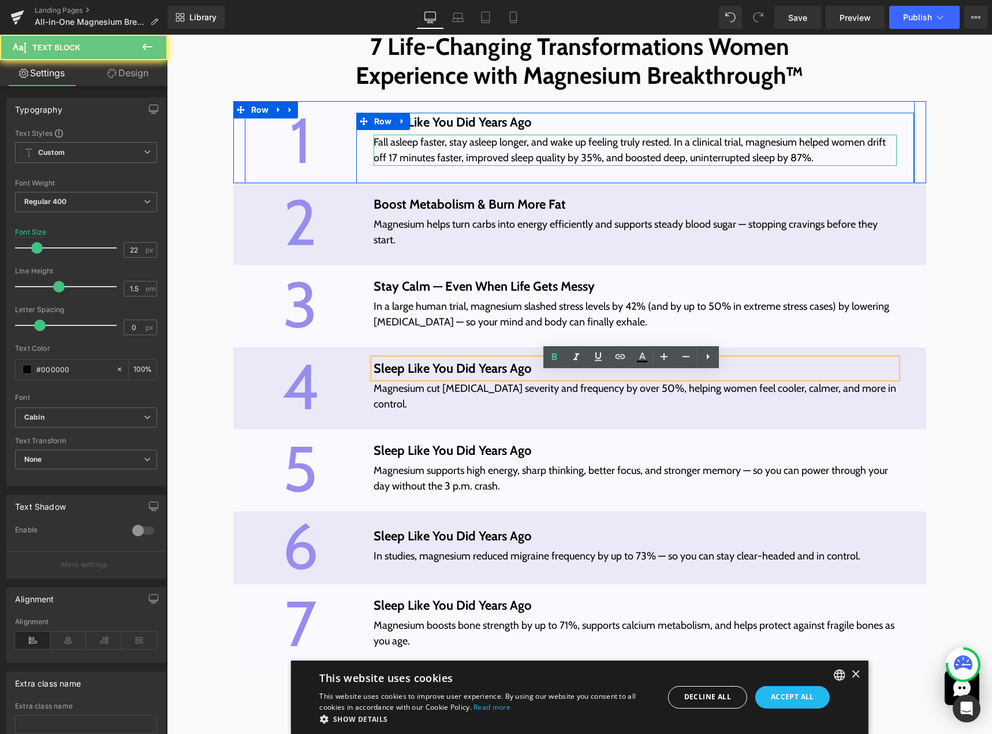
click at [503, 376] on strong "Sleep Like You Did Years Ago" at bounding box center [453, 368] width 158 height 16
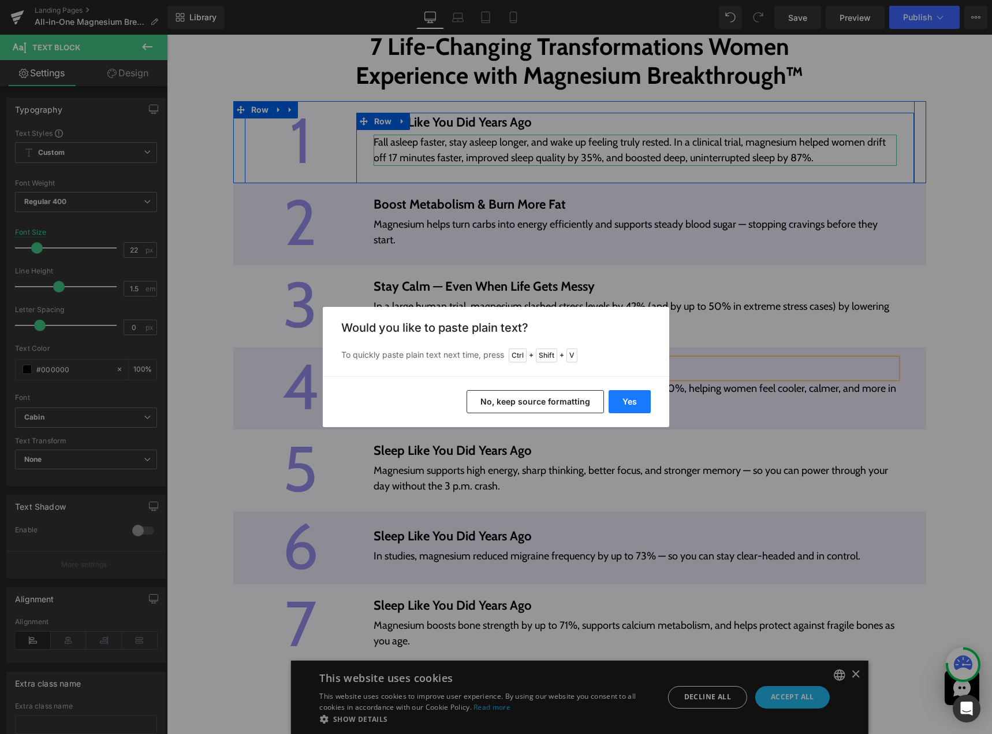
click at [613, 401] on button "Yes" at bounding box center [630, 401] width 42 height 23
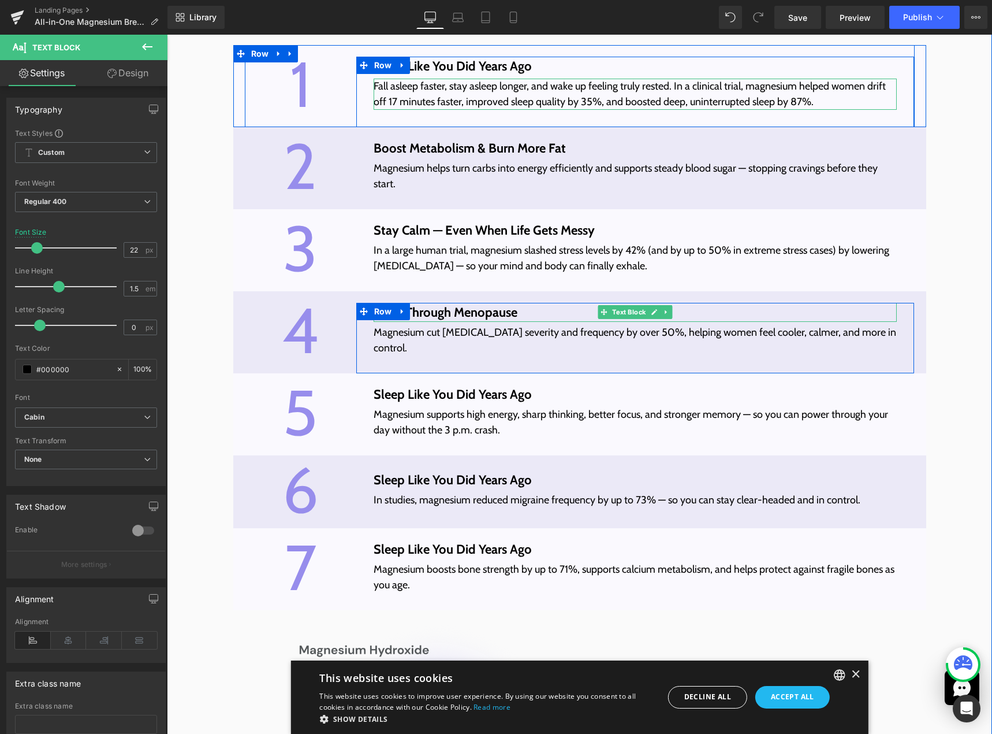
scroll to position [3916, 0]
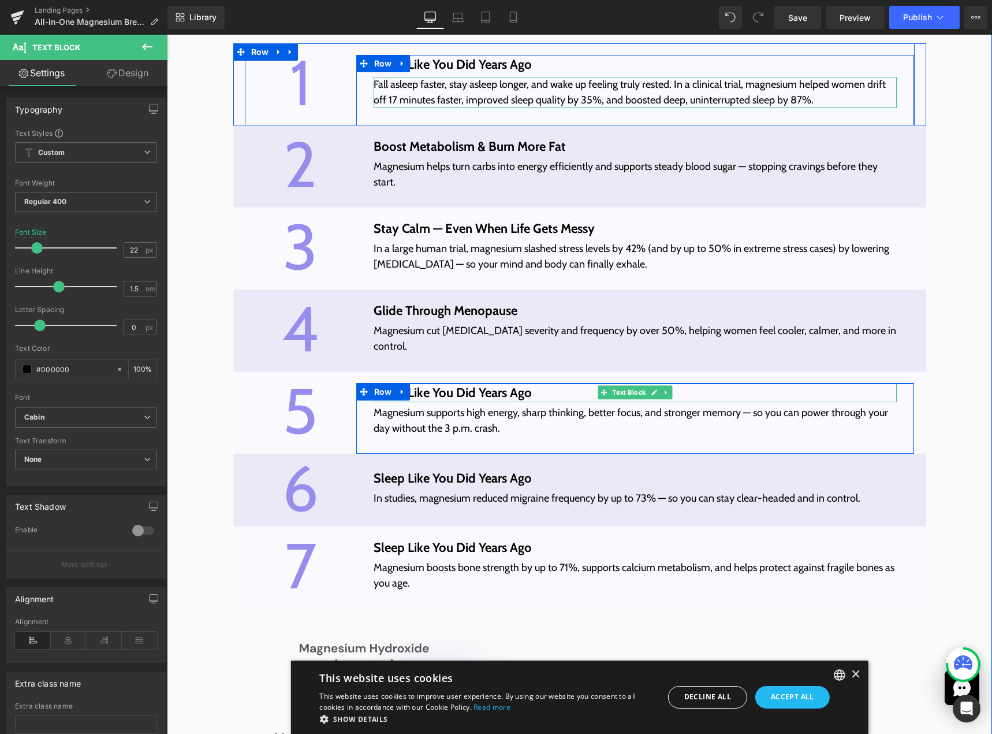
click at [515, 392] on strong "Sleep Like You Did Years Ago" at bounding box center [453, 393] width 158 height 16
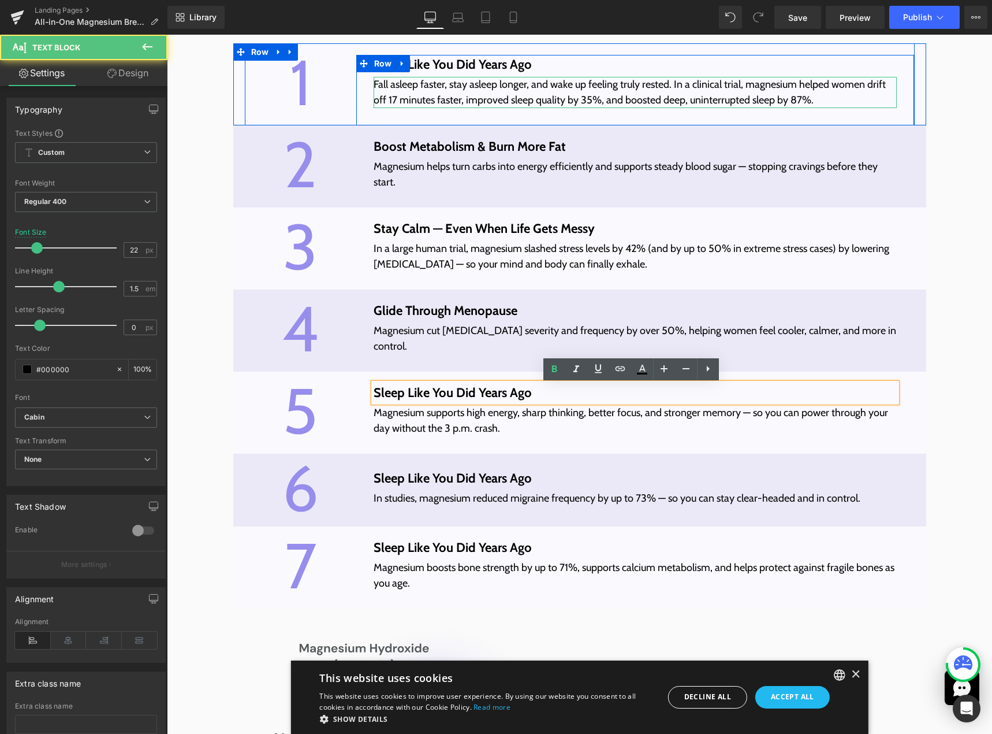
click at [522, 393] on strong "Sleep Like You Did Years Ago" at bounding box center [453, 393] width 158 height 16
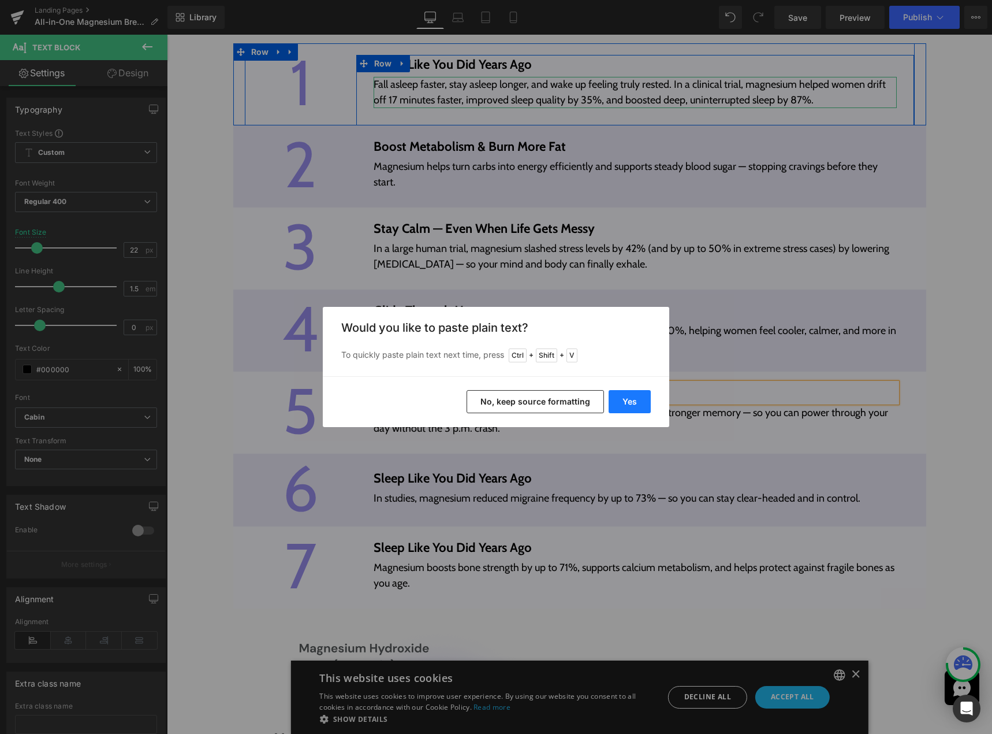
click at [614, 398] on button "Yes" at bounding box center [630, 401] width 42 height 23
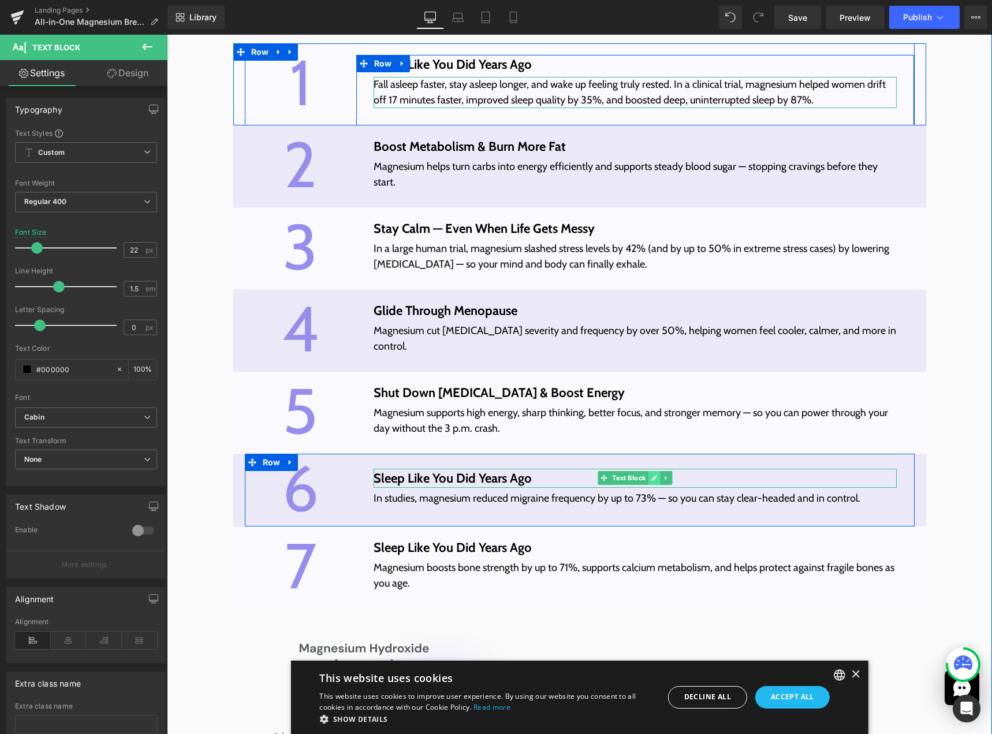
click at [652, 479] on icon at bounding box center [655, 477] width 6 height 7
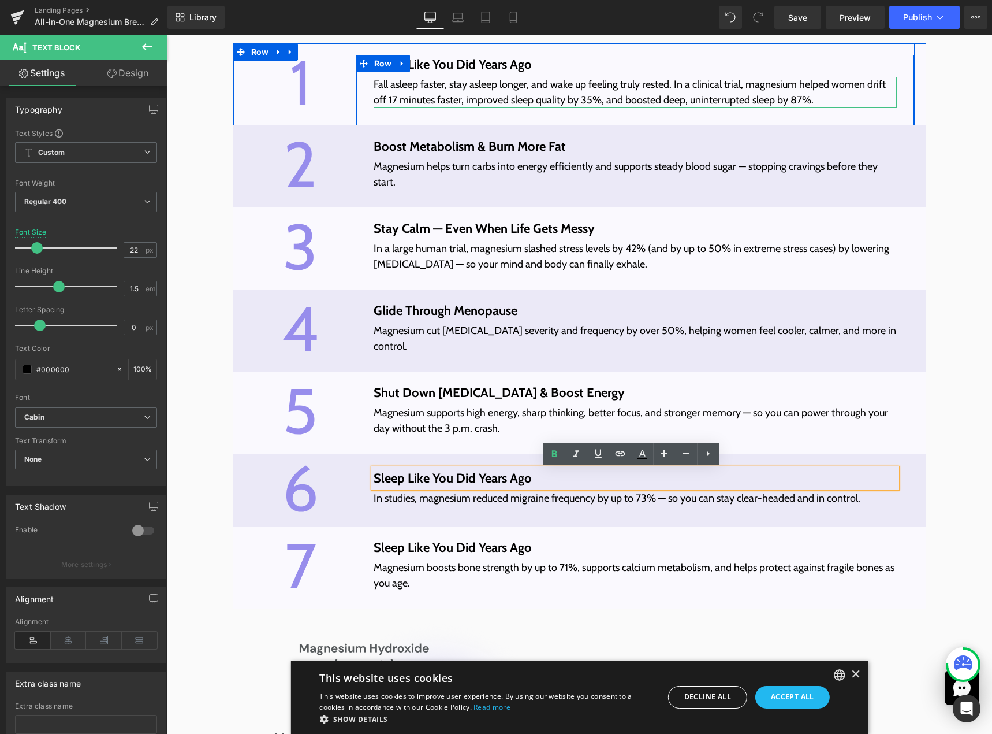
click at [611, 479] on p "Sleep Like You Did Years Ago" at bounding box center [636, 478] width 524 height 19
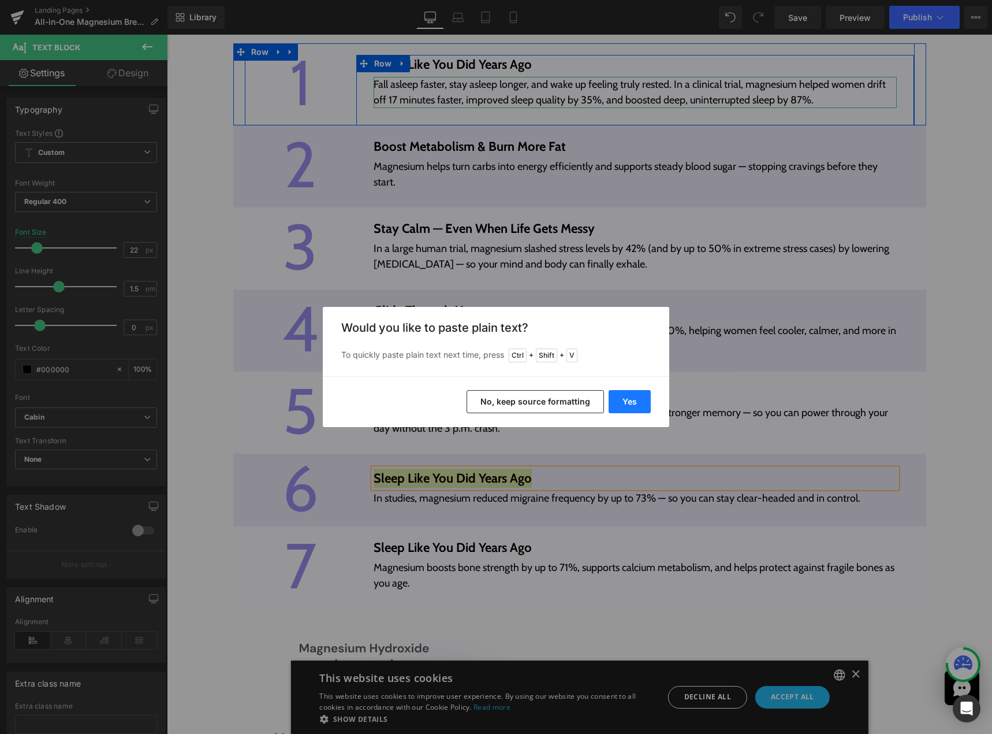
click at [635, 404] on button "Yes" at bounding box center [630, 401] width 42 height 23
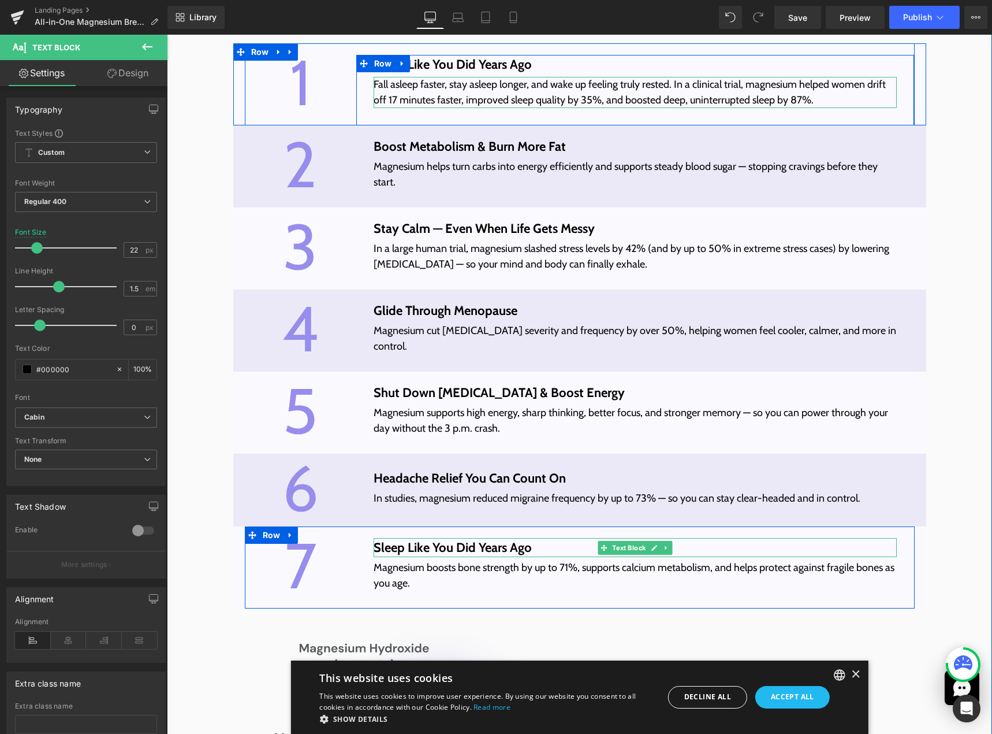
click at [649, 549] on link at bounding box center [655, 548] width 12 height 14
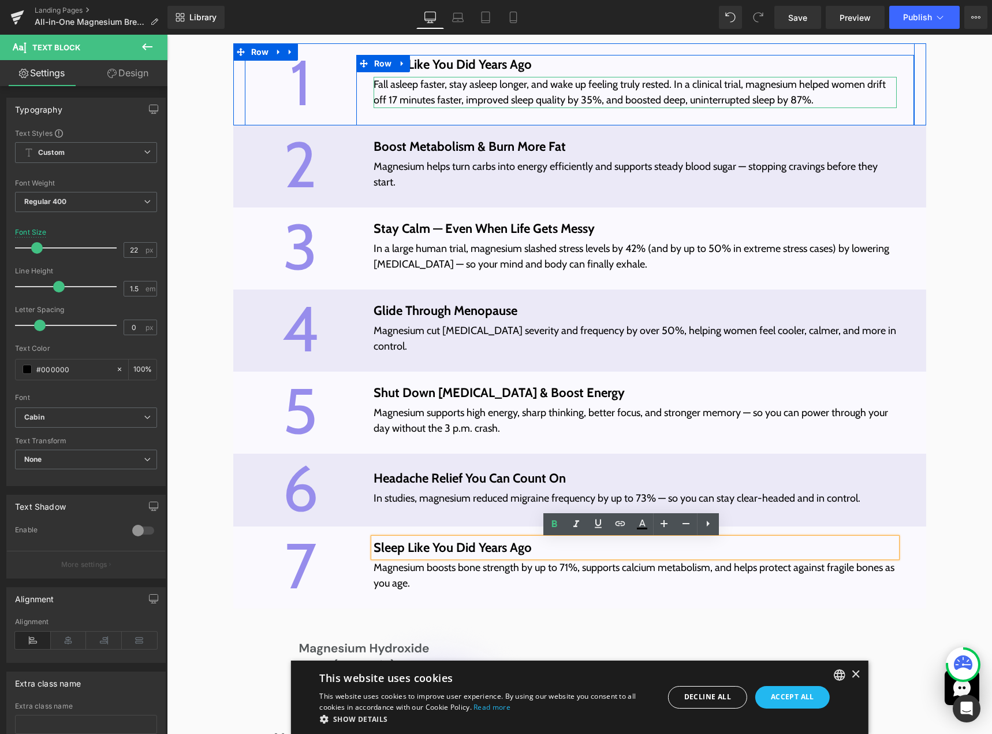
click at [577, 549] on p "Sleep Like You Did Years Ago" at bounding box center [636, 547] width 524 height 19
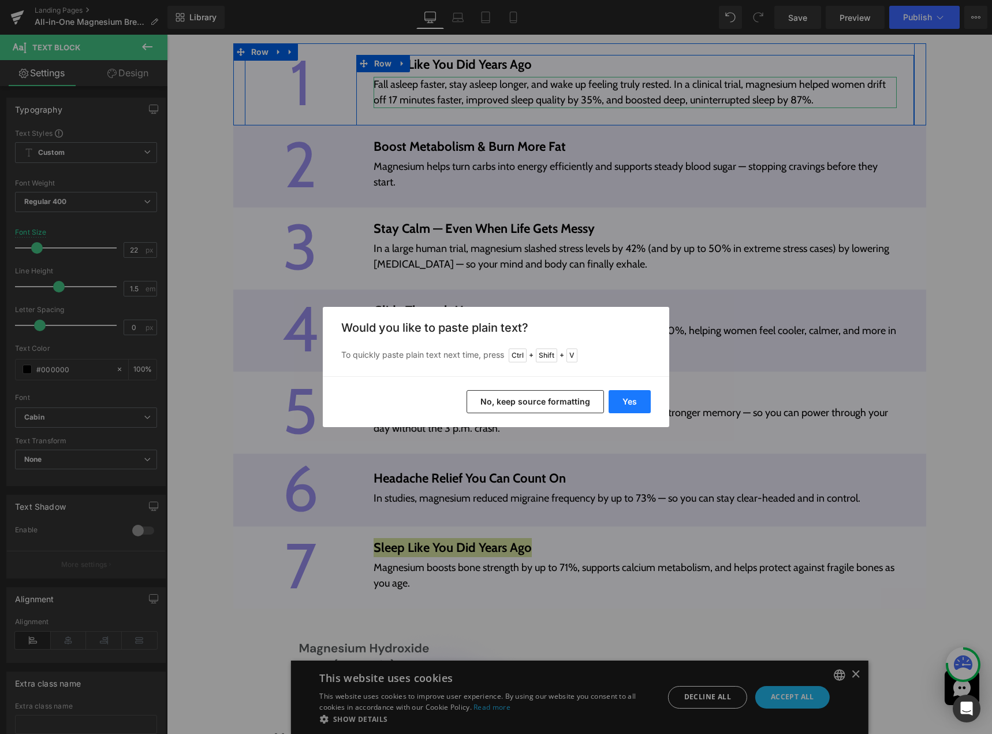
click at [618, 400] on button "Yes" at bounding box center [630, 401] width 42 height 23
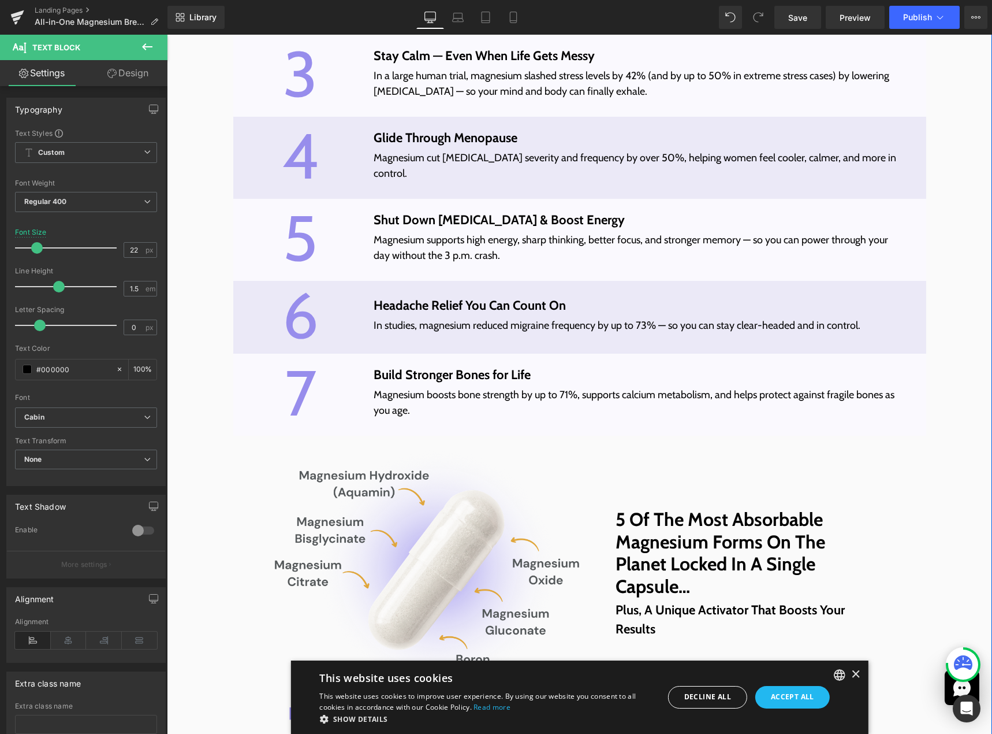
scroll to position [4089, 0]
click at [805, 14] on span "Save" at bounding box center [798, 18] width 19 height 12
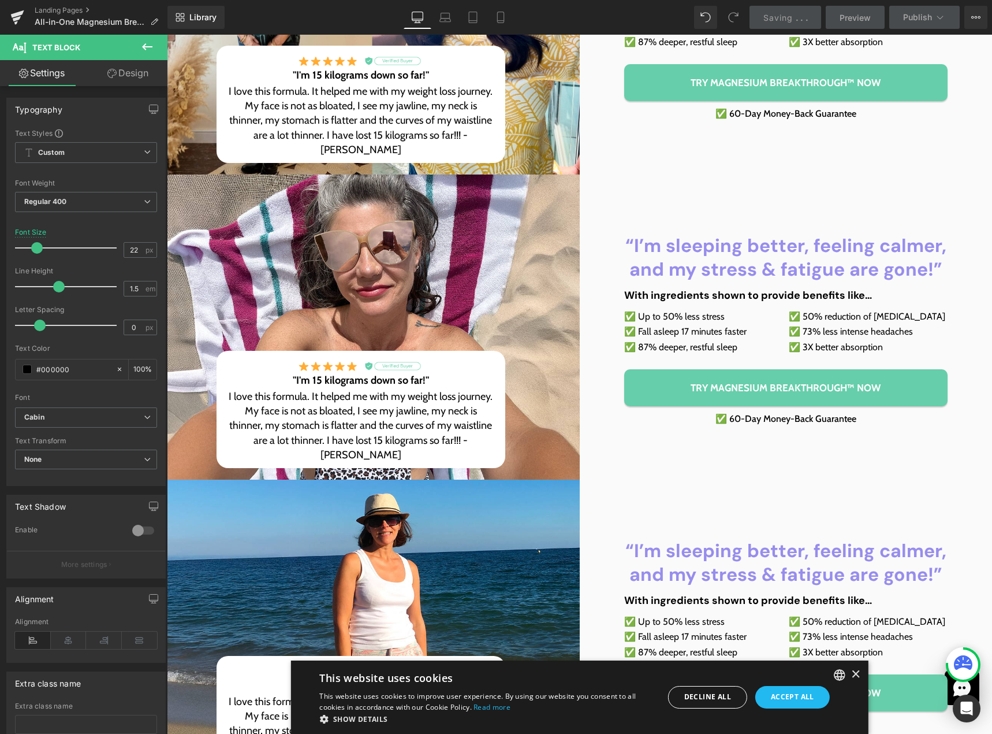
scroll to position [0, 0]
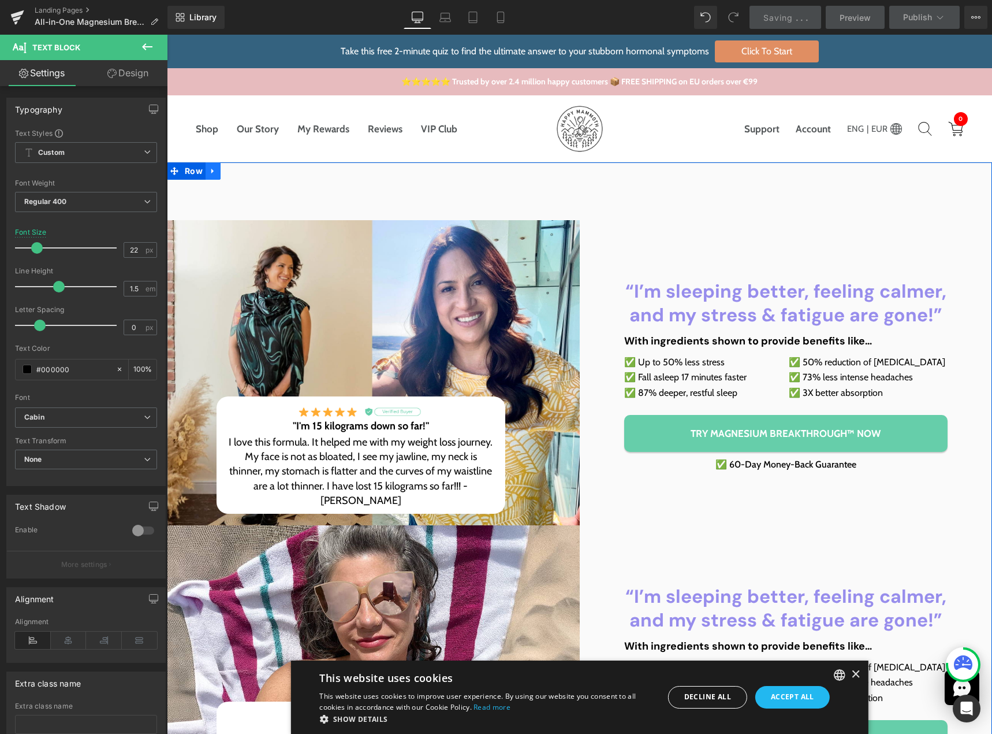
click at [211, 171] on icon at bounding box center [212, 171] width 2 height 5
click at [224, 202] on div "Image Image Image "I'm 15 kilograms down so far!" Heading I love this formula. …" at bounding box center [580, 648] width 826 height 973
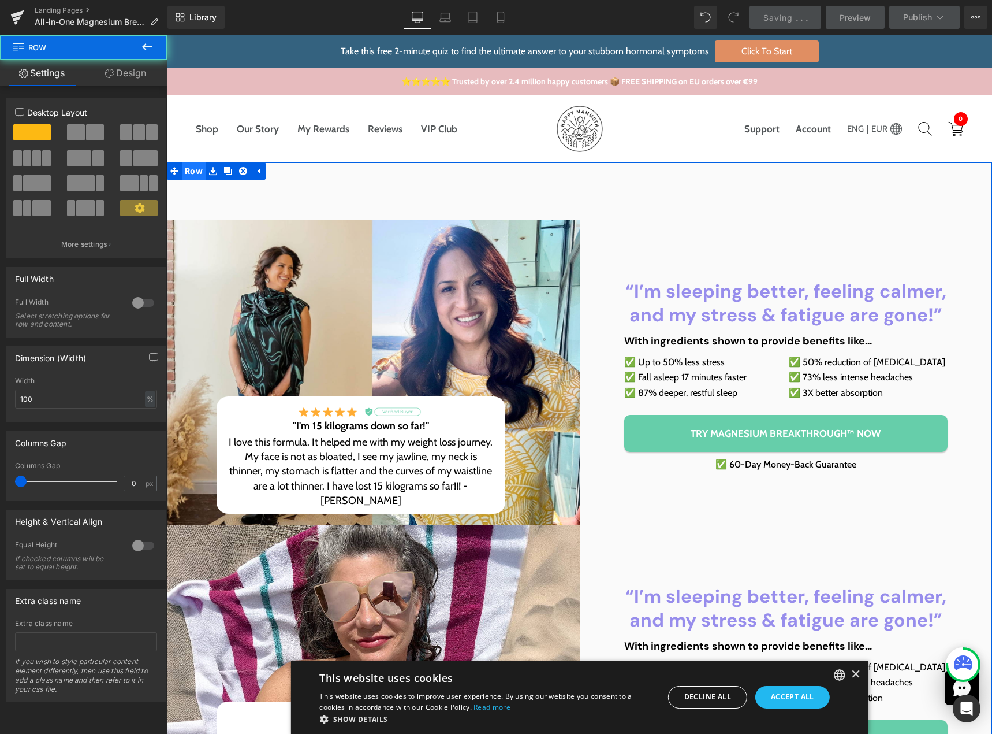
click at [194, 174] on span "Row" at bounding box center [194, 170] width 24 height 17
click at [135, 80] on link "Design" at bounding box center [126, 73] width 84 height 26
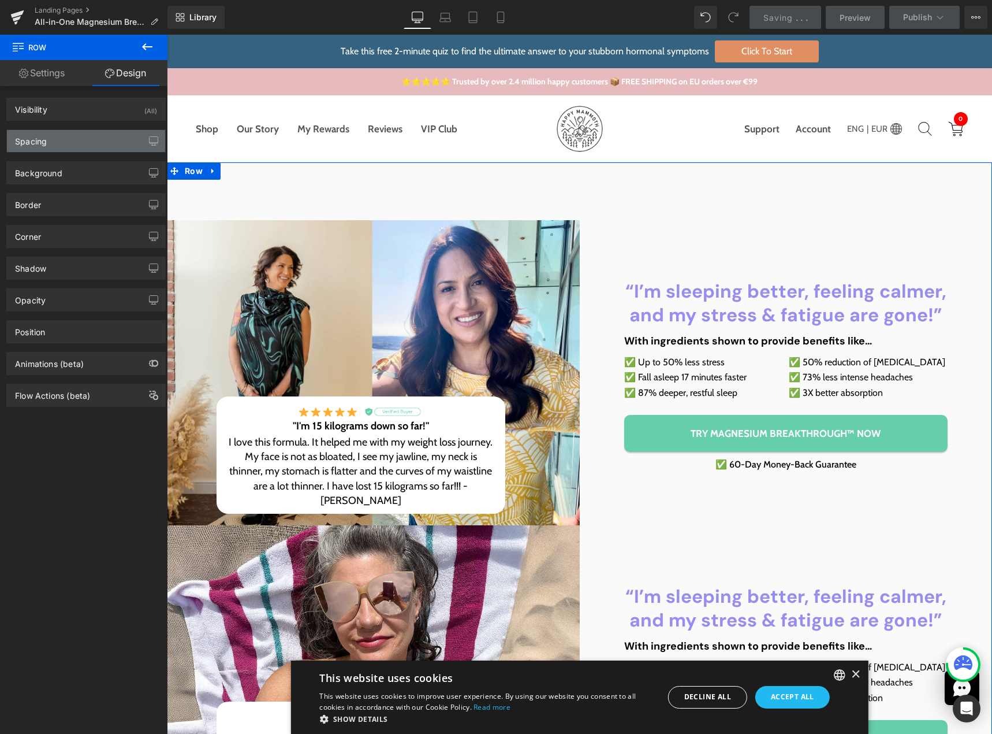
click at [83, 137] on div "Spacing" at bounding box center [86, 141] width 158 height 22
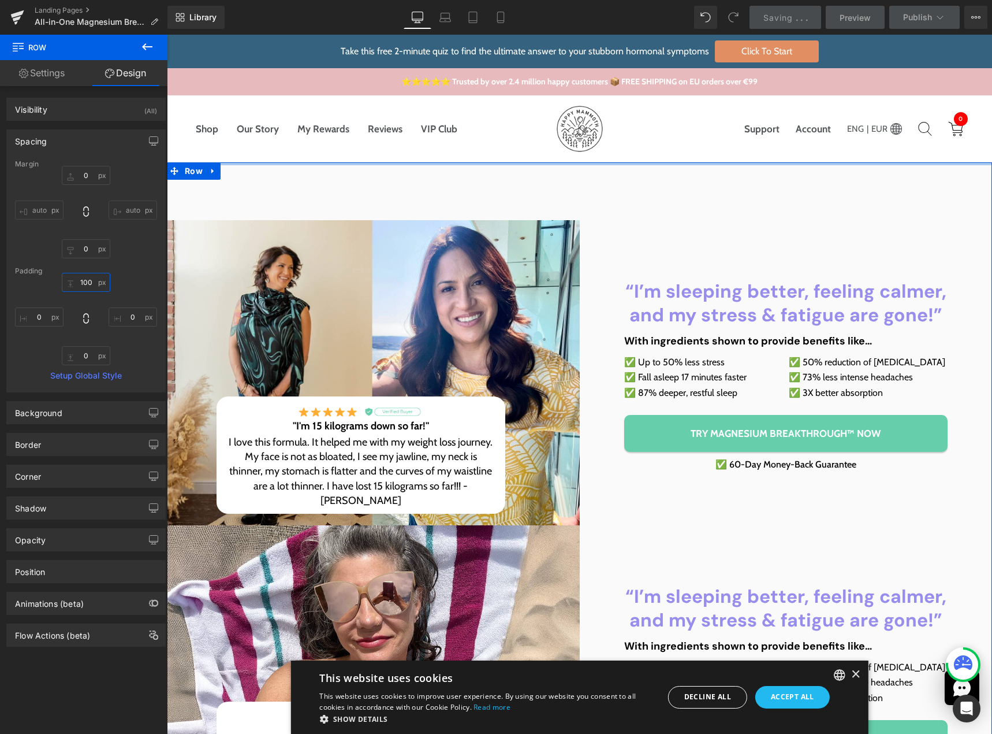
click at [83, 278] on input "100" at bounding box center [86, 282] width 49 height 19
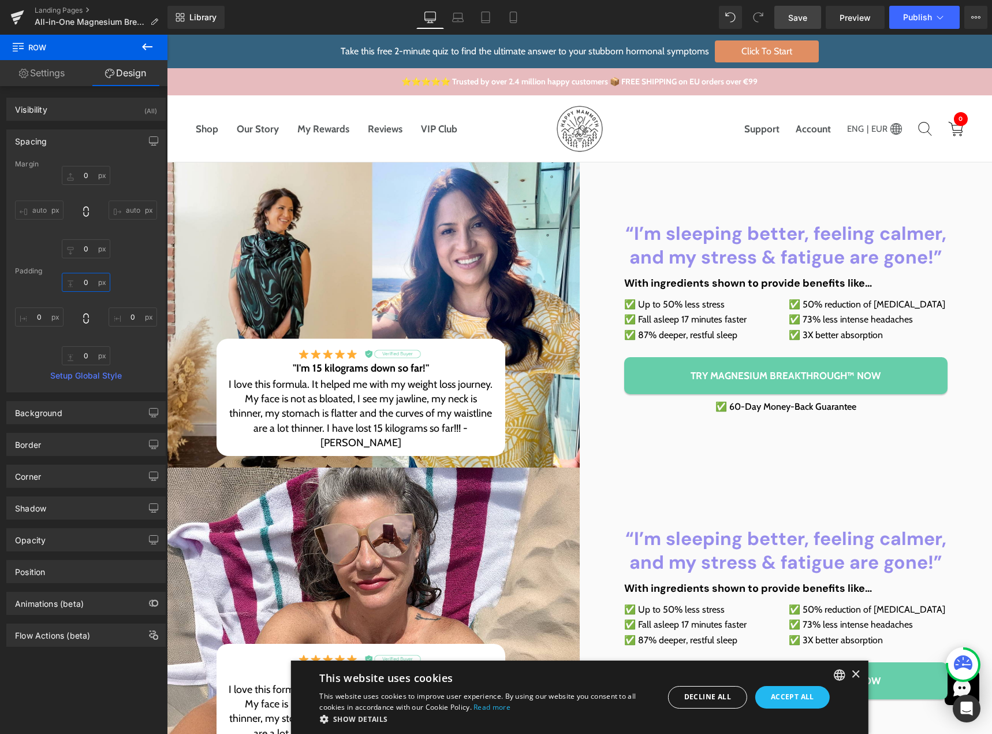
type input "0"
click at [802, 19] on span "Save" at bounding box center [798, 18] width 19 height 12
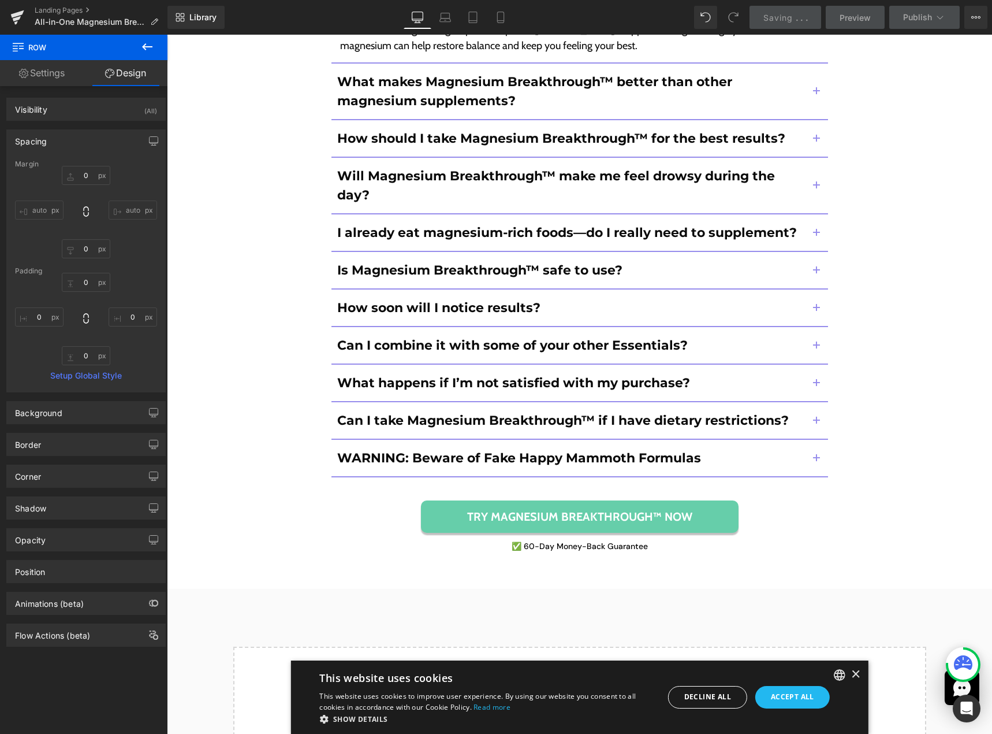
scroll to position [10473, 0]
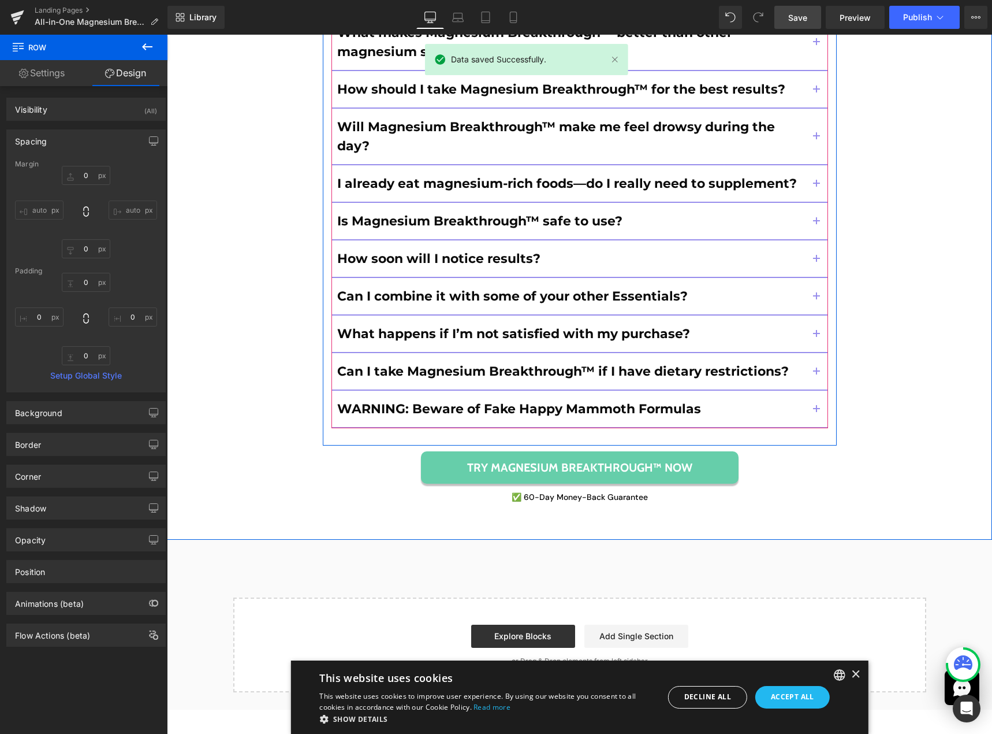
click at [817, 412] on span "button" at bounding box center [817, 412] width 0 height 0
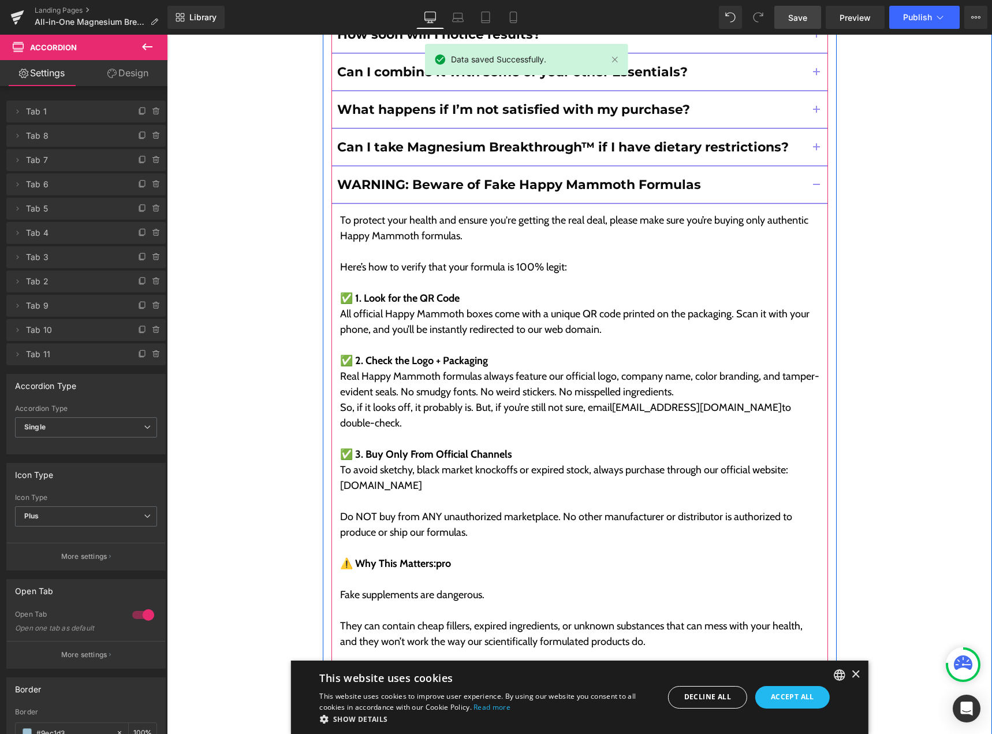
scroll to position [10621, 0]
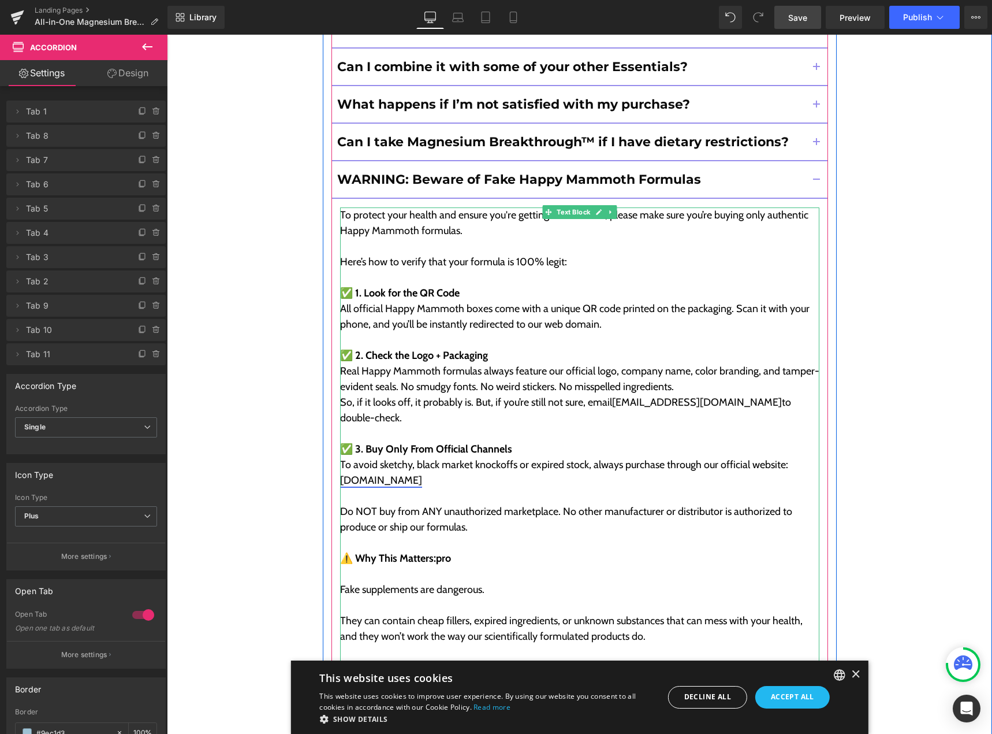
click at [356, 474] on link "[DOMAIN_NAME]" at bounding box center [381, 480] width 82 height 13
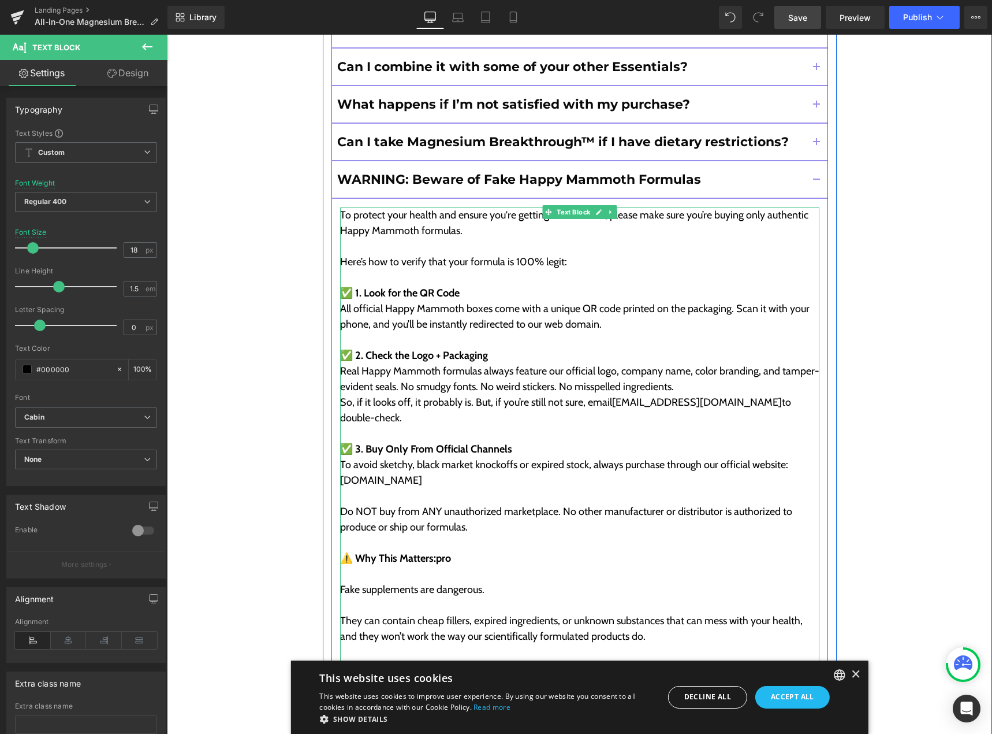
click at [439, 457] on p "To avoid sketchy, black market knockoffs or expired stock, always purchase thro…" at bounding box center [579, 472] width 479 height 31
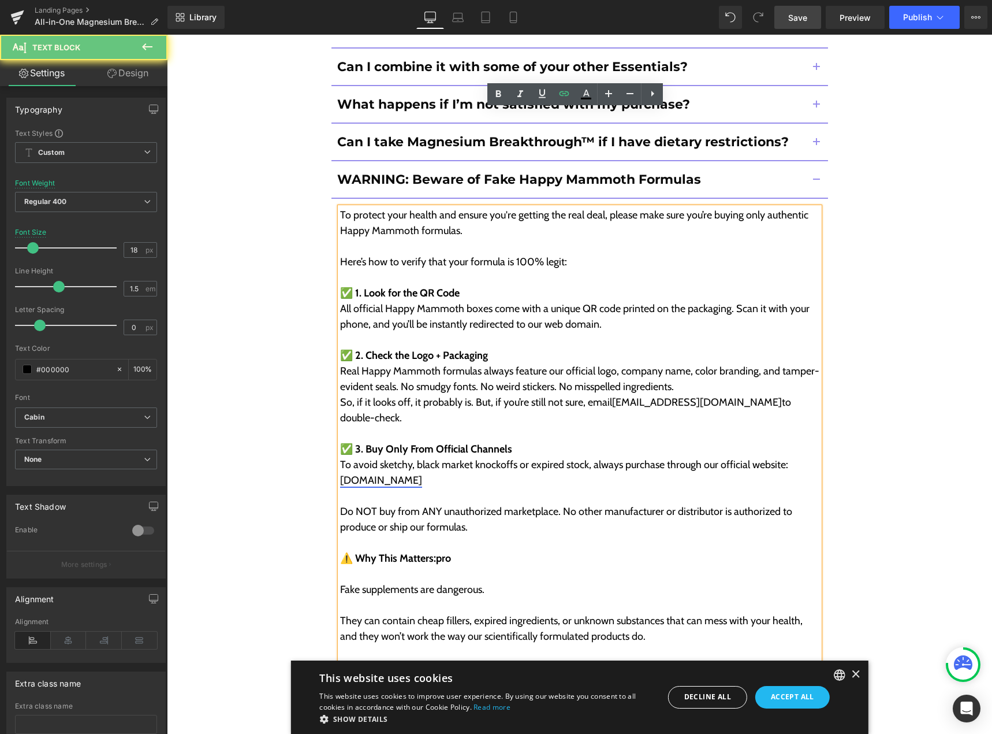
click at [422, 474] on link "[DOMAIN_NAME]" at bounding box center [381, 480] width 82 height 13
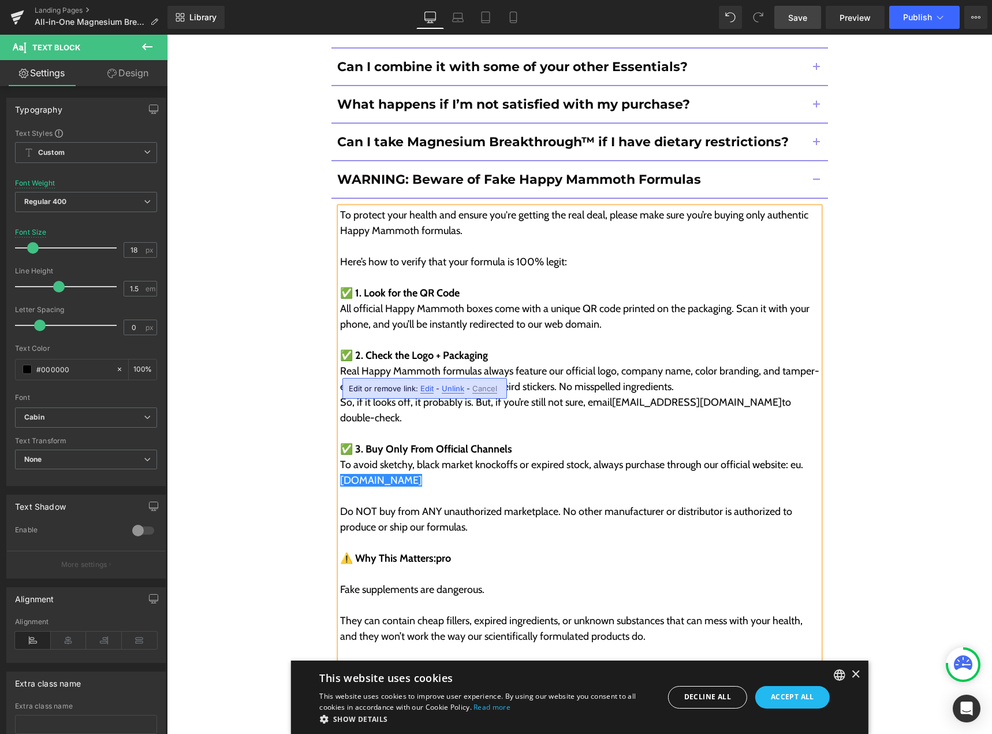
click at [427, 389] on span "Edit" at bounding box center [427, 389] width 13 height 10
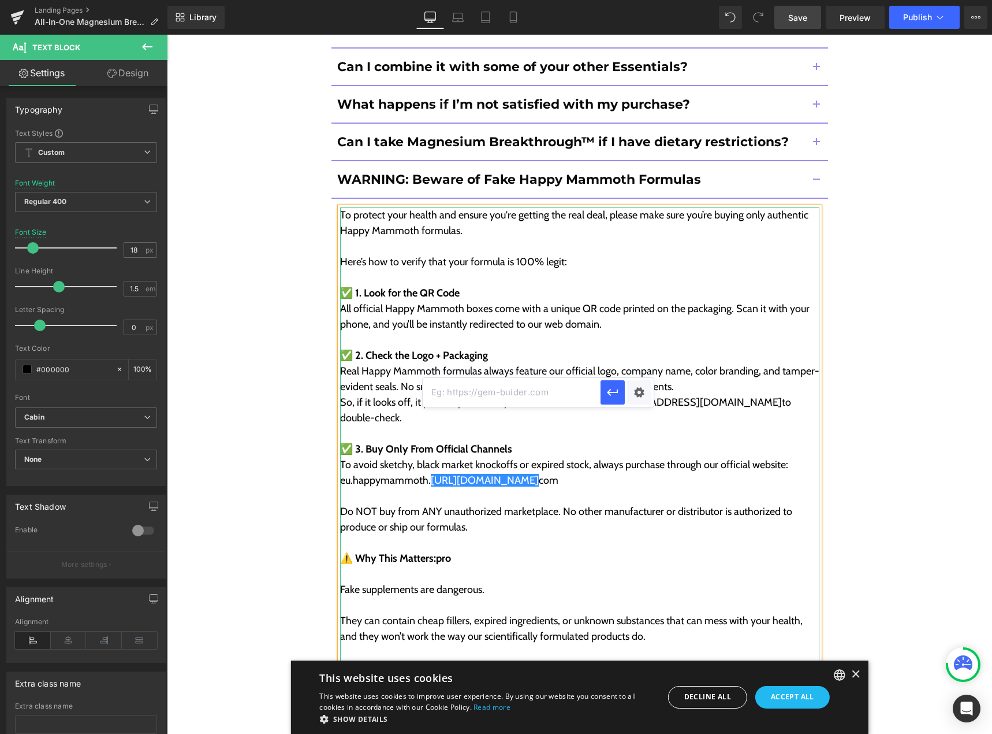
click at [585, 457] on p "To avoid sketchy, black market knockoffs or expired stock, always purchase thro…" at bounding box center [579, 472] width 479 height 31
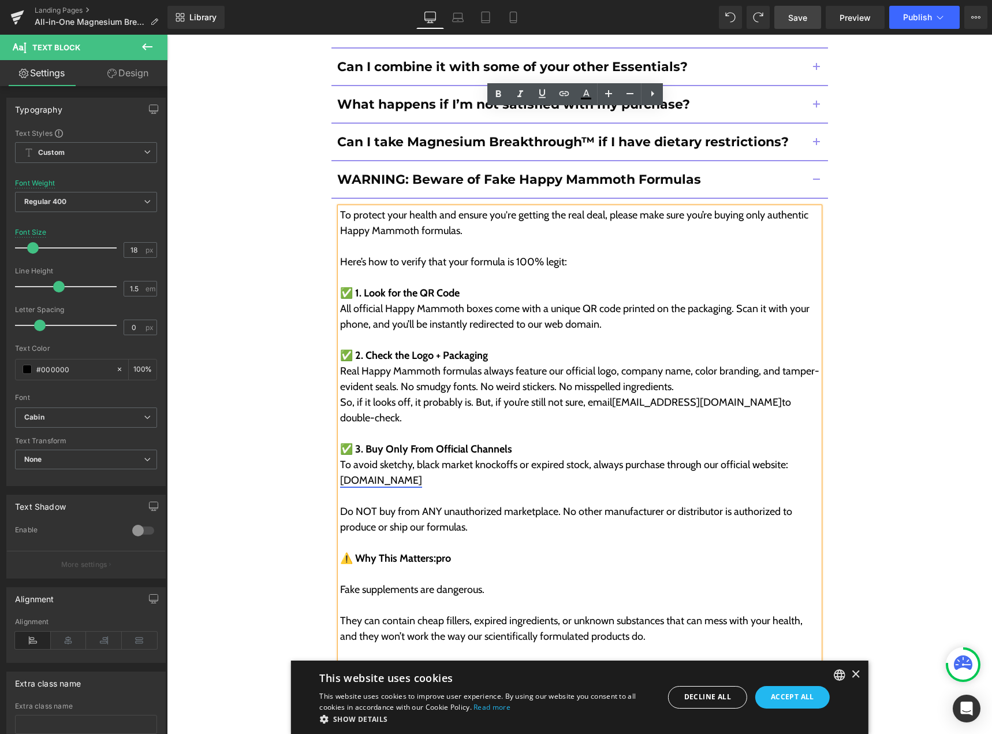
click at [389, 474] on link "[DOMAIN_NAME]" at bounding box center [381, 480] width 82 height 13
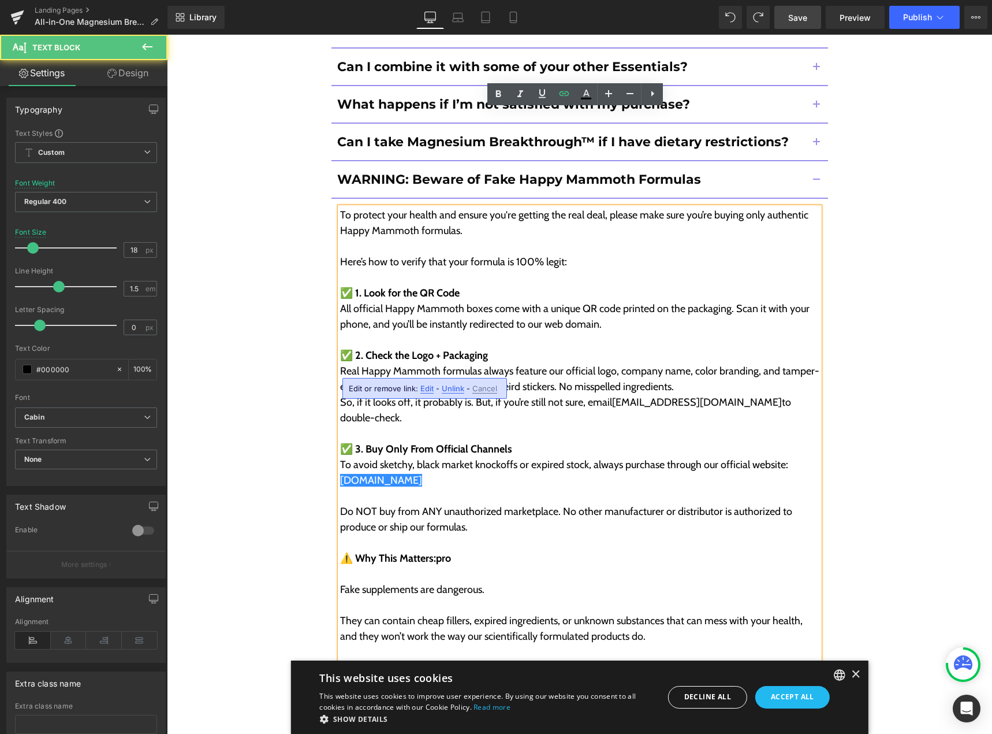
click at [426, 387] on span "Edit" at bounding box center [427, 389] width 13 height 10
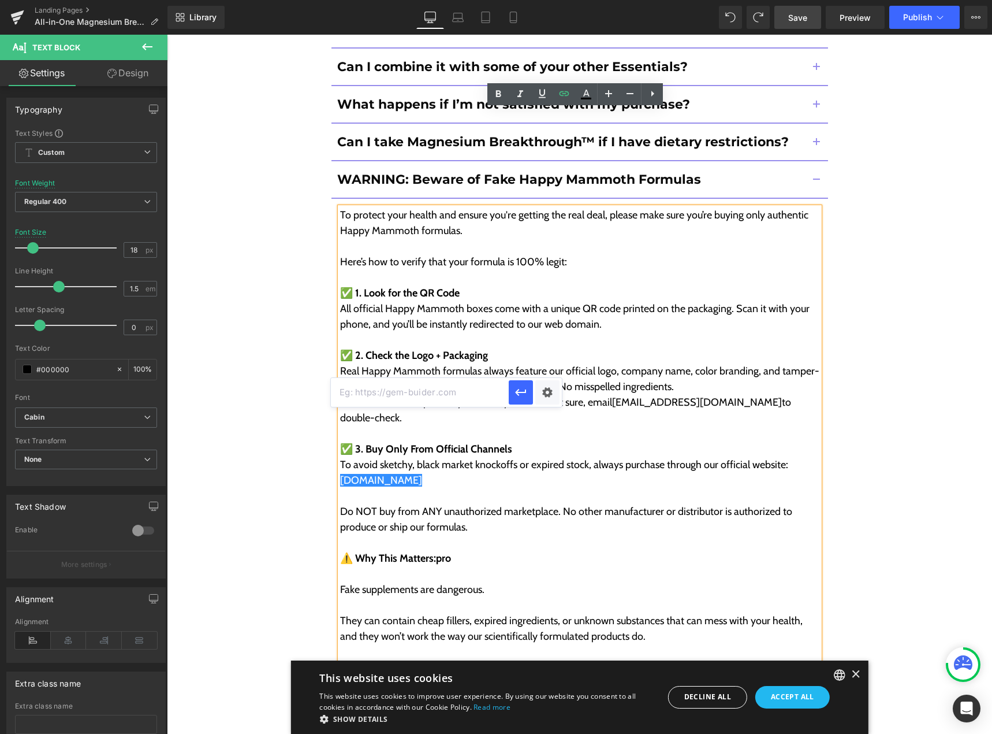
click at [410, 394] on input "text" at bounding box center [420, 392] width 178 height 29
type input "https://happymammoth.com/"
click at [356, 474] on link "[DOMAIN_NAME]" at bounding box center [381, 480] width 82 height 13
click at [340, 474] on link "[DOMAIN_NAME]" at bounding box center [381, 480] width 82 height 13
click at [350, 474] on link "[DOMAIN_NAME]" at bounding box center [381, 480] width 82 height 13
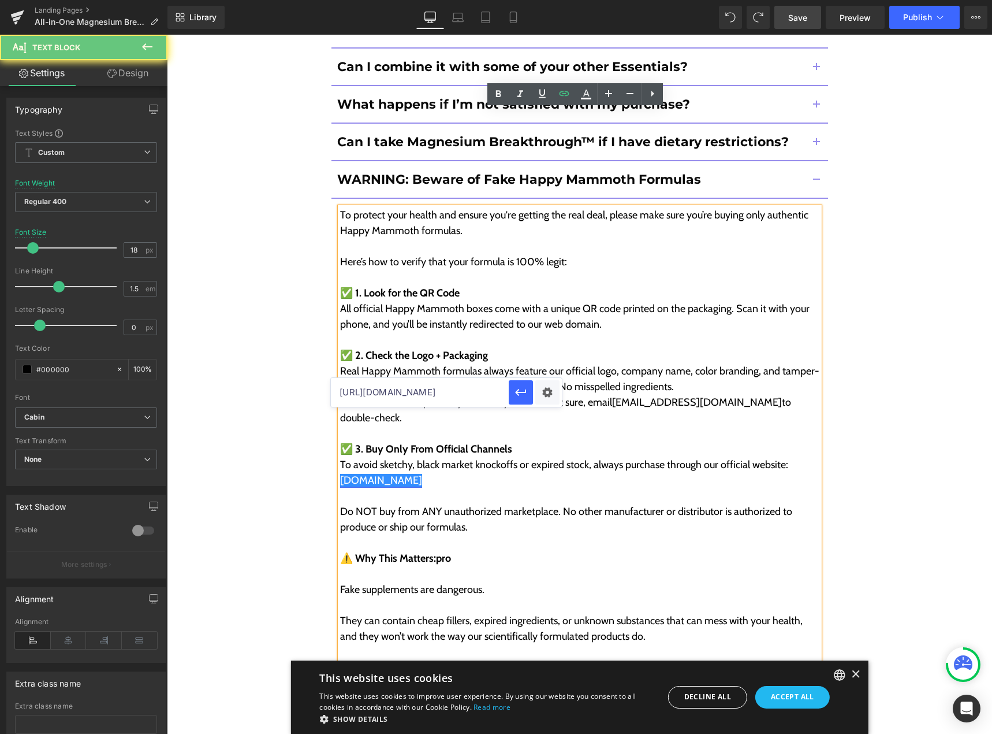
click at [340, 474] on link "[DOMAIN_NAME]" at bounding box center [381, 480] width 82 height 13
click at [422, 474] on link "[DOMAIN_NAME]" at bounding box center [381, 480] width 82 height 13
drag, startPoint x: 445, startPoint y: 366, endPoint x: 336, endPoint y: 367, distance: 108.6
click at [340, 457] on p "To avoid sketchy, black market knockoffs or expired stock, always purchase thro…" at bounding box center [579, 472] width 479 height 31
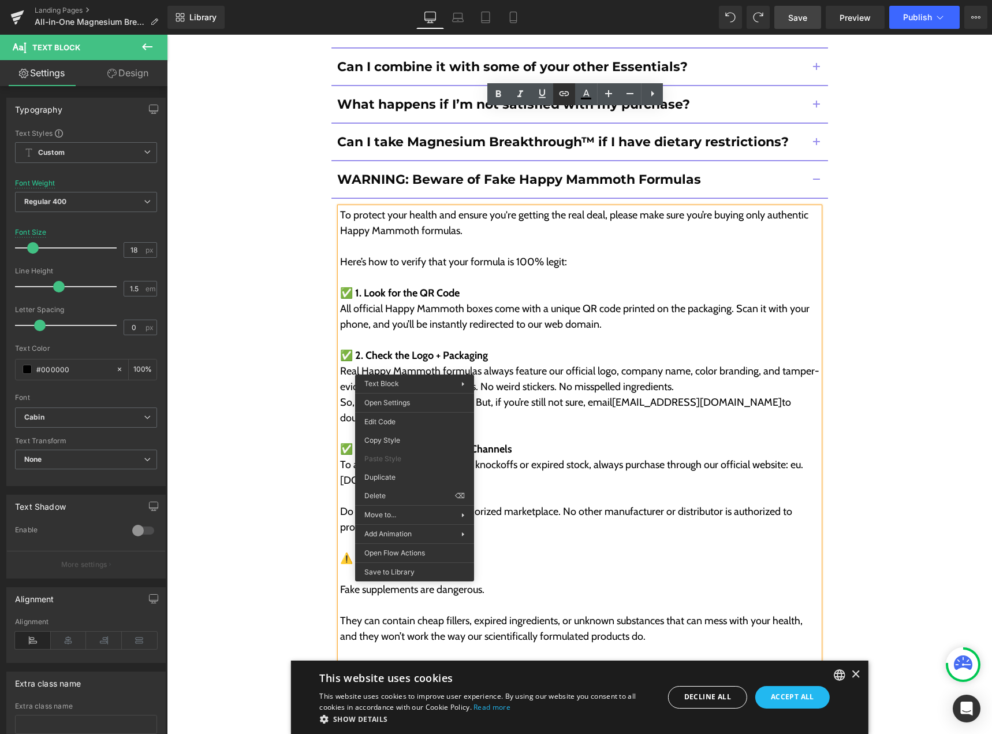
click at [559, 96] on icon at bounding box center [564, 94] width 14 height 14
click at [460, 389] on input "https://happymammoth.com/" at bounding box center [420, 392] width 178 height 29
paste input "https://eu.happymammoth.com/"
type input "https://eu.happymammoth.com/"
click at [521, 397] on icon "button" at bounding box center [521, 392] width 14 height 14
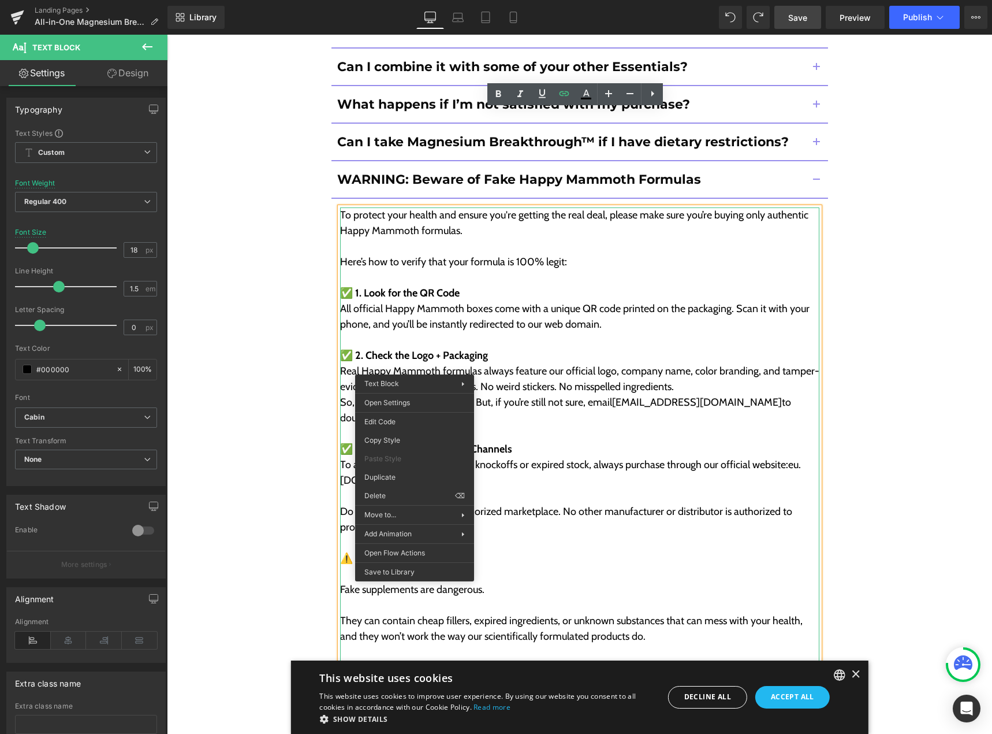
click at [502, 457] on p "To avoid sketchy, black market knockoffs or expired stock, always purchase thro…" at bounding box center [579, 472] width 479 height 31
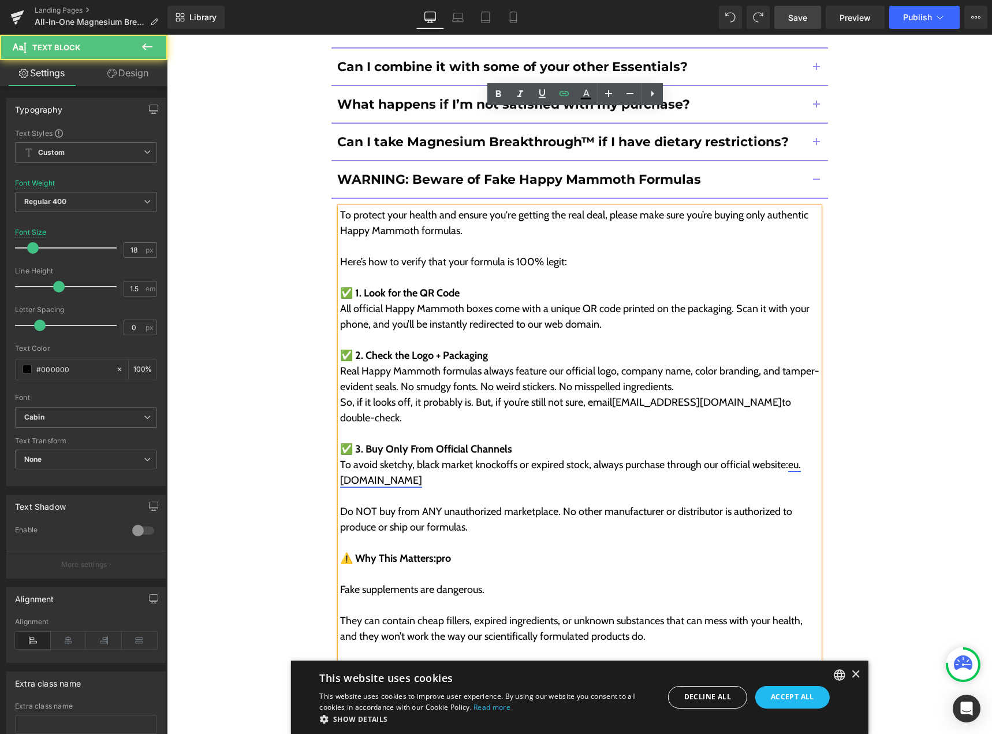
click at [408, 458] on link "eu. happymammoth.com" at bounding box center [570, 472] width 461 height 28
click at [492, 457] on p "To avoid sketchy, black market knockoffs or expired stock, always purchase thro…" at bounding box center [579, 472] width 479 height 31
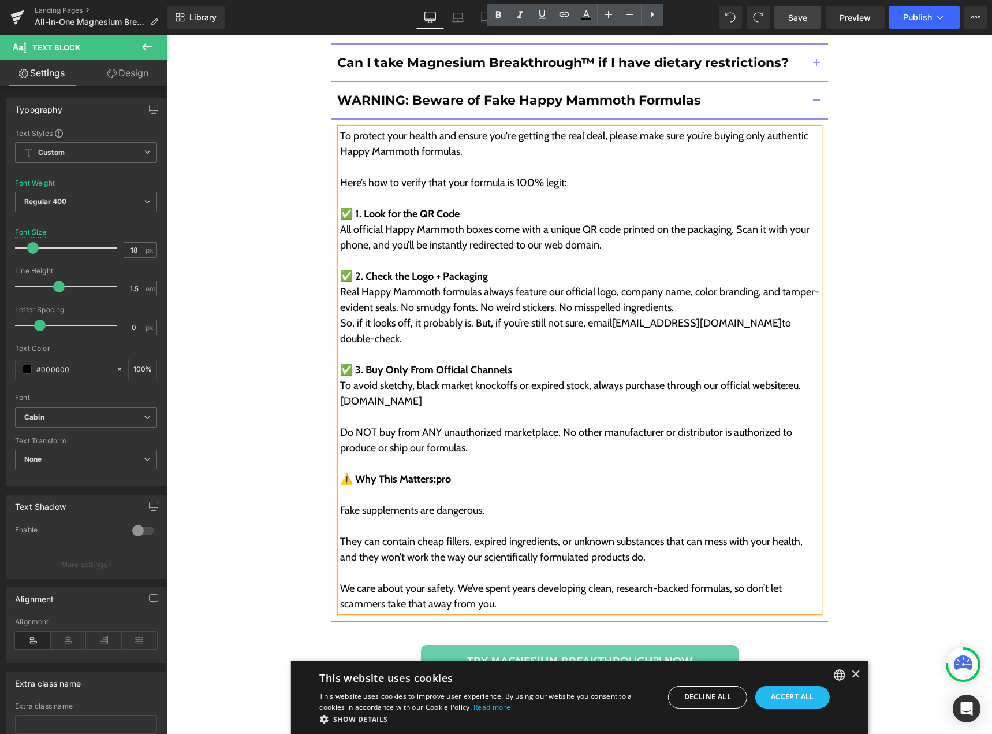
scroll to position [10679, 0]
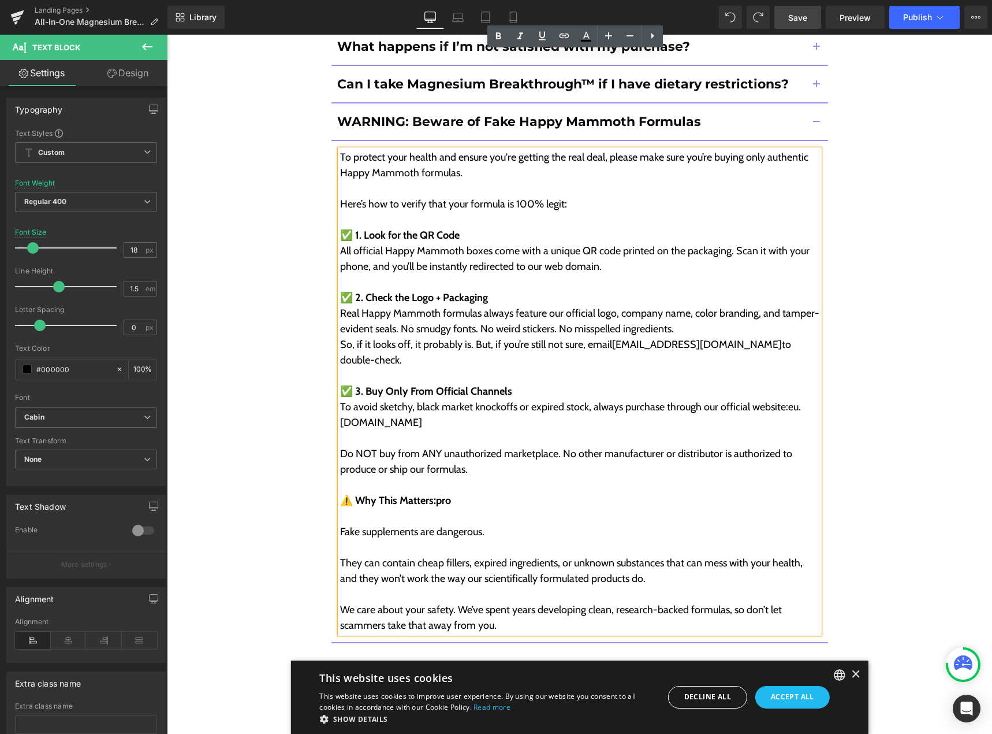
click at [798, 21] on span "Save" at bounding box center [798, 18] width 19 height 12
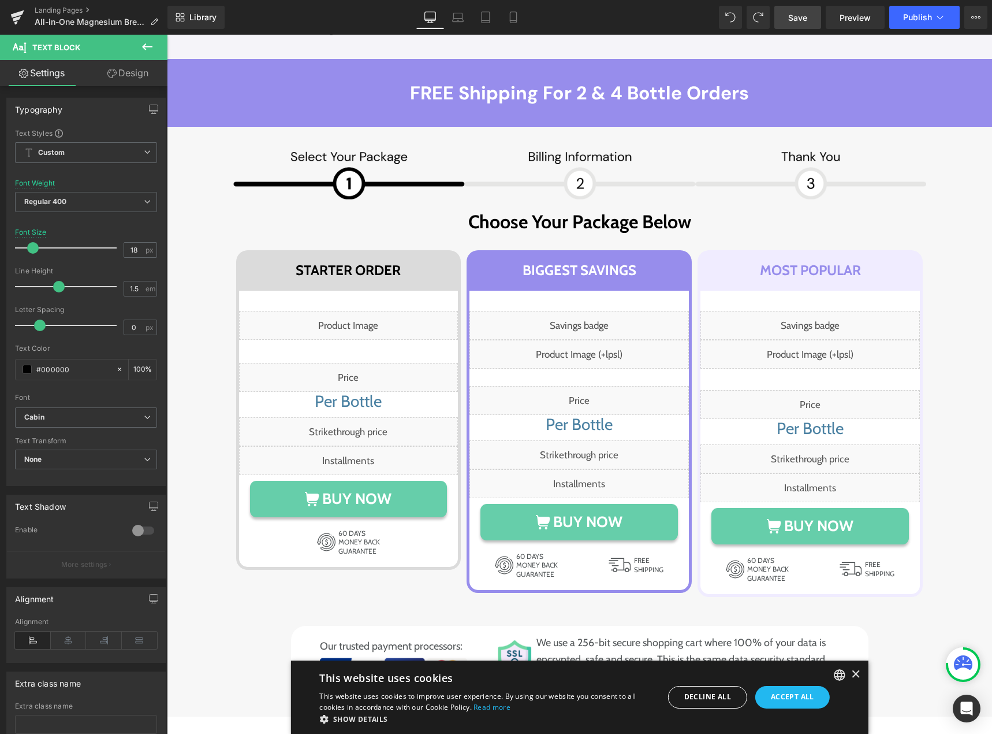
scroll to position [7034, 0]
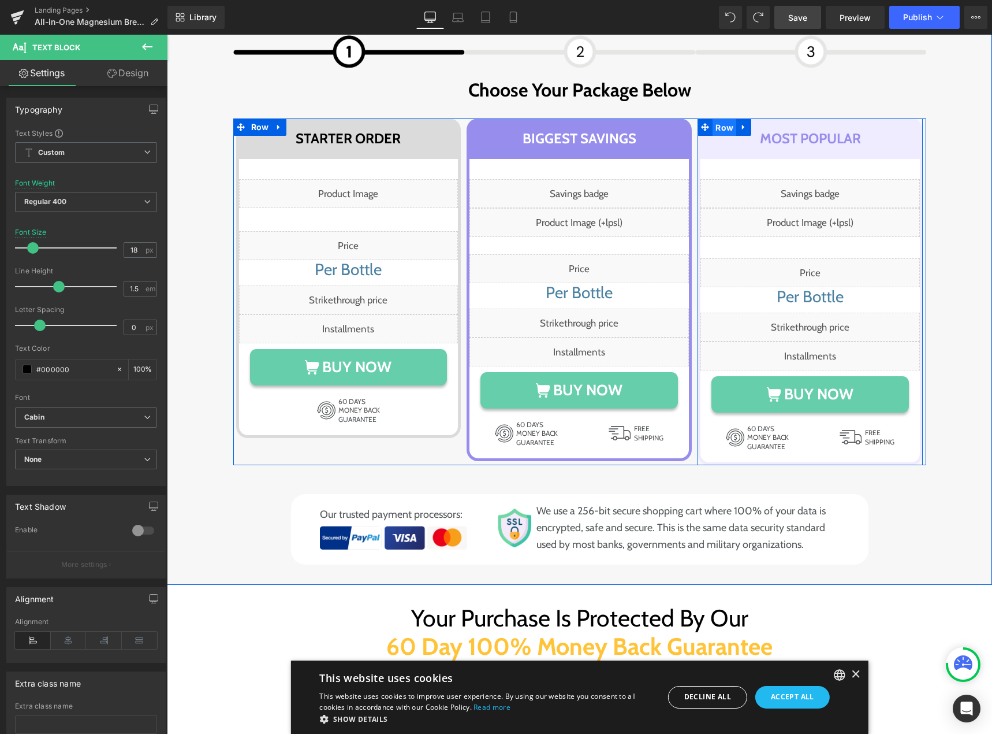
click at [717, 119] on span "Row" at bounding box center [725, 127] width 24 height 17
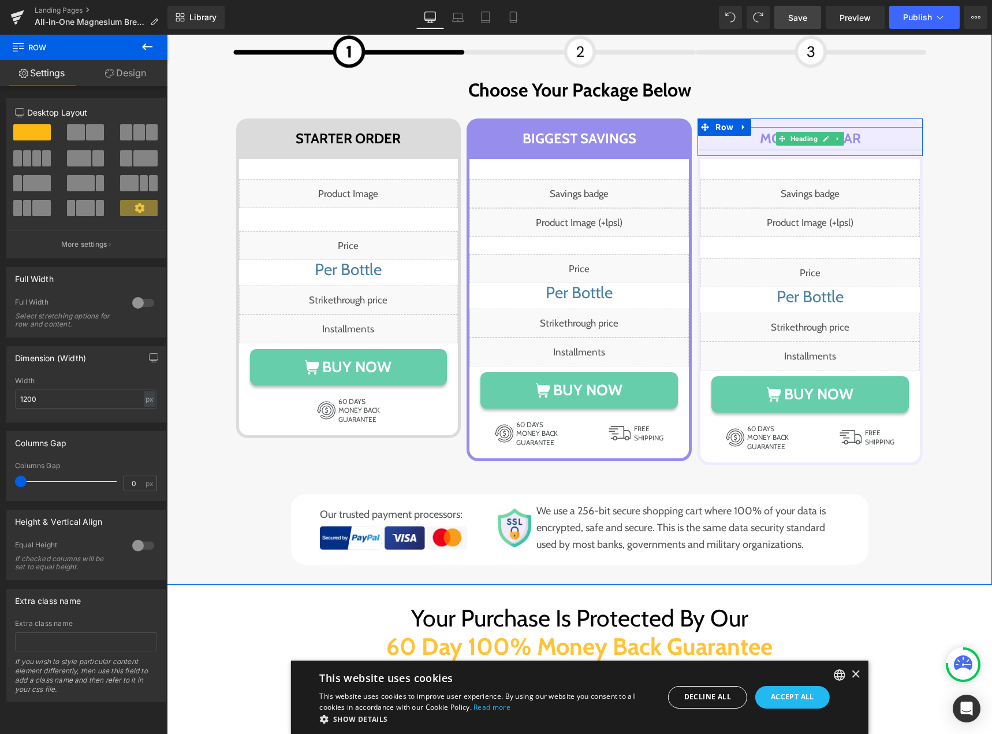
click at [723, 132] on h1 "Most popular" at bounding box center [810, 138] width 225 height 23
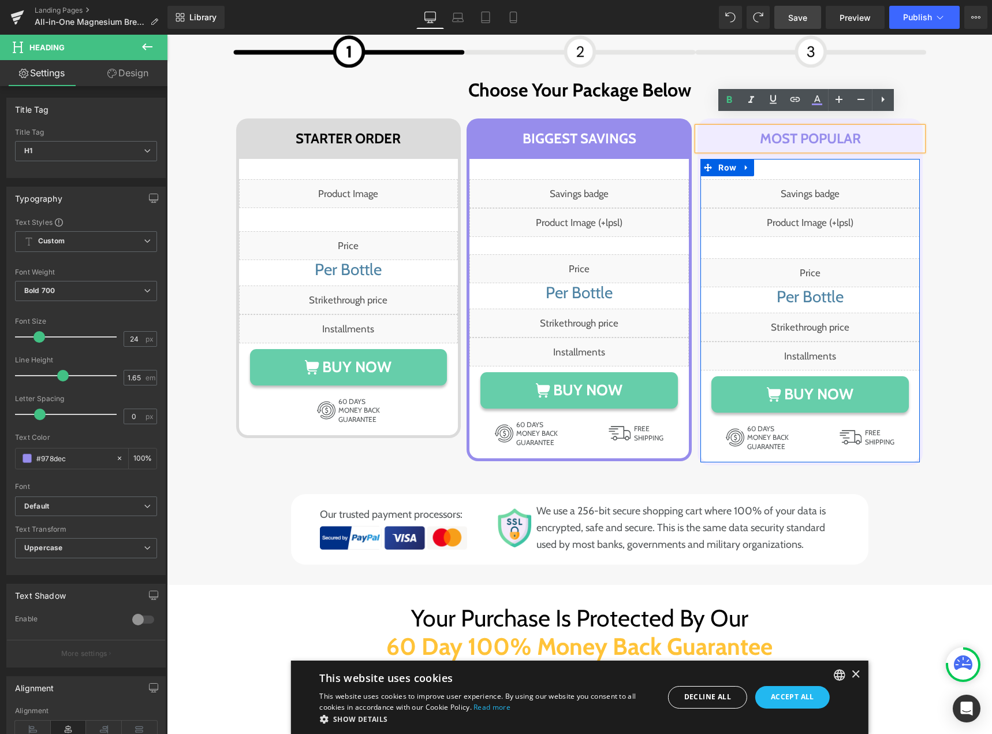
click at [734, 156] on div "Liquid Liquid Liquid Per Bottle Heading Liquid Liquid BUY NOW Button 60 DAYS MO…" at bounding box center [810, 310] width 225 height 309
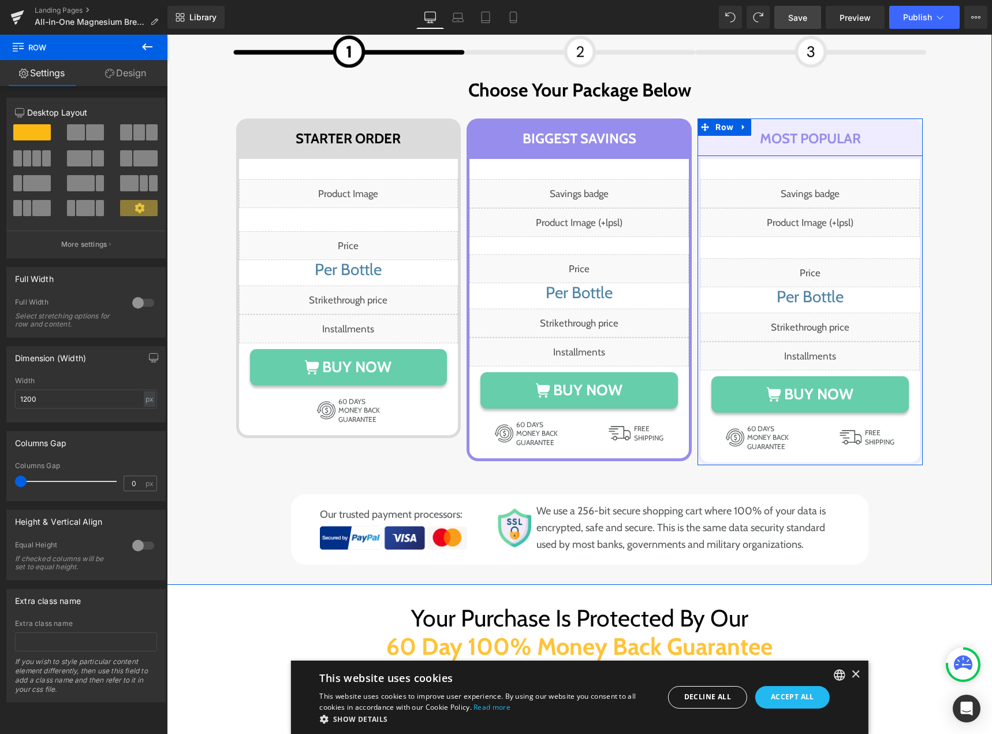
click at [780, 118] on div "Most popular Heading Row" at bounding box center [810, 137] width 225 height 38
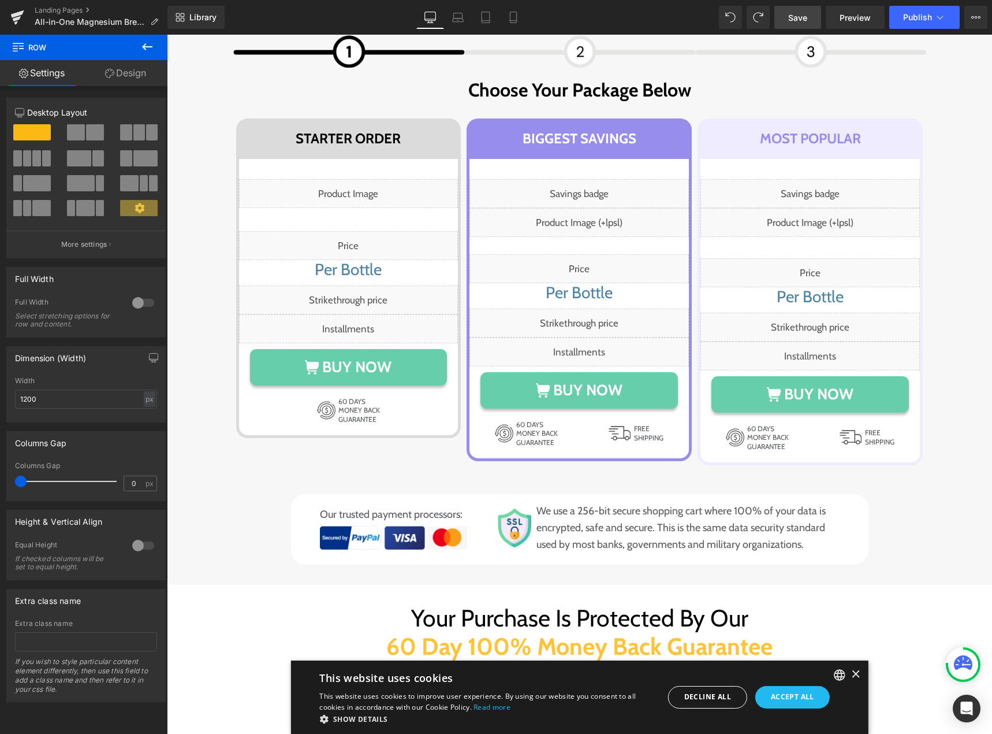
click at [124, 67] on link "Design" at bounding box center [126, 73] width 84 height 26
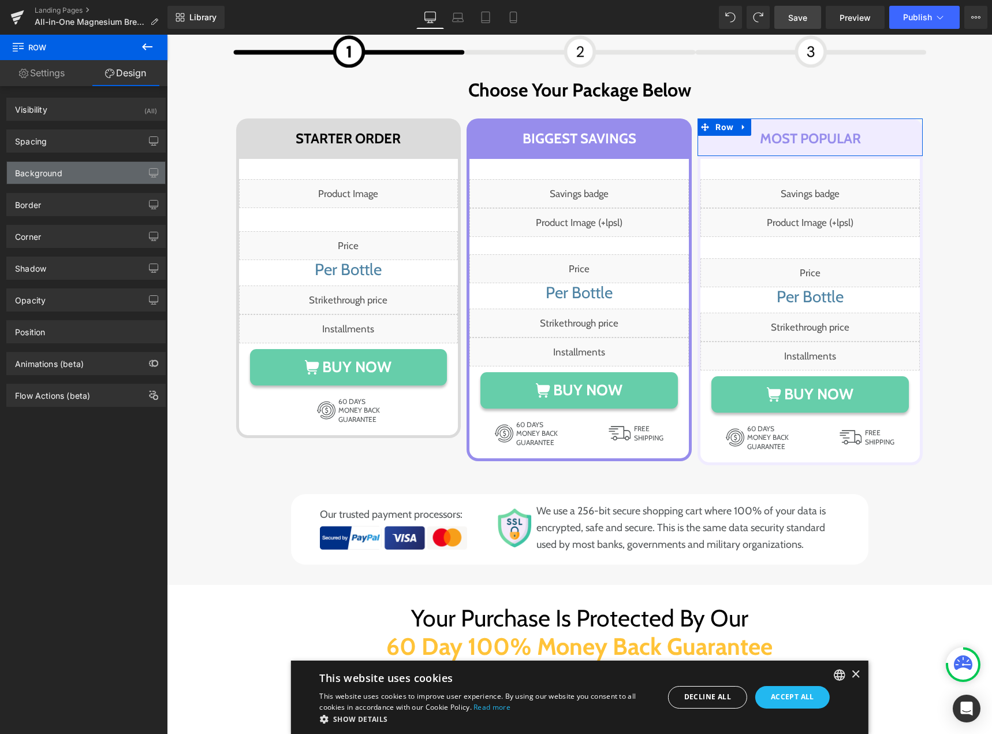
drag, startPoint x: 75, startPoint y: 161, endPoint x: 72, endPoint y: 178, distance: 16.9
click at [75, 163] on div "Background Color & Image color Color #f0ecff 100 % Image Replace Image Upload i…" at bounding box center [85, 172] width 159 height 23
click at [72, 180] on div "Background" at bounding box center [86, 173] width 158 height 22
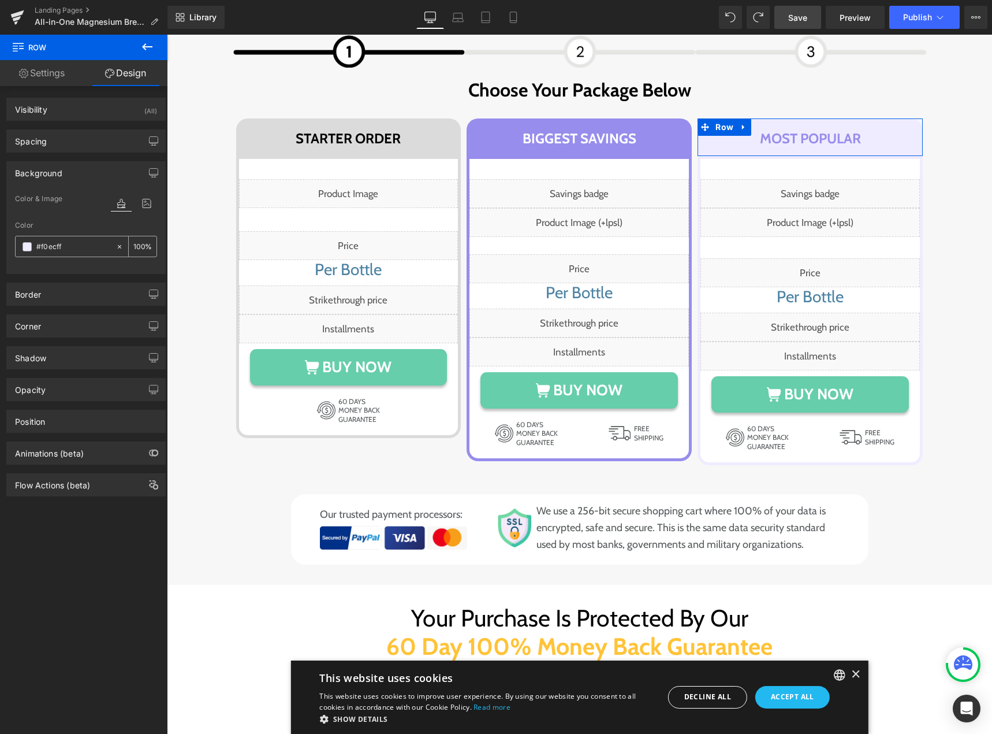
click at [62, 248] on input "#f0ecff" at bounding box center [73, 246] width 74 height 13
paste input "F0ECFF"
click at [69, 244] on input "#f0ecff" at bounding box center [73, 246] width 74 height 13
paste input "F0ECFF"
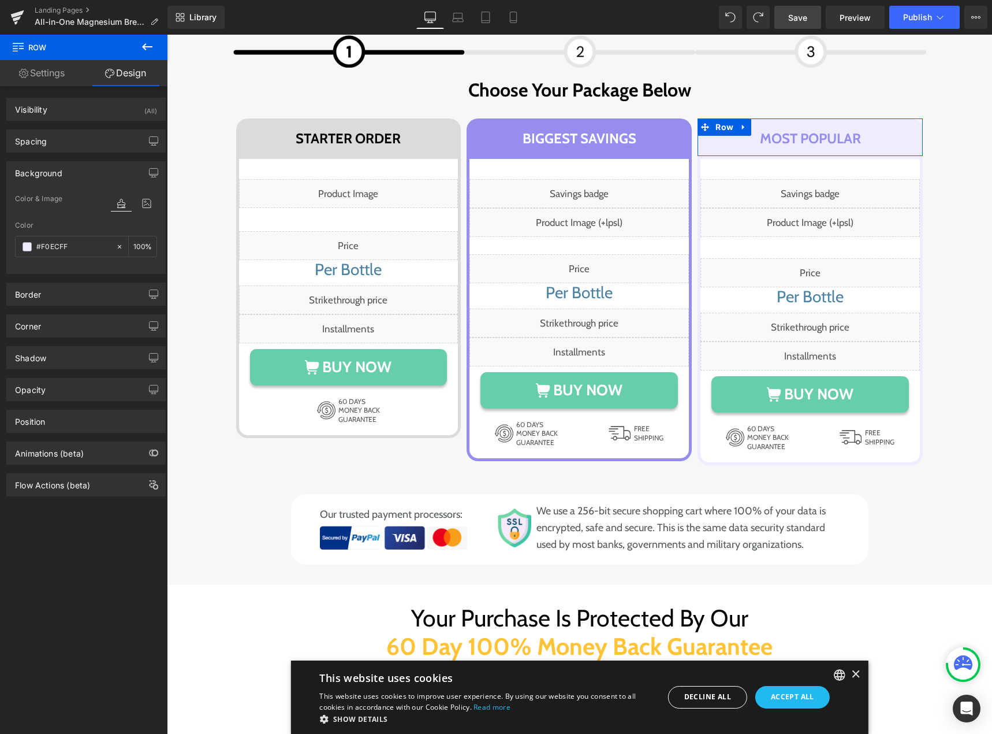
type input "#F0ECFF"
click at [82, 269] on div at bounding box center [86, 267] width 142 height 8
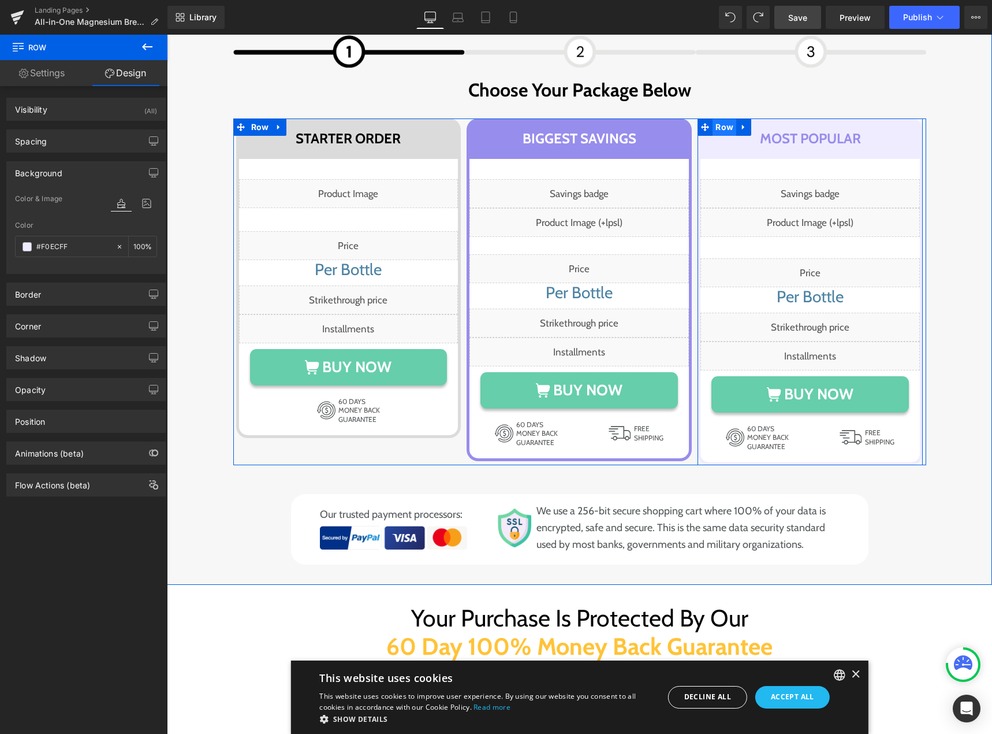
click at [719, 118] on span "Row" at bounding box center [725, 126] width 24 height 17
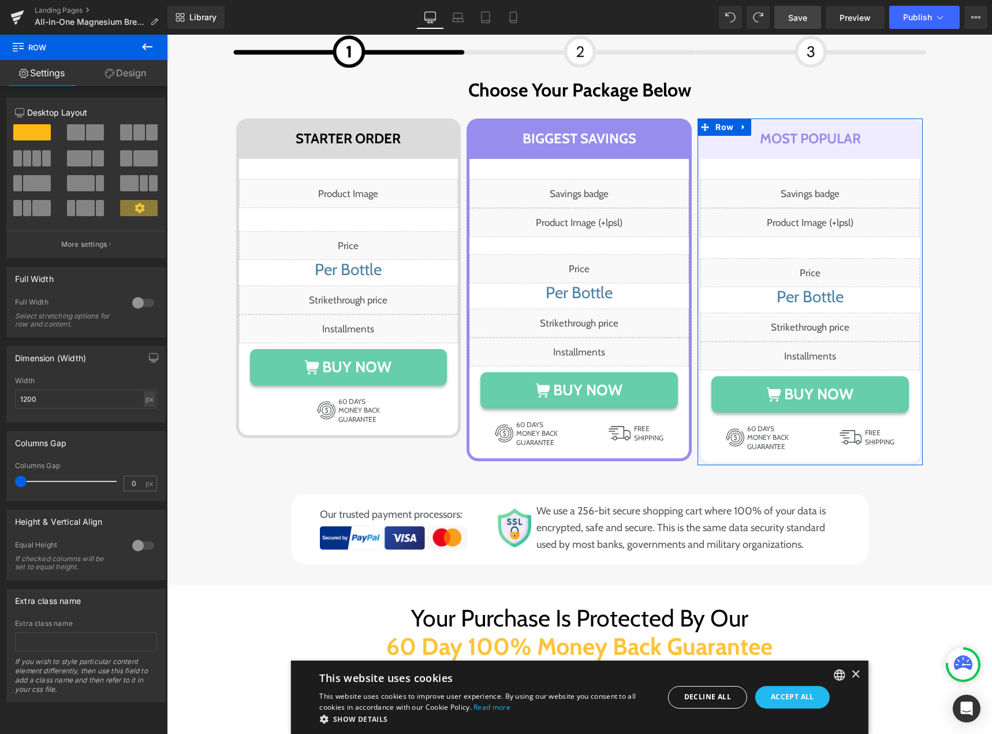
click at [125, 75] on link "Design" at bounding box center [126, 73] width 84 height 26
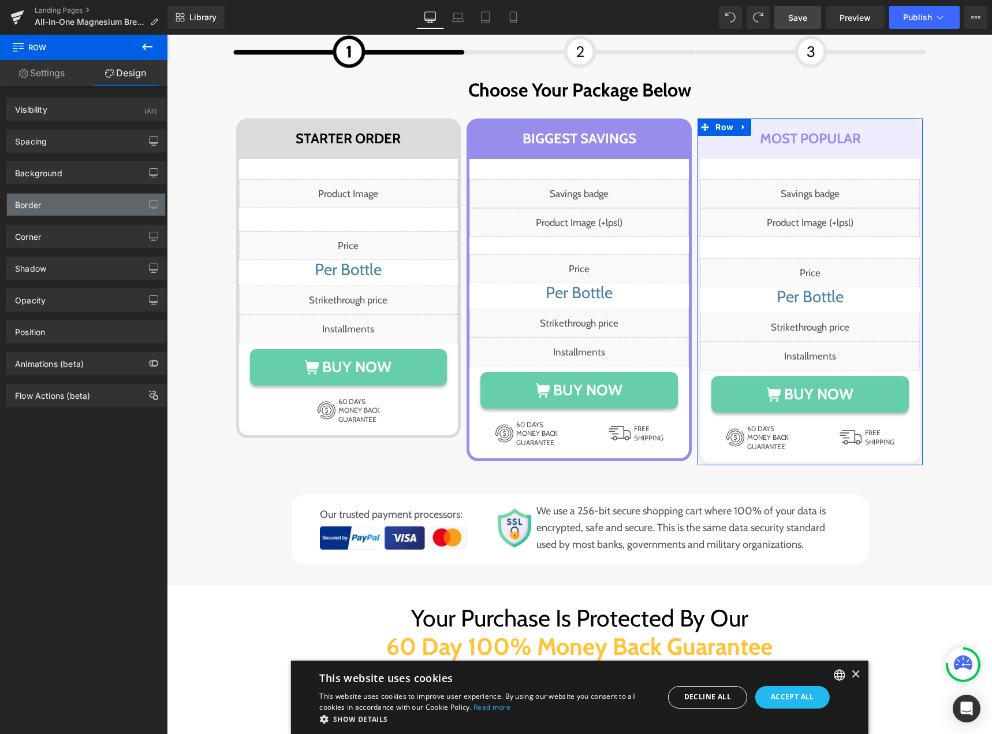
click at [78, 202] on div "Border" at bounding box center [86, 205] width 158 height 22
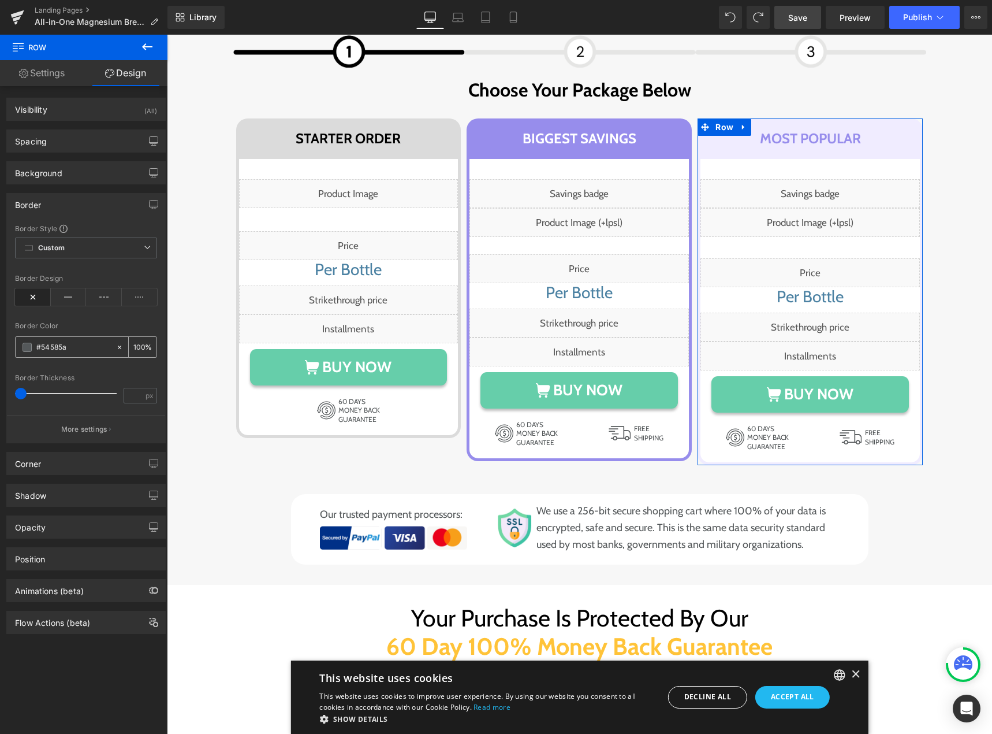
click at [70, 345] on input "text" at bounding box center [73, 347] width 74 height 13
paste input "F0ECFF"
type input "#F0ECFF"
click at [96, 366] on div at bounding box center [86, 367] width 142 height 8
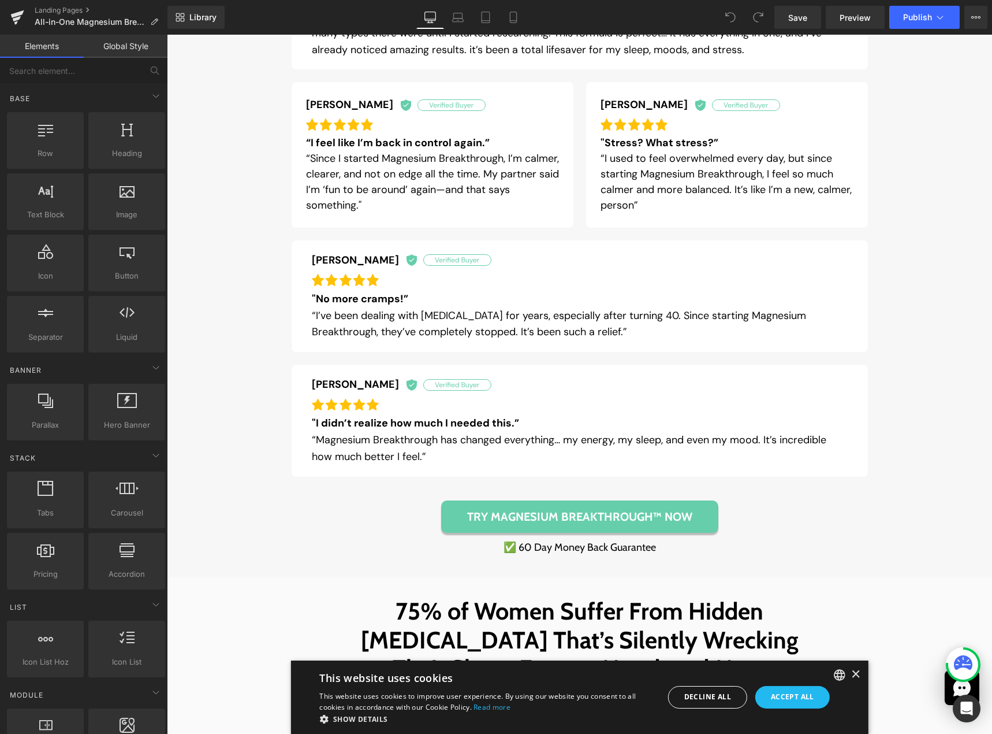
scroll to position [1733, 0]
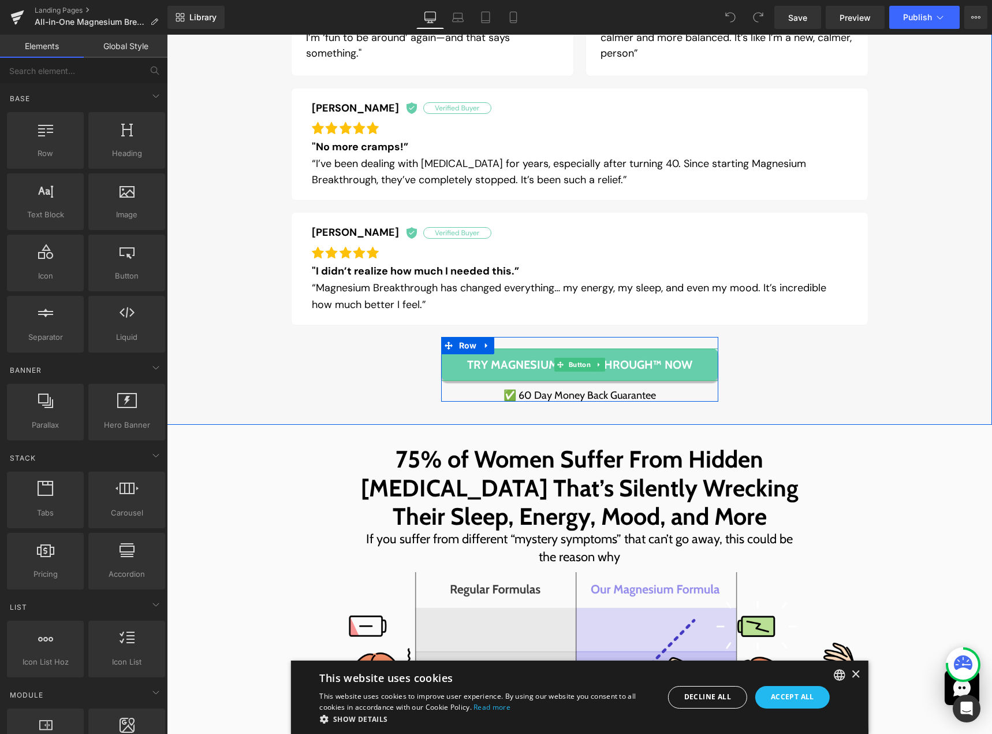
click at [659, 363] on span "Try Magnesium Breakthrough™ NOW" at bounding box center [579, 365] width 225 height 14
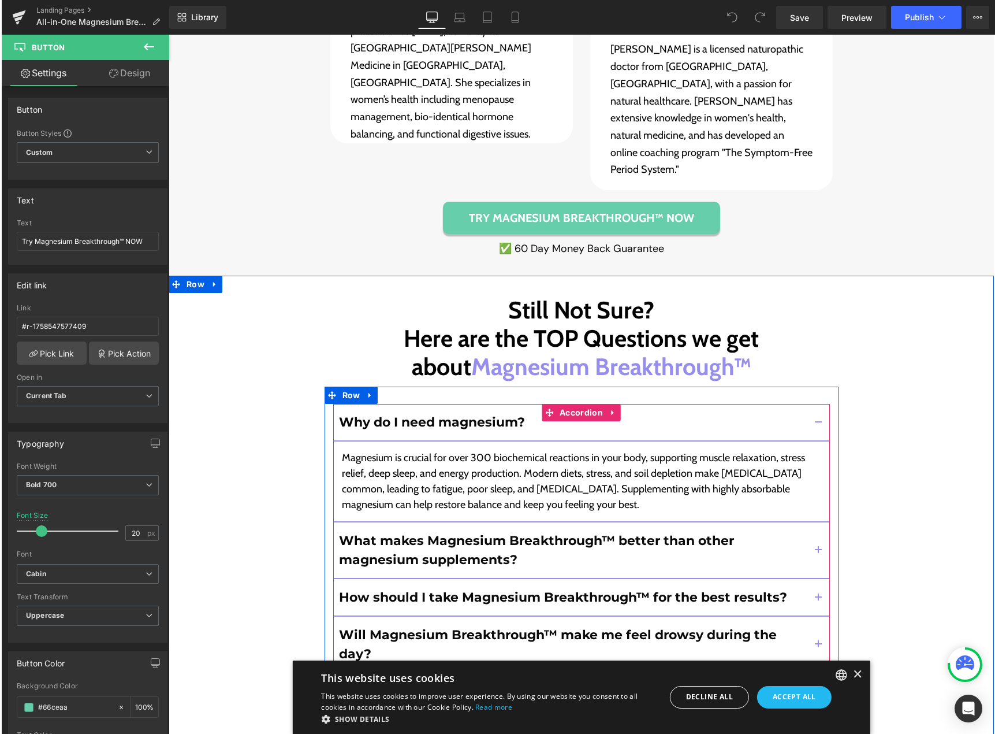
scroll to position [9913, 0]
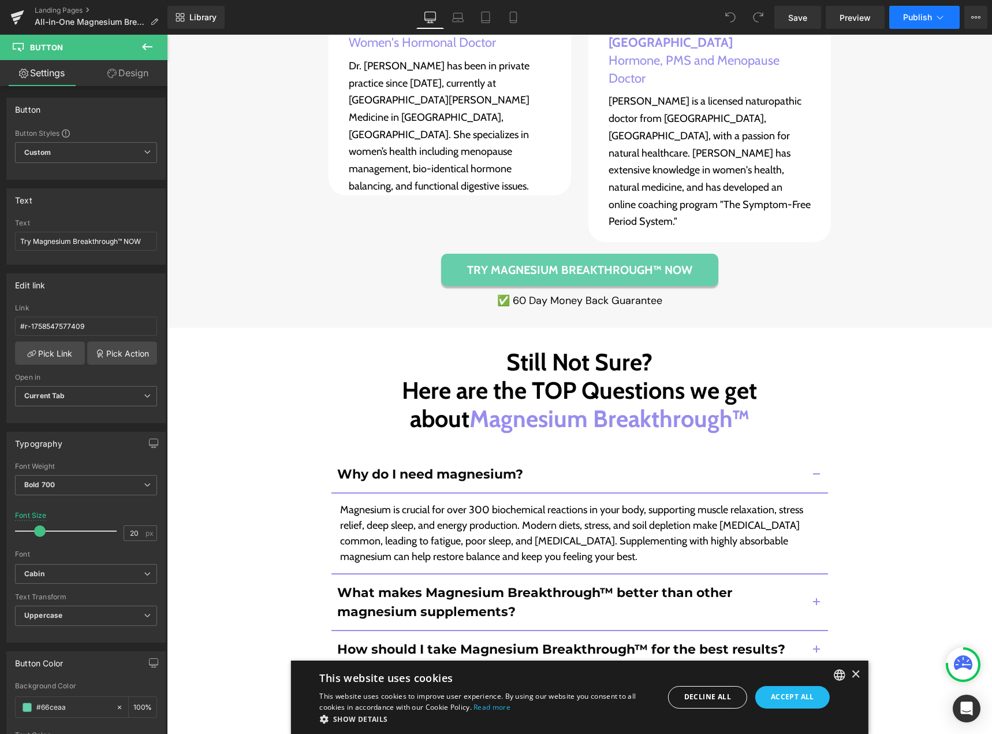
click at [942, 17] on icon at bounding box center [941, 18] width 12 height 12
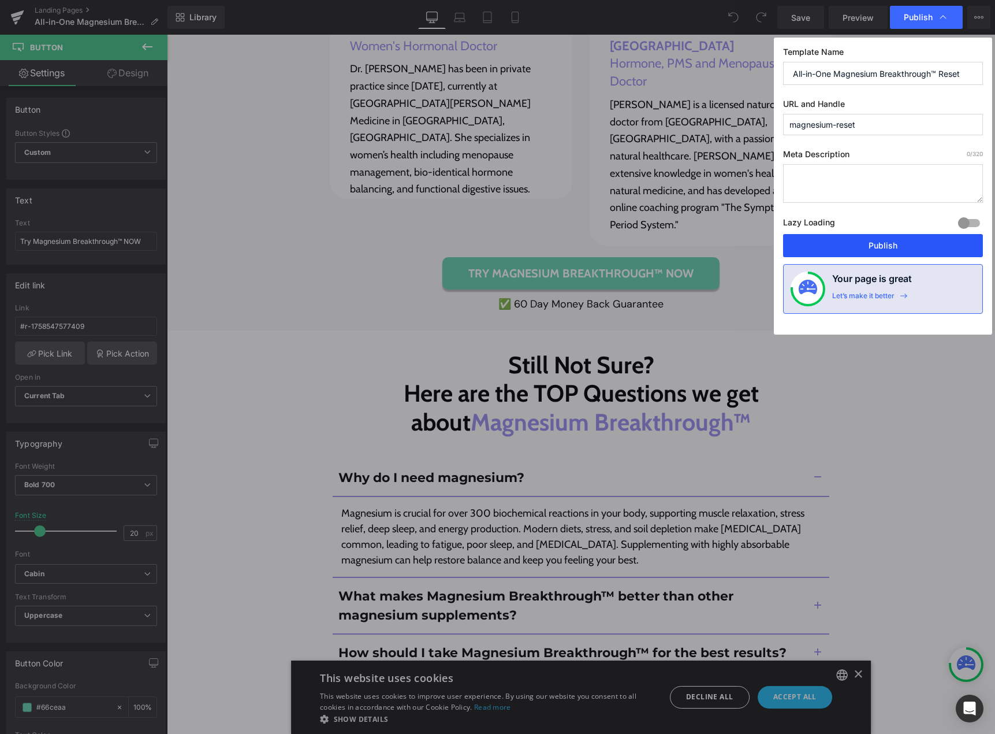
click at [875, 243] on button "Publish" at bounding box center [883, 245] width 200 height 23
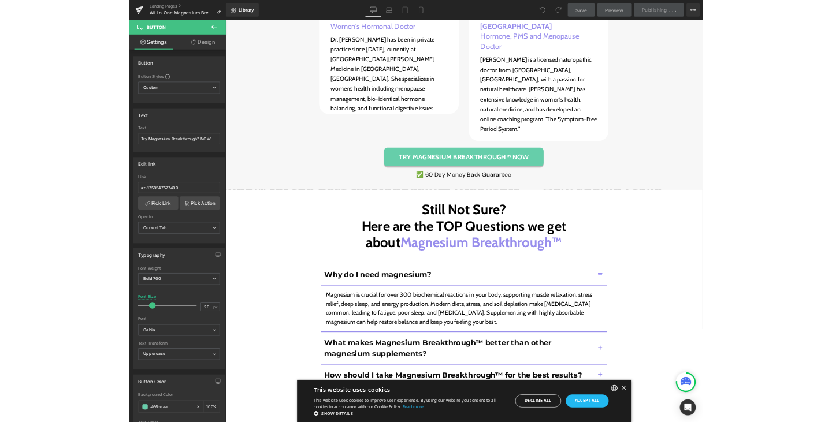
scroll to position [10202, 0]
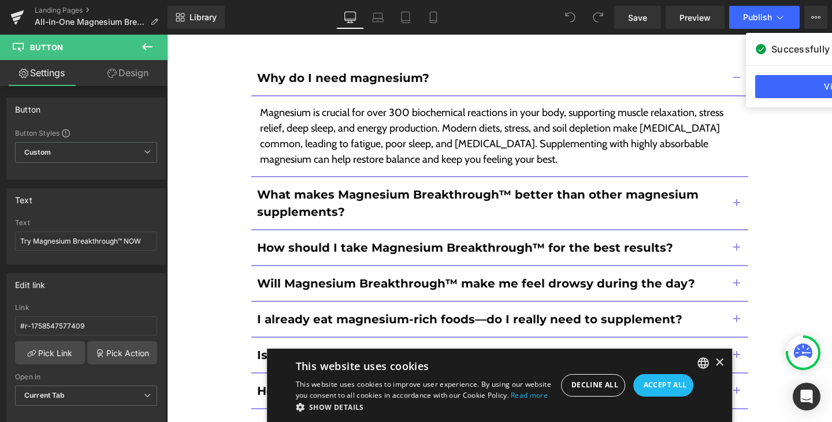
scroll to position [10025, 0]
